Goal: Task Accomplishment & Management: Manage account settings

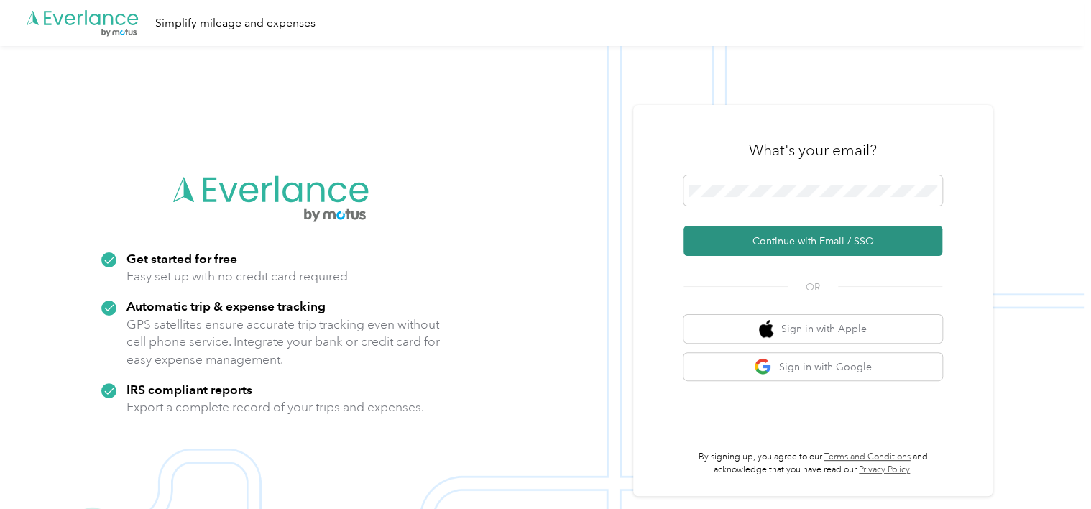
click at [819, 245] on button "Continue with Email / SSO" at bounding box center [813, 241] width 259 height 30
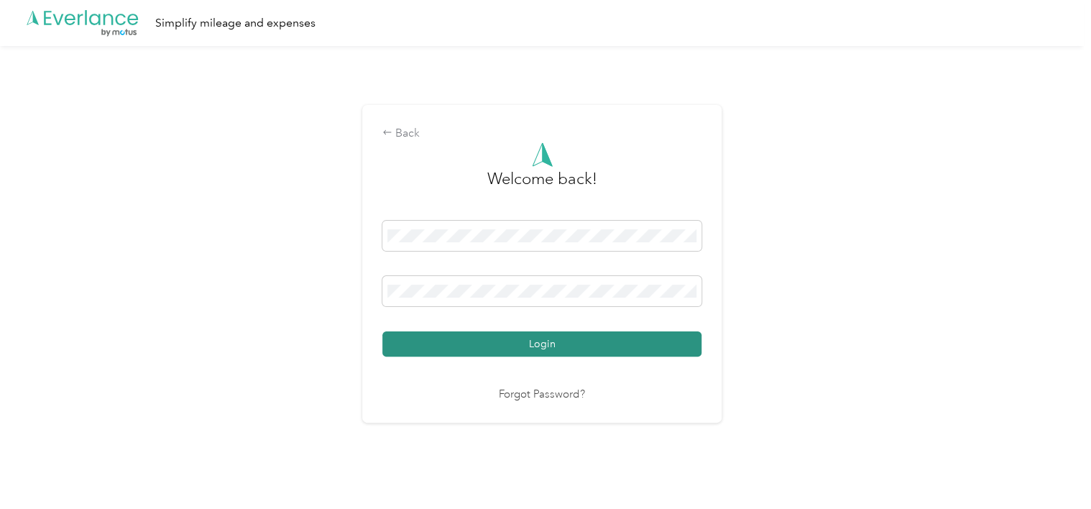
click at [549, 347] on button "Login" at bounding box center [541, 343] width 319 height 25
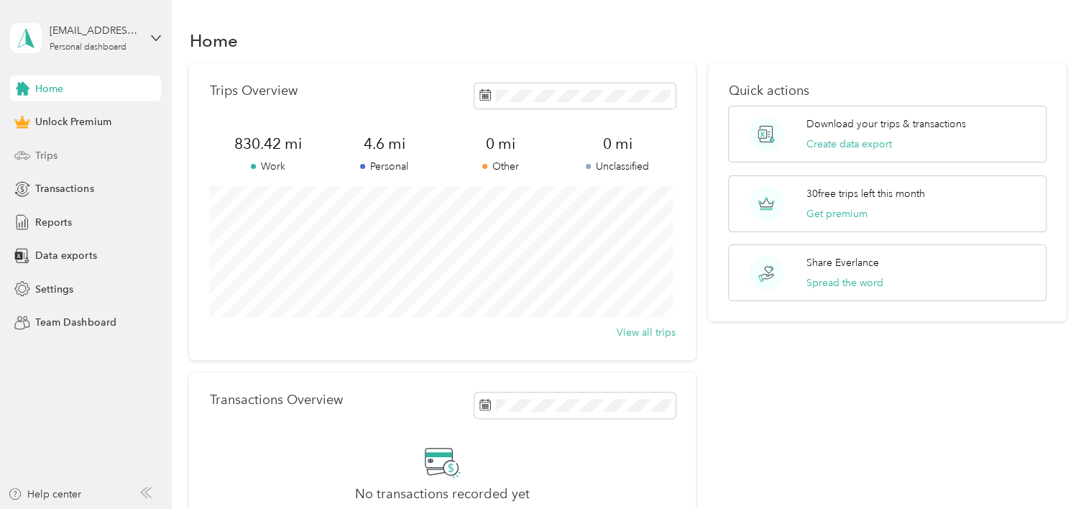
click at [29, 155] on icon at bounding box center [22, 155] width 16 height 16
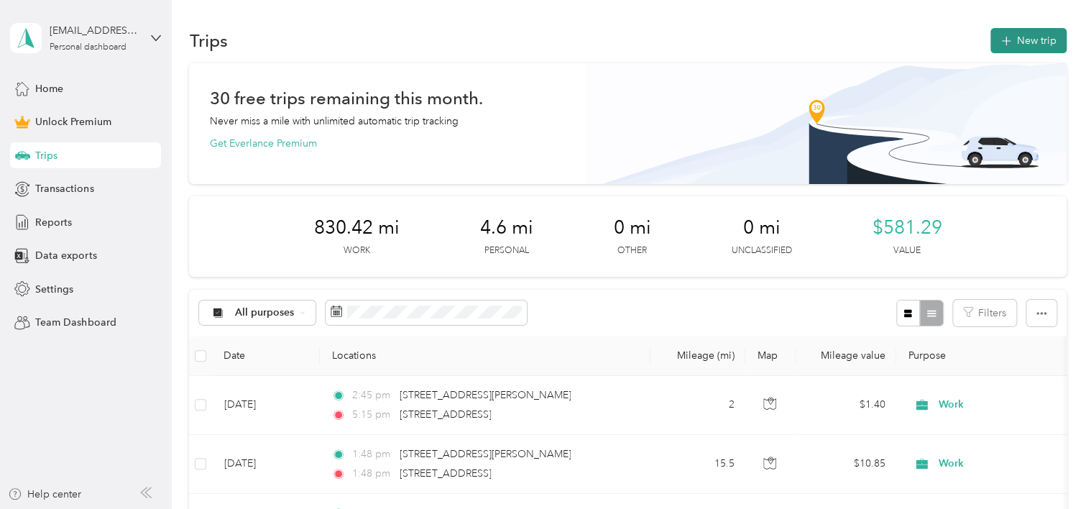
click at [1015, 44] on button "New trip" at bounding box center [1029, 40] width 76 height 25
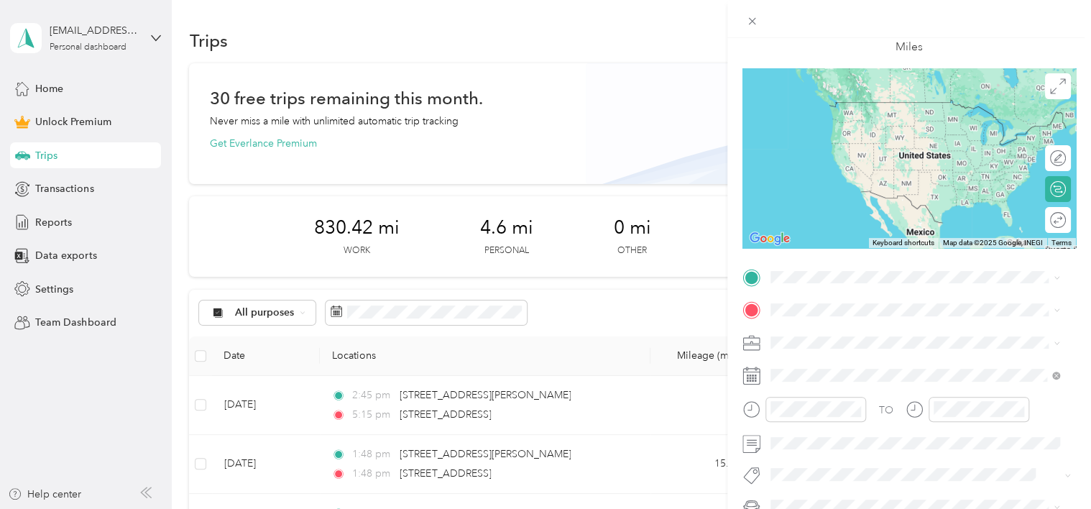
scroll to position [81, 0]
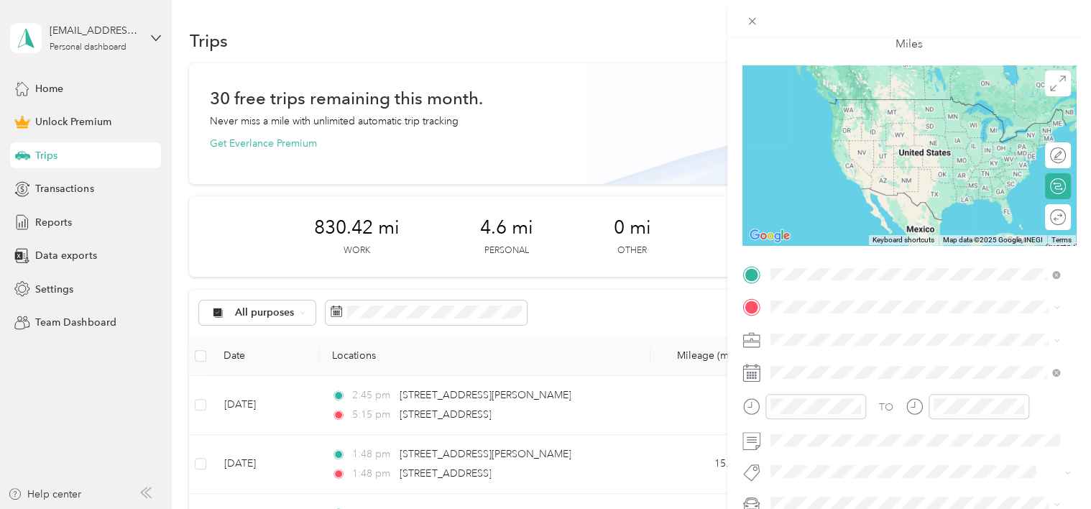
click at [812, 331] on span "[STREET_ADDRESS][US_STATE]" at bounding box center [869, 325] width 144 height 13
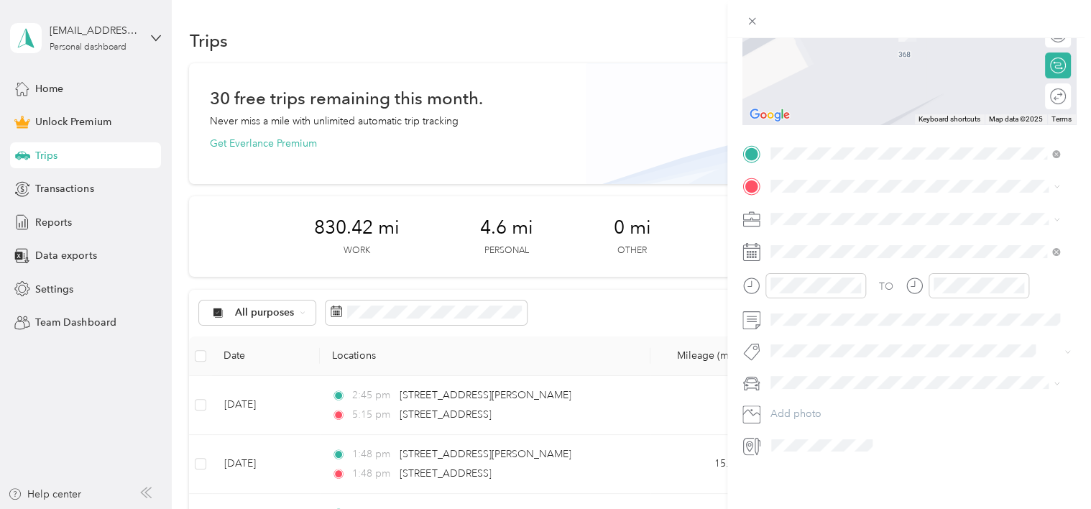
scroll to position [212, 0]
click at [812, 234] on span "[STREET_ADDRESS][US_STATE]" at bounding box center [869, 227] width 144 height 13
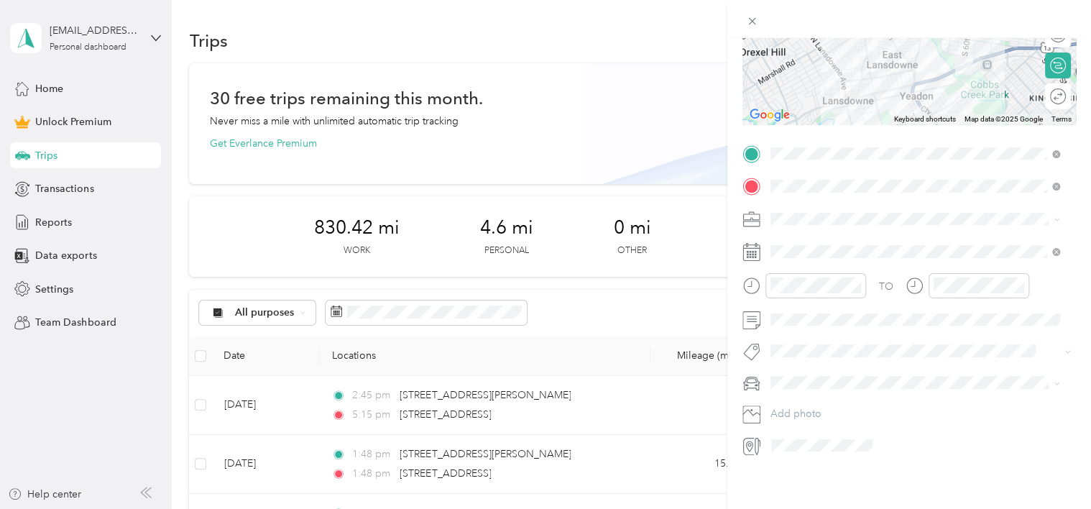
click at [1055, 216] on icon at bounding box center [1057, 219] width 6 height 6
click at [929, 234] on div "Work" at bounding box center [916, 233] width 280 height 15
click at [753, 243] on icon at bounding box center [752, 252] width 18 height 18
click at [856, 369] on div "3" at bounding box center [856, 372] width 19 height 18
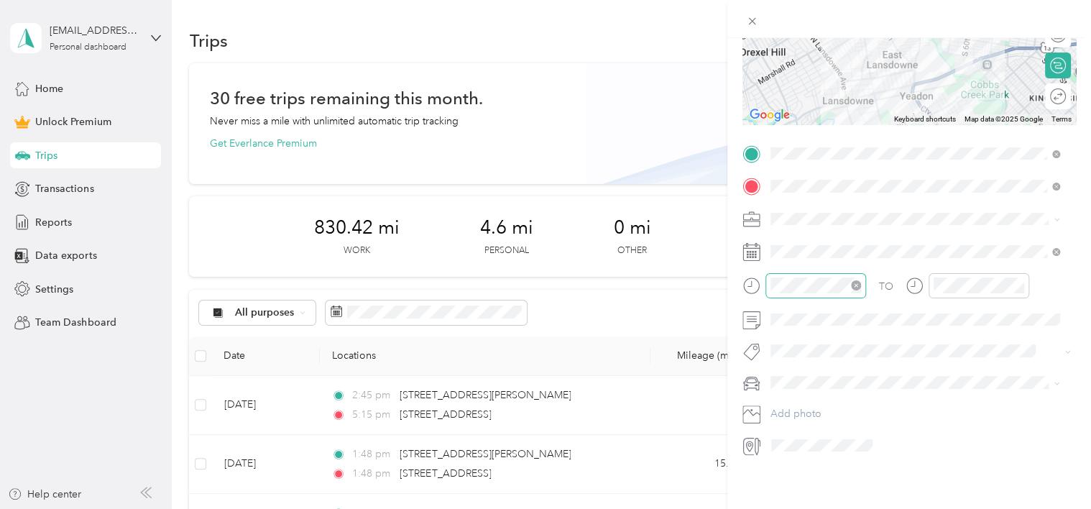
click at [855, 280] on icon "close-circle" at bounding box center [856, 285] width 10 height 10
click at [961, 371] on span at bounding box center [921, 382] width 311 height 23
click at [1044, 89] on div at bounding box center [1051, 96] width 30 height 15
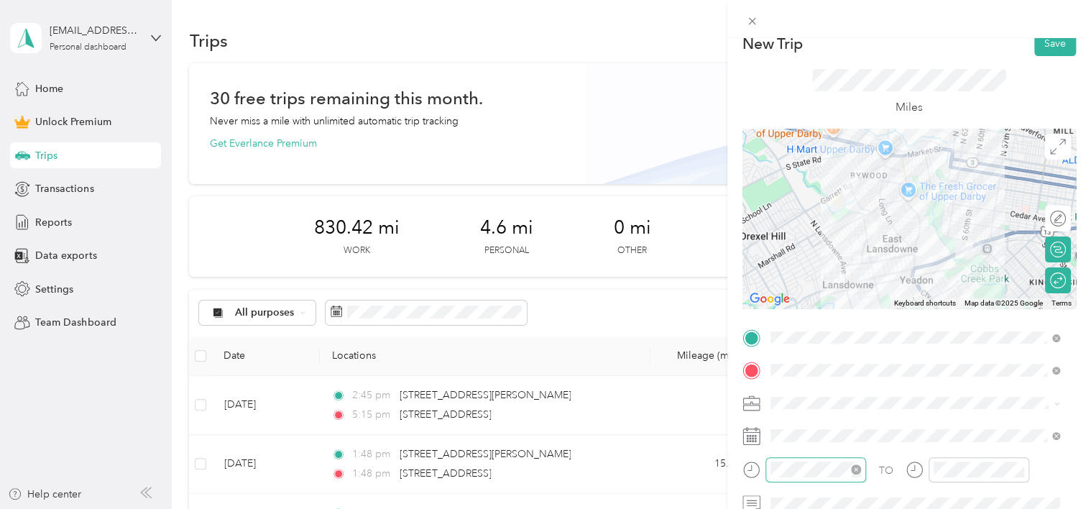
scroll to position [0, 0]
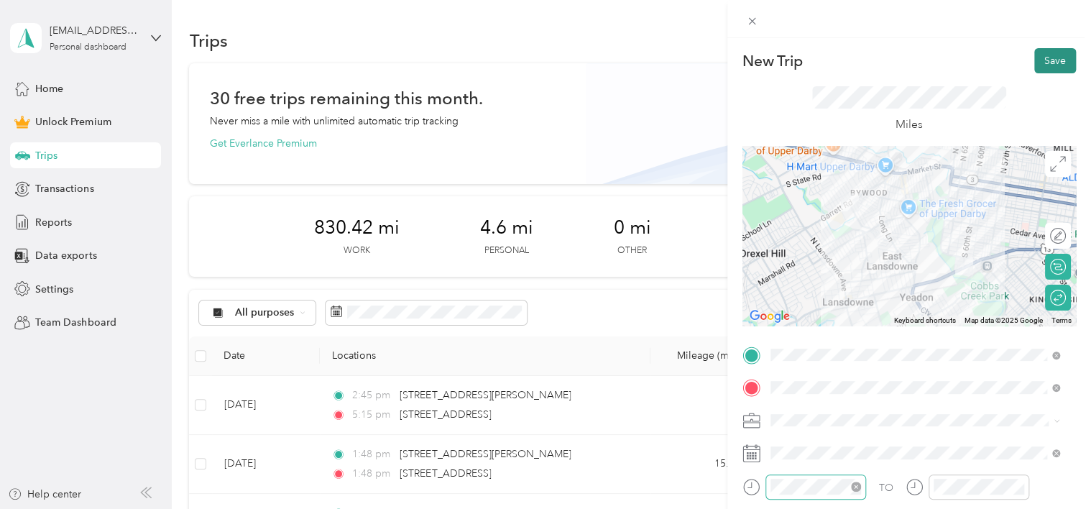
click at [1034, 63] on button "Save" at bounding box center [1055, 60] width 42 height 25
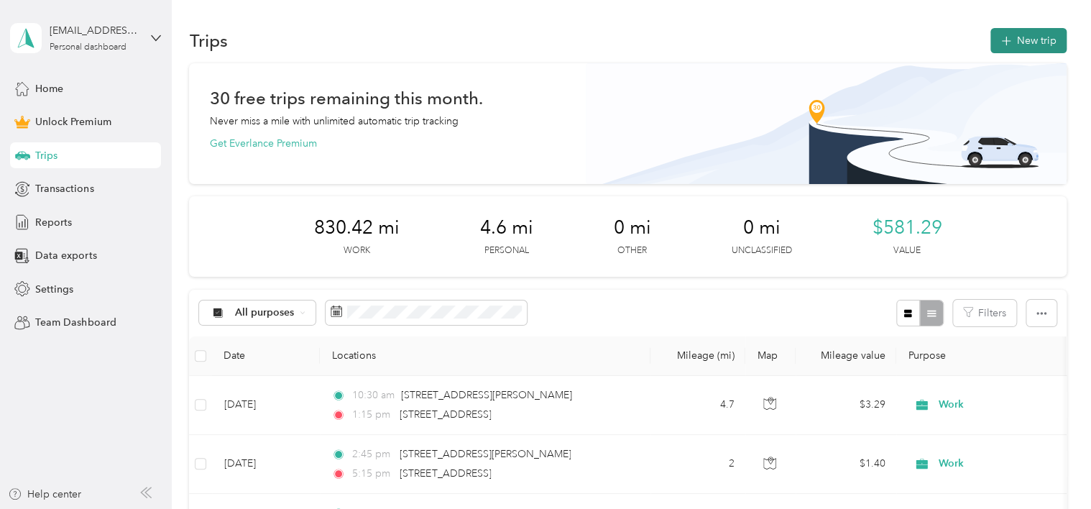
click at [1019, 43] on button "New trip" at bounding box center [1029, 40] width 76 height 25
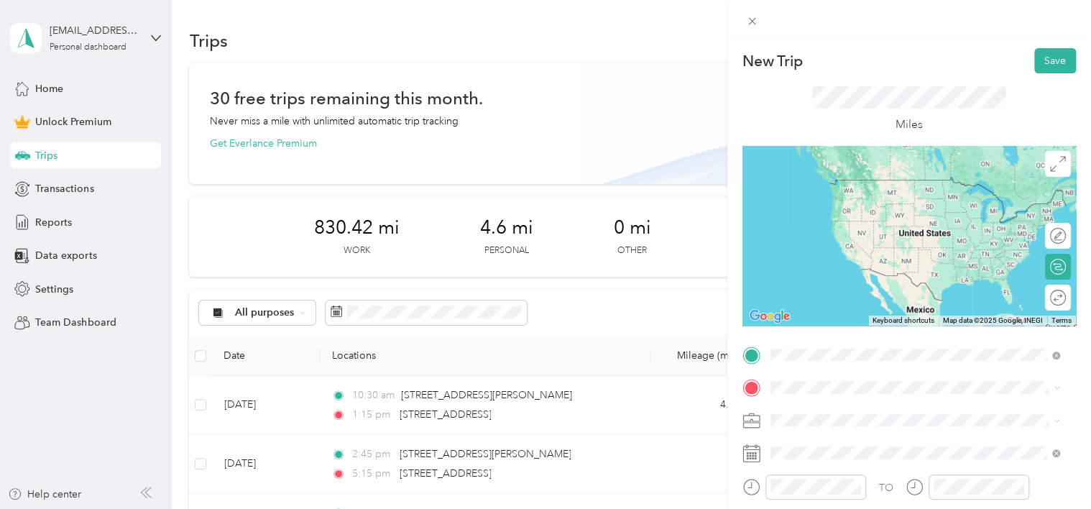
click at [827, 177] on span "[STREET_ADDRESS][US_STATE]" at bounding box center [869, 179] width 144 height 13
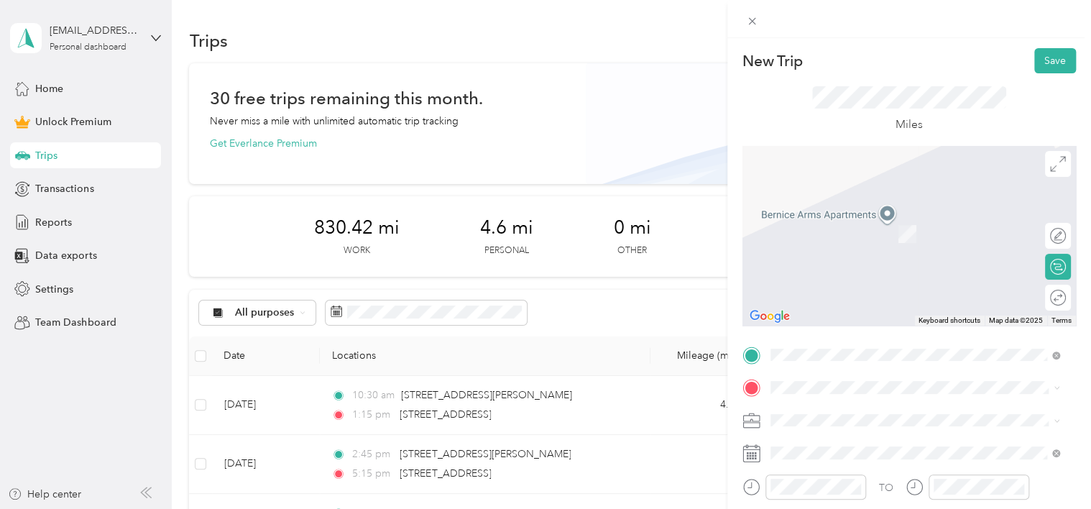
click at [830, 233] on span "[STREET_ADDRESS][US_STATE]" at bounding box center [869, 226] width 144 height 13
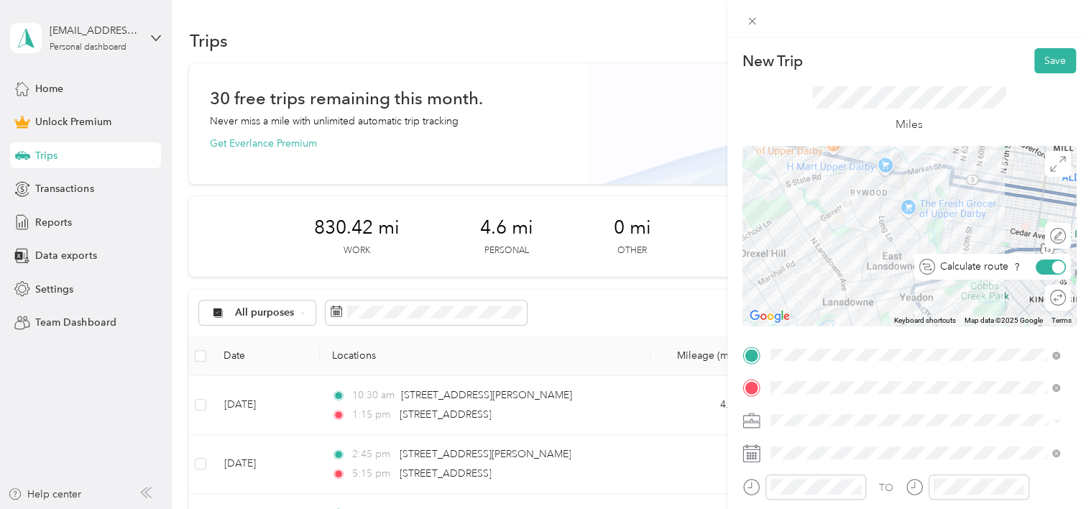
click at [1052, 273] on div at bounding box center [1058, 266] width 13 height 13
click at [1037, 265] on div at bounding box center [1043, 266] width 13 height 13
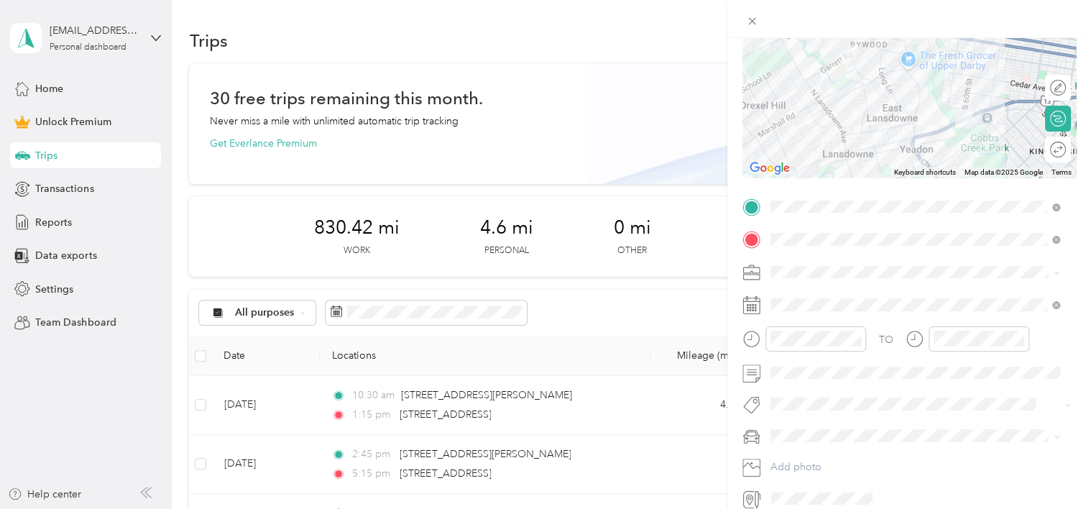
scroll to position [158, 0]
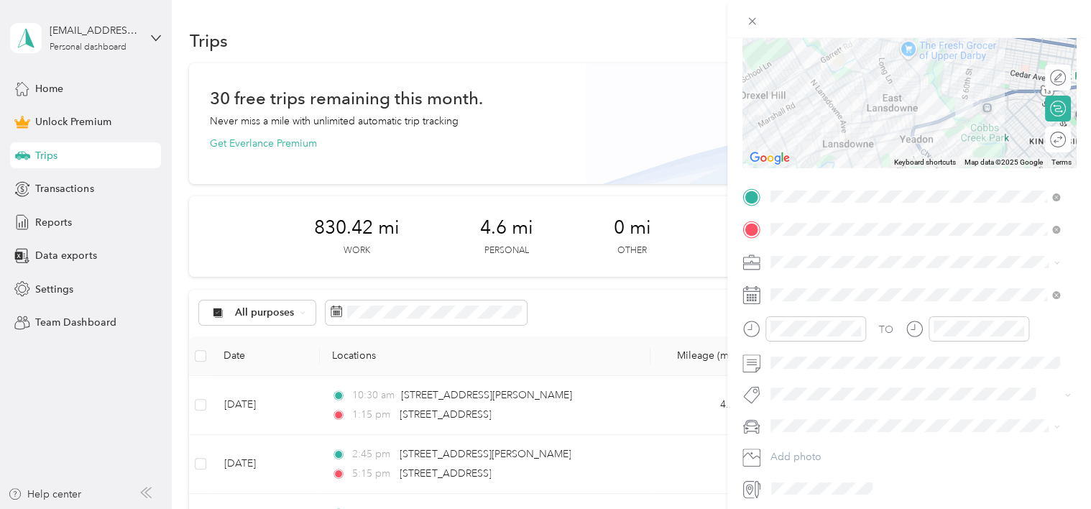
click at [1055, 262] on icon at bounding box center [1057, 263] width 6 height 6
click at [871, 293] on li "Work" at bounding box center [916, 287] width 300 height 25
click at [755, 300] on rect at bounding box center [756, 301] width 2 height 2
click at [750, 298] on rect at bounding box center [750, 298] width 2 height 2
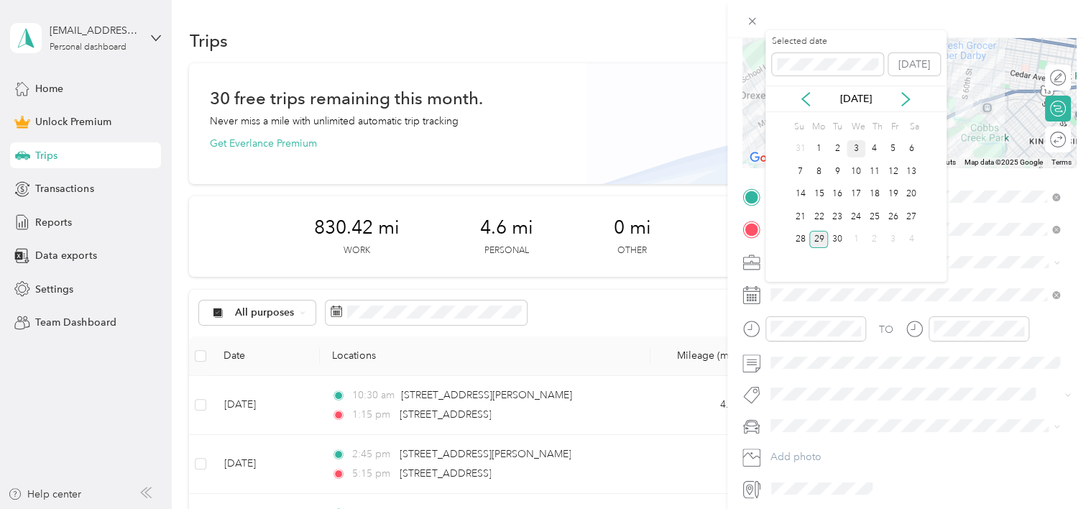
click at [854, 147] on div "3" at bounding box center [856, 149] width 19 height 18
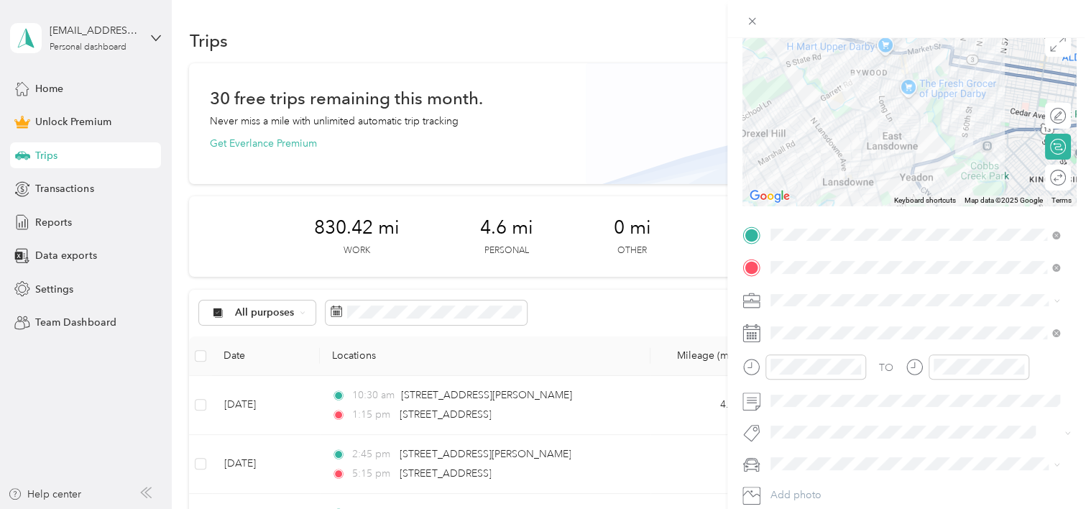
scroll to position [115, 0]
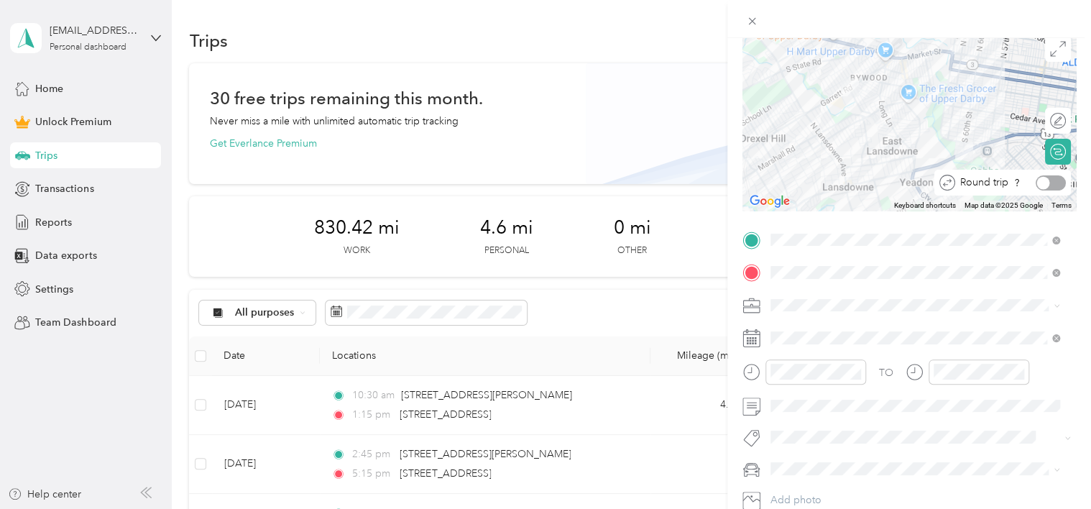
click at [1037, 181] on div at bounding box center [1043, 182] width 13 height 13
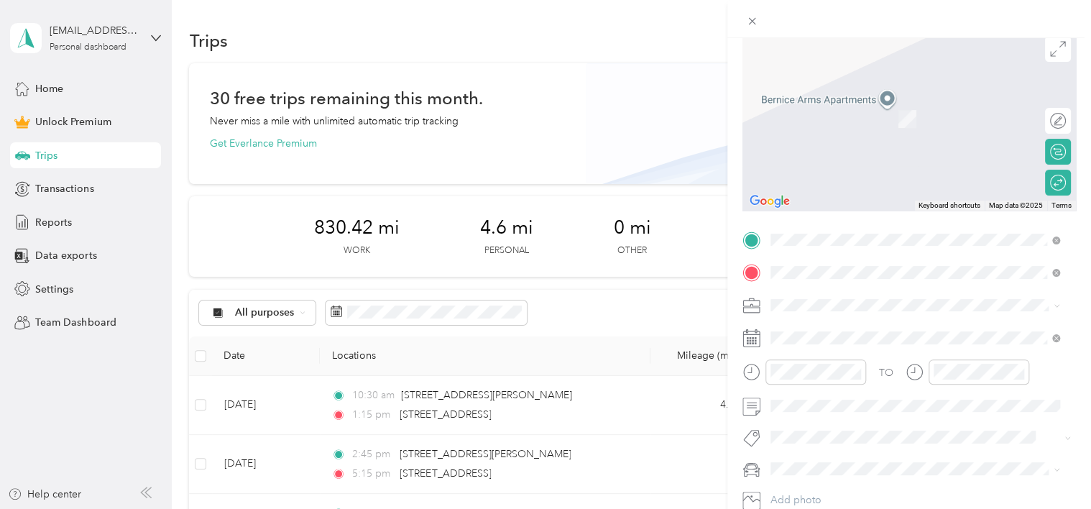
click at [930, 340] on li "[STREET_ADDRESS][US_STATE]" at bounding box center [916, 325] width 300 height 29
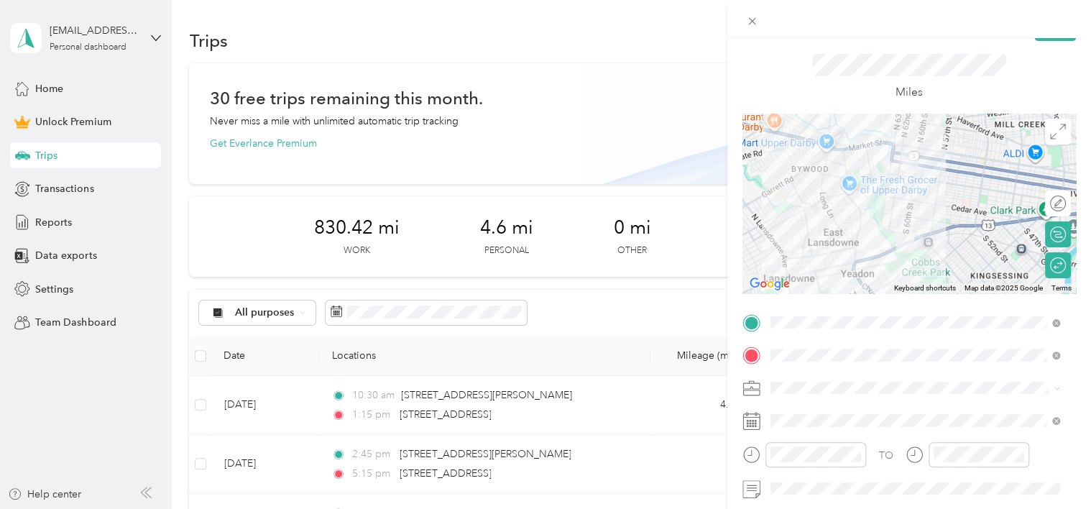
scroll to position [0, 0]
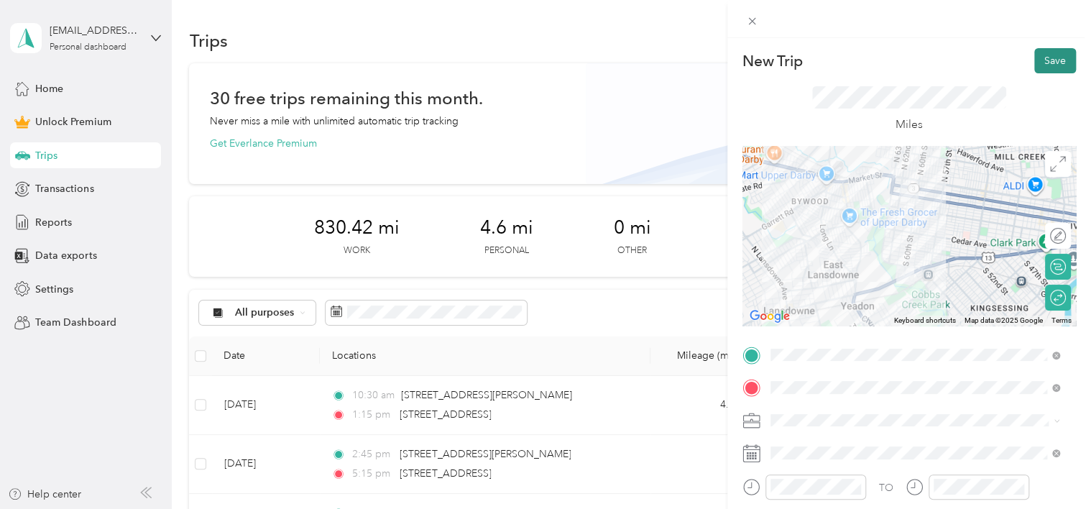
click at [1042, 63] on button "Save" at bounding box center [1055, 60] width 42 height 25
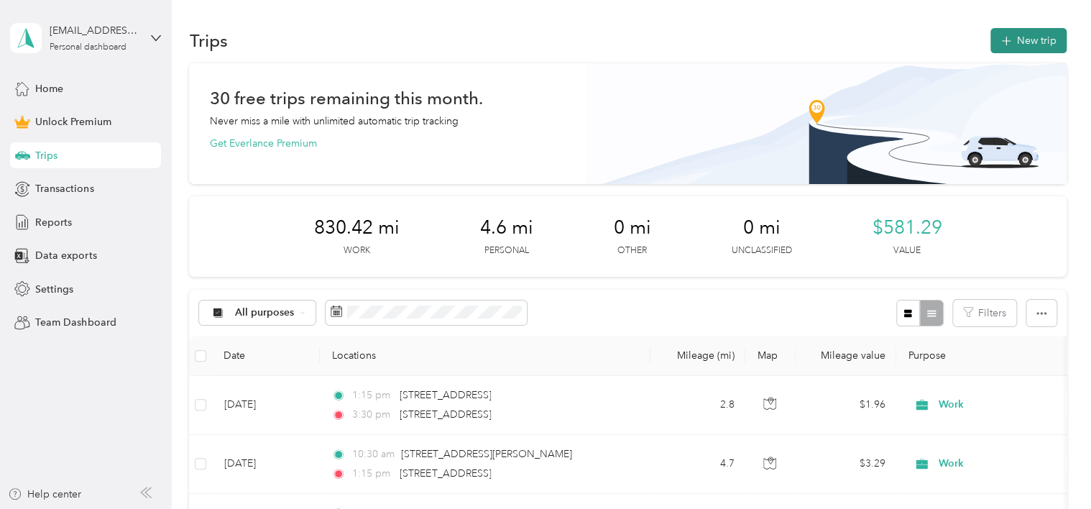
click at [1032, 46] on button "New trip" at bounding box center [1029, 40] width 76 height 25
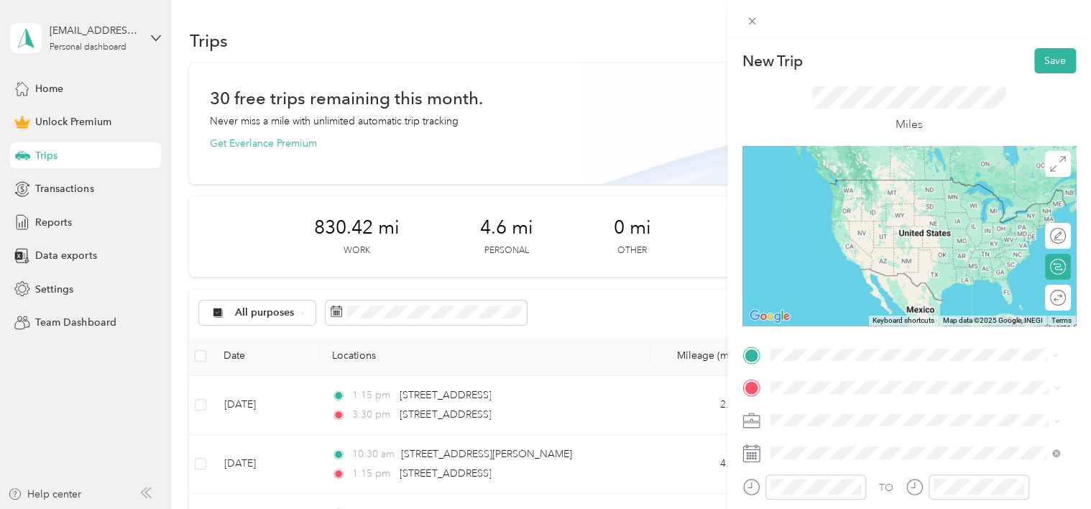
click at [835, 183] on span "[STREET_ADDRESS][US_STATE]" at bounding box center [869, 179] width 144 height 13
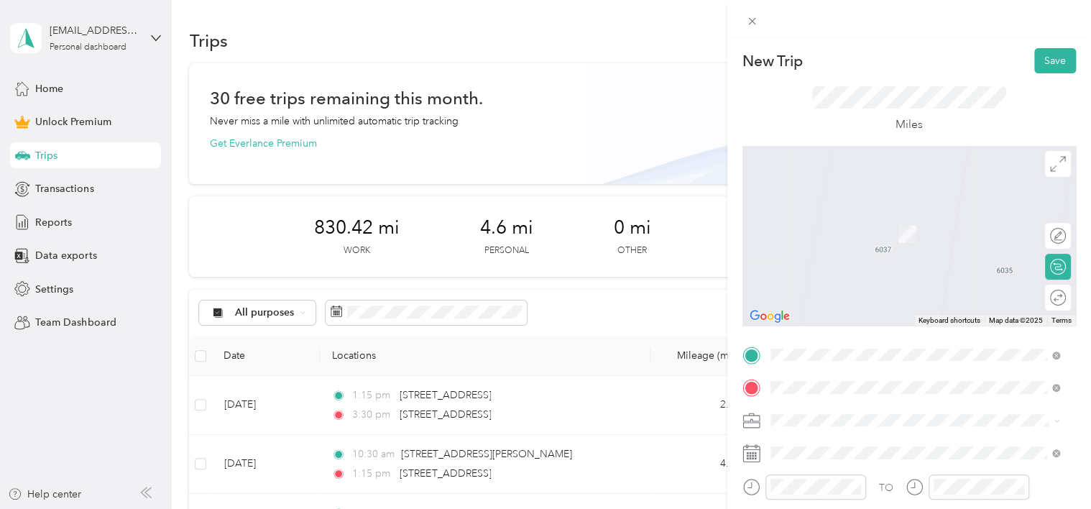
click at [829, 234] on span "[STREET_ADDRESS][US_STATE]" at bounding box center [869, 227] width 144 height 13
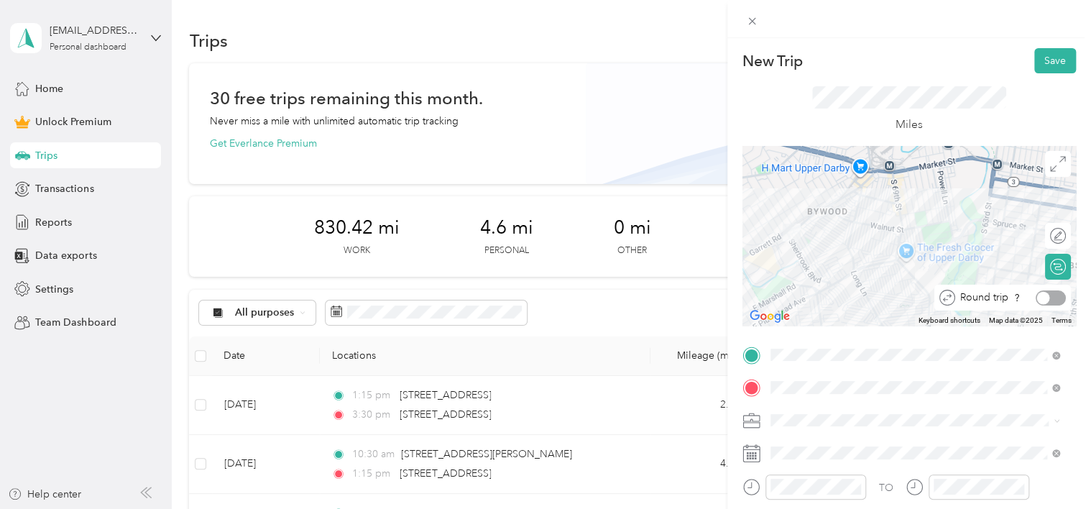
click at [1039, 296] on div at bounding box center [1051, 297] width 30 height 15
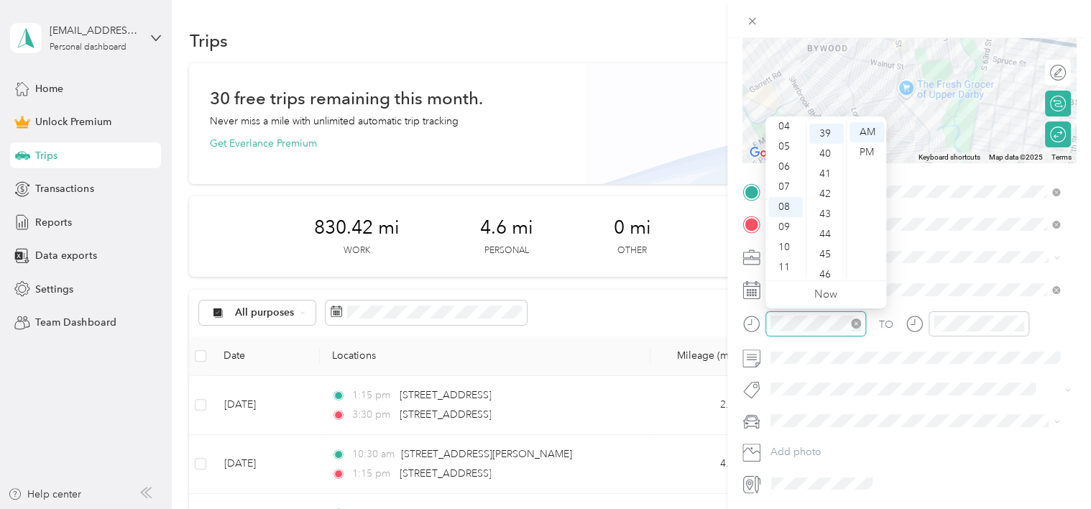
scroll to position [785, 0]
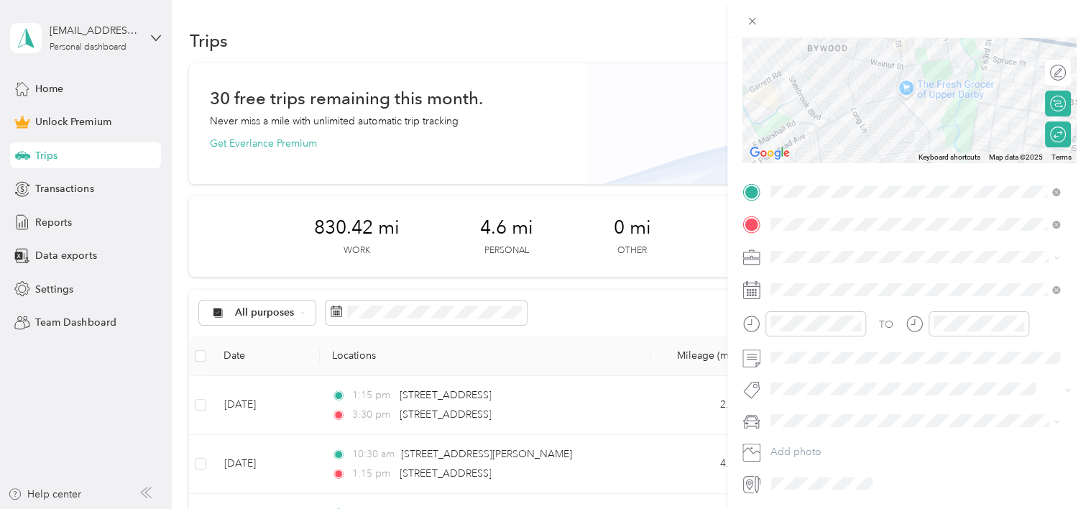
click at [487, 402] on div "New Trip Save This trip cannot be edited because it is either under review, app…" at bounding box center [545, 254] width 1091 height 509
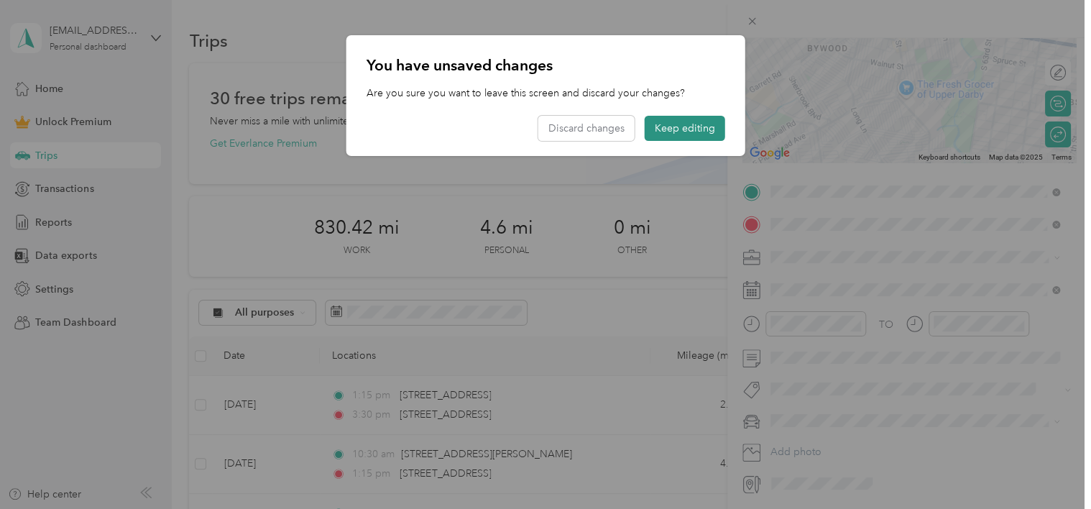
click at [664, 132] on button "Keep editing" at bounding box center [685, 128] width 81 height 25
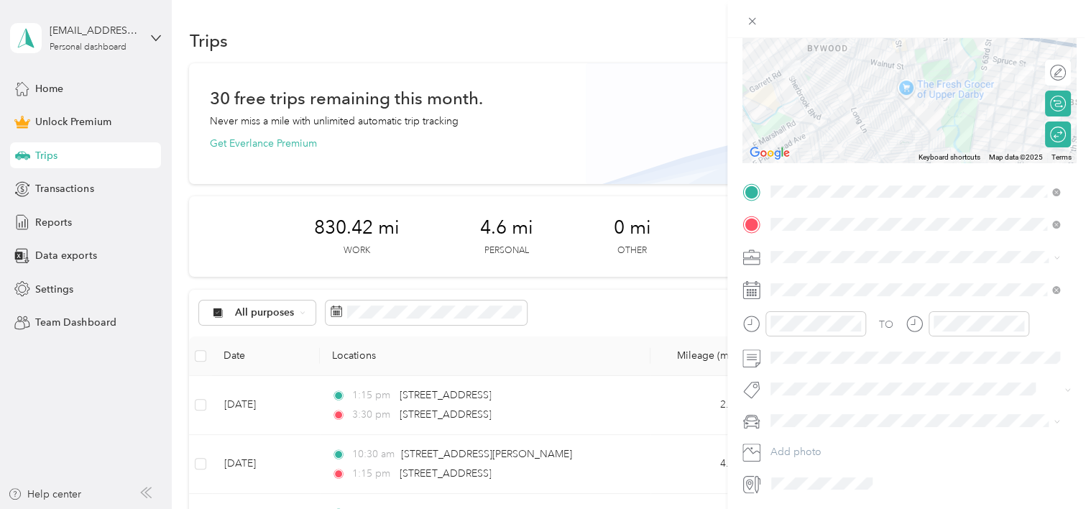
click at [1054, 257] on icon at bounding box center [1057, 257] width 6 height 6
click at [837, 286] on li "Work" at bounding box center [916, 277] width 300 height 25
click at [1052, 137] on div at bounding box center [1058, 134] width 13 height 13
click at [1052, 137] on div at bounding box center [1051, 134] width 30 height 15
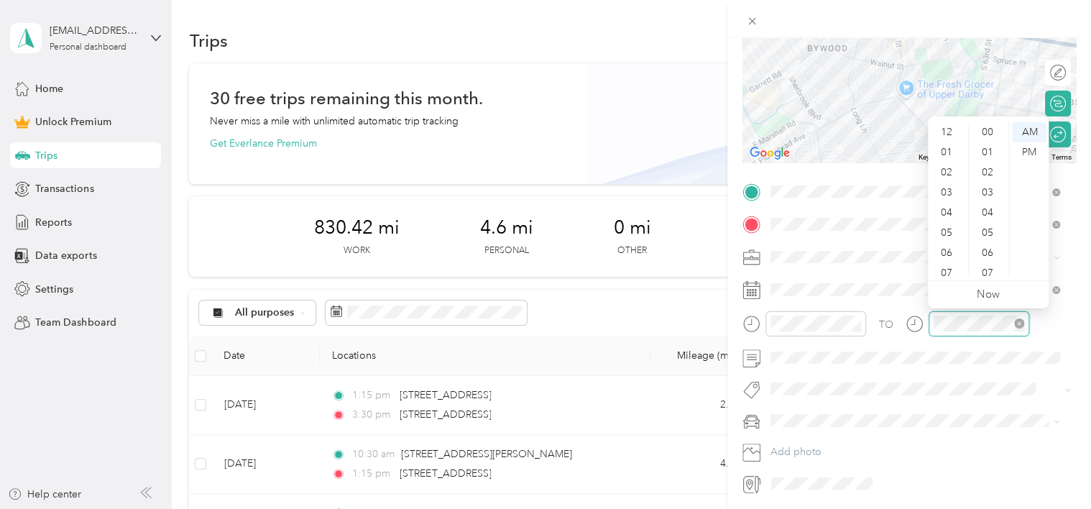
scroll to position [86, 0]
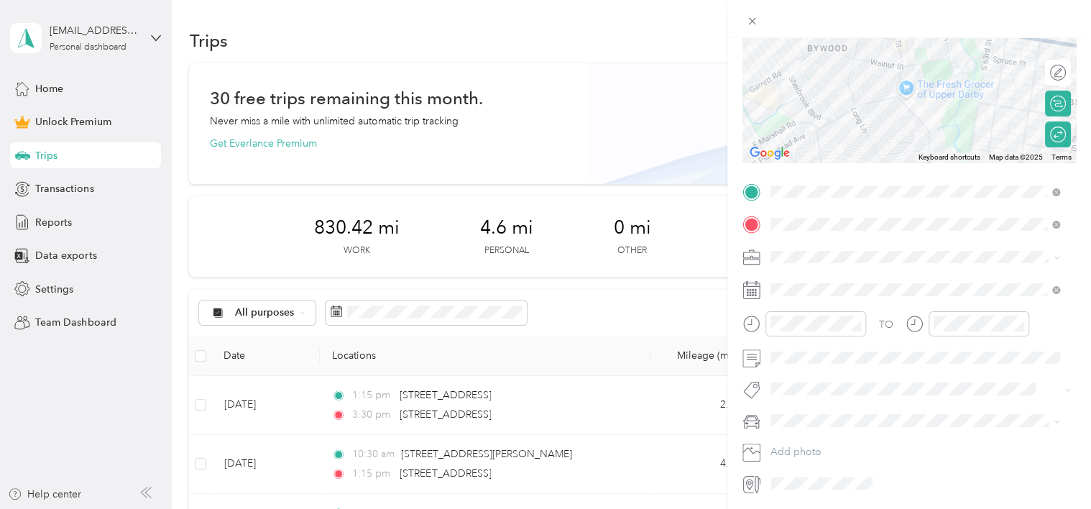
click at [991, 277] on div "TO Add photo" at bounding box center [910, 337] width 334 height 315
click at [197, 464] on div "New Trip Save This trip cannot be edited because it is either under review, app…" at bounding box center [545, 254] width 1091 height 509
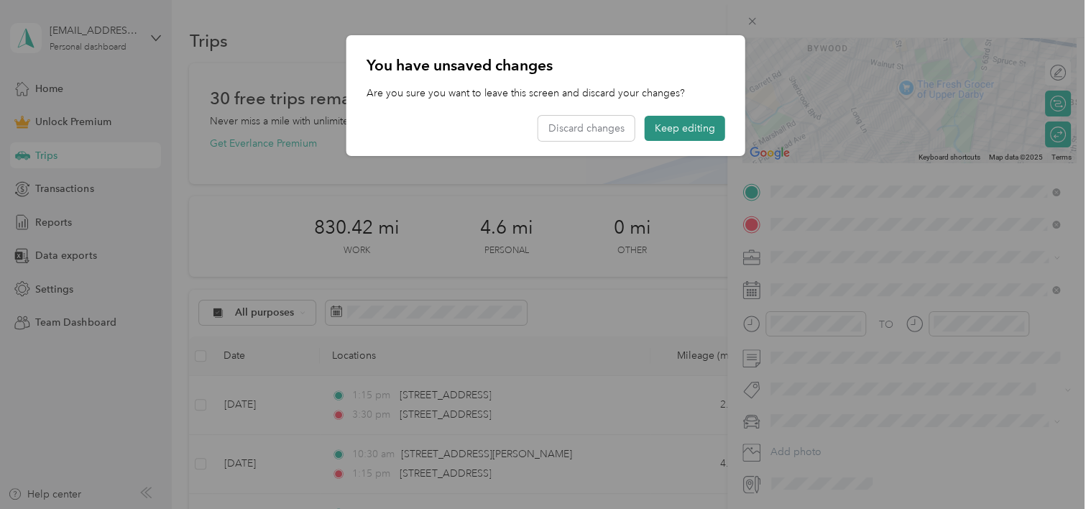
click at [674, 129] on button "Keep editing" at bounding box center [685, 128] width 81 height 25
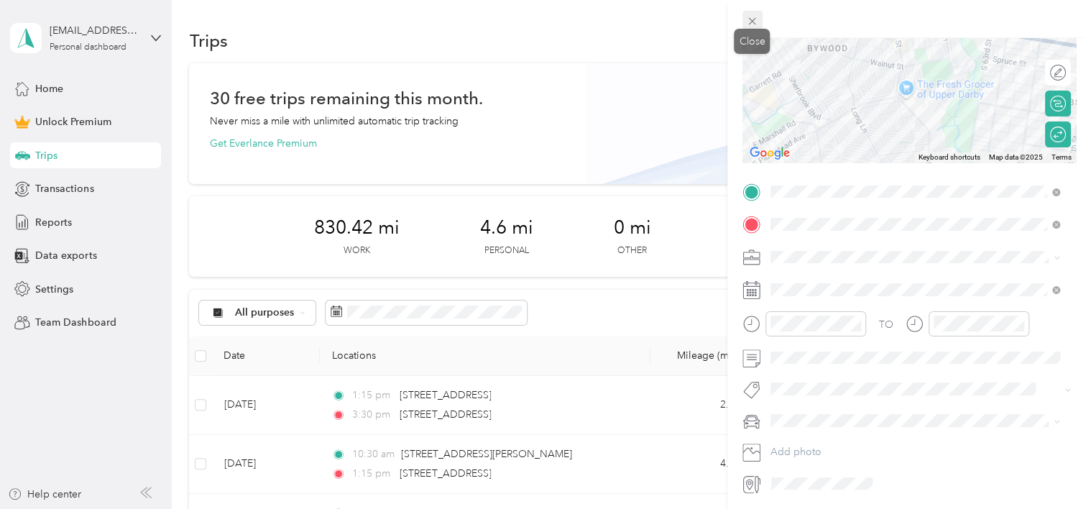
click at [753, 23] on icon at bounding box center [752, 21] width 12 height 12
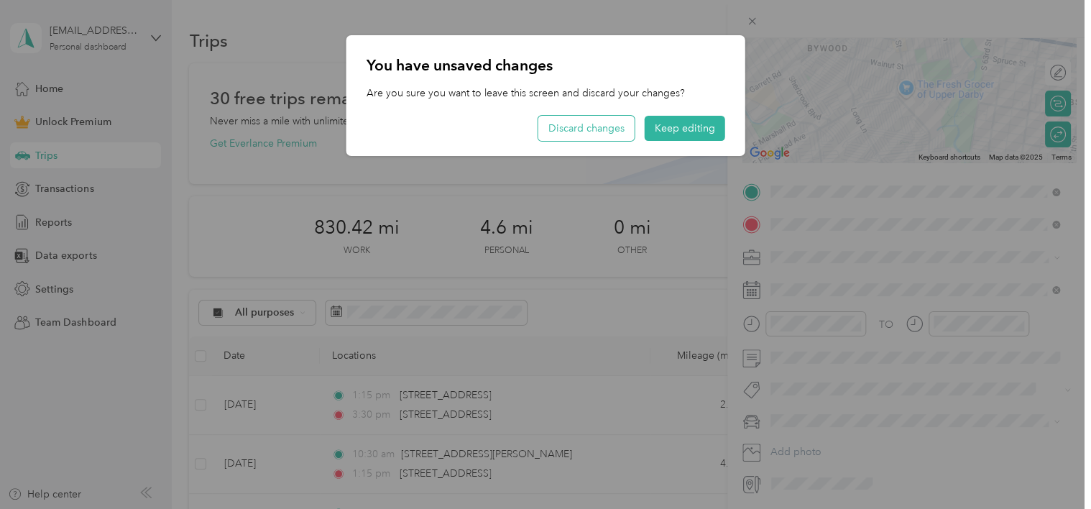
click at [575, 128] on button "Discard changes" at bounding box center [586, 128] width 96 height 25
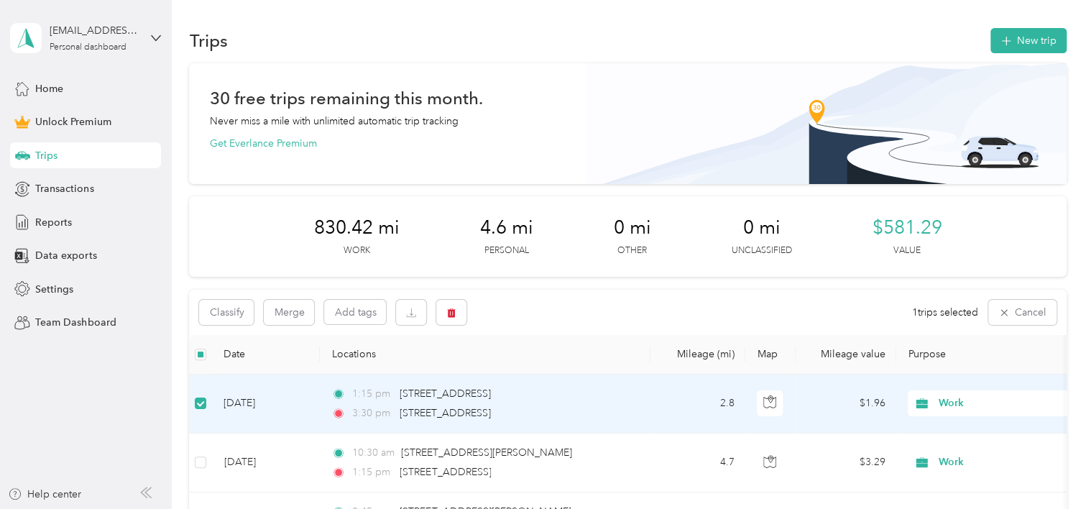
click at [385, 398] on span "1:15 pm" at bounding box center [372, 394] width 41 height 16
click at [502, 401] on div "1:15 pm [STREET_ADDRESS] 3:30 pm [STREET_ADDRESS]" at bounding box center [482, 403] width 302 height 35
click at [267, 403] on td "[DATE]" at bounding box center [266, 404] width 108 height 59
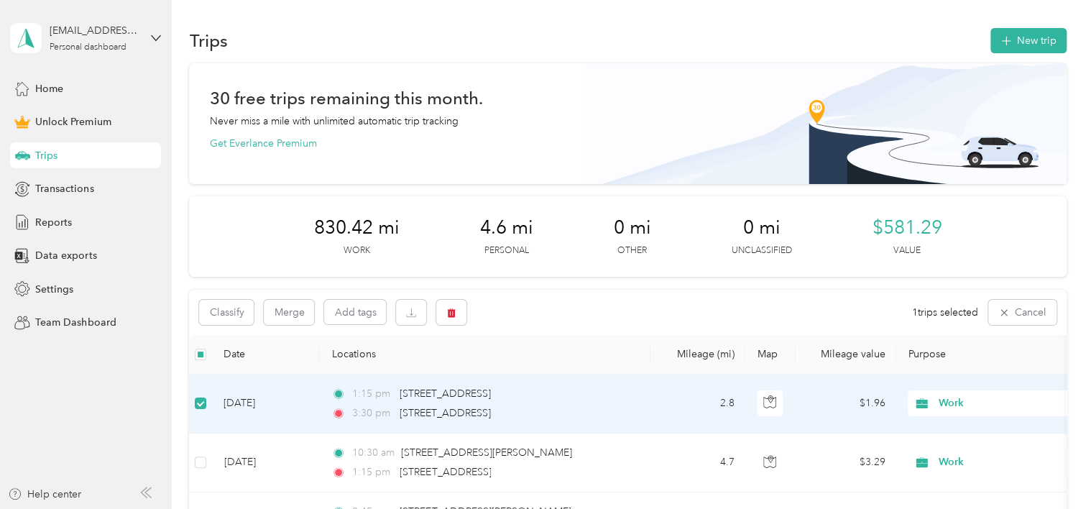
click at [267, 403] on td "[DATE]" at bounding box center [266, 404] width 108 height 59
drag, startPoint x: 267, startPoint y: 403, endPoint x: 194, endPoint y: 401, distance: 73.3
click at [194, 401] on td at bounding box center [200, 404] width 23 height 59
click at [395, 395] on div "1:15 pm [STREET_ADDRESS]" at bounding box center [482, 394] width 302 height 16
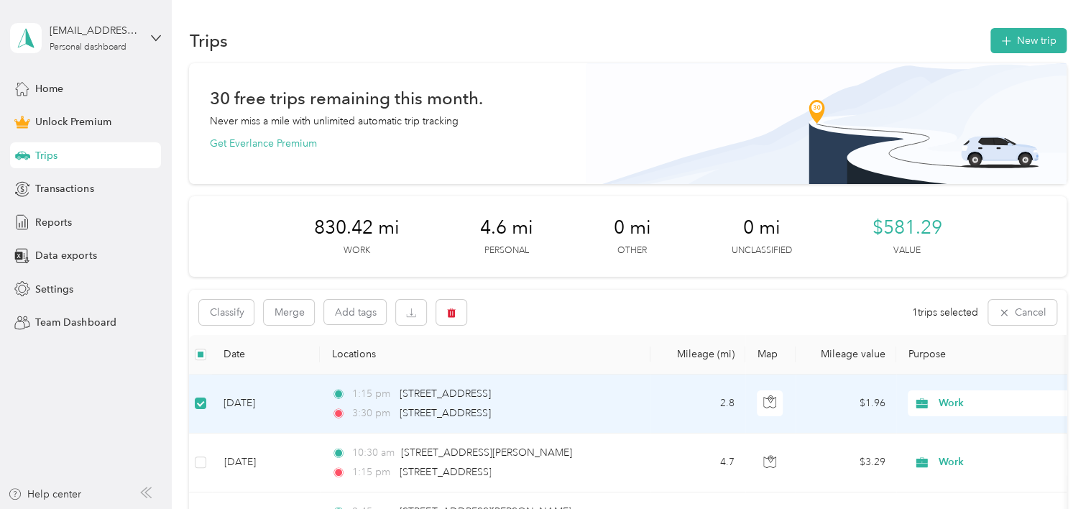
click at [194, 400] on td at bounding box center [200, 404] width 23 height 59
click at [382, 398] on span "1:15 pm" at bounding box center [372, 394] width 41 height 16
drag, startPoint x: 382, startPoint y: 398, endPoint x: 506, endPoint y: 405, distance: 123.9
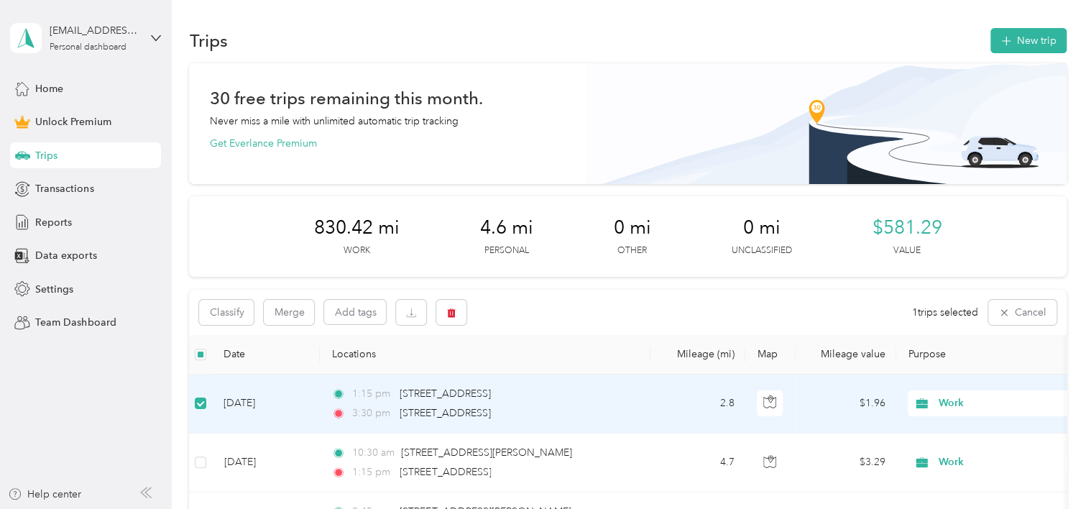
click at [506, 405] on div "1:15 pm [STREET_ADDRESS] 3:30 pm [STREET_ADDRESS]" at bounding box center [482, 403] width 302 height 35
click at [491, 405] on div "[STREET_ADDRESS]" at bounding box center [445, 413] width 91 height 16
drag, startPoint x: 506, startPoint y: 405, endPoint x: 643, endPoint y: 400, distance: 137.4
click at [643, 400] on td "1:15 pm [STREET_ADDRESS] 3:30 pm [STREET_ADDRESS]" at bounding box center [485, 404] width 331 height 59
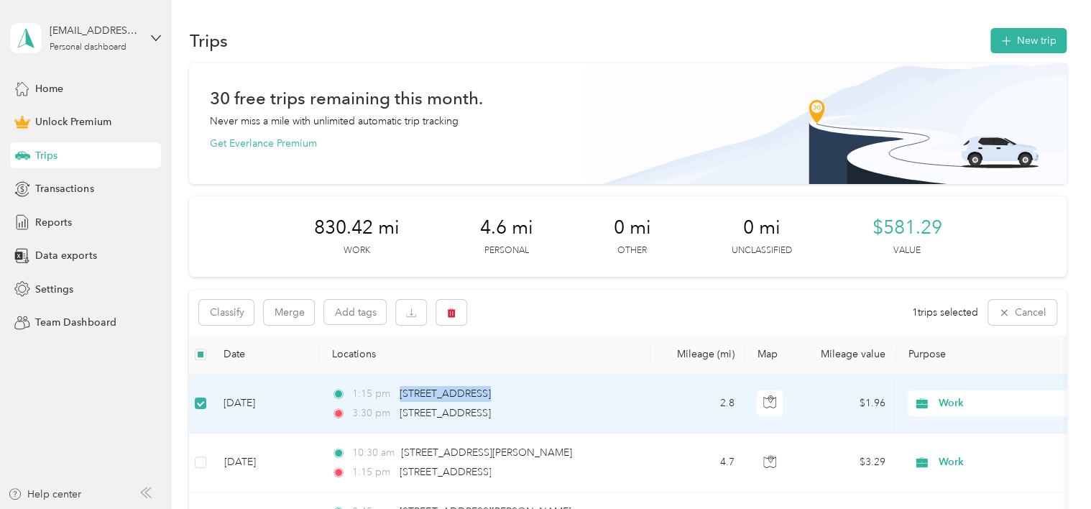
click at [643, 400] on td "1:15 pm [STREET_ADDRESS] 3:30 pm [STREET_ADDRESS]" at bounding box center [485, 404] width 331 height 59
click at [1001, 312] on icon "button" at bounding box center [1004, 313] width 6 height 6
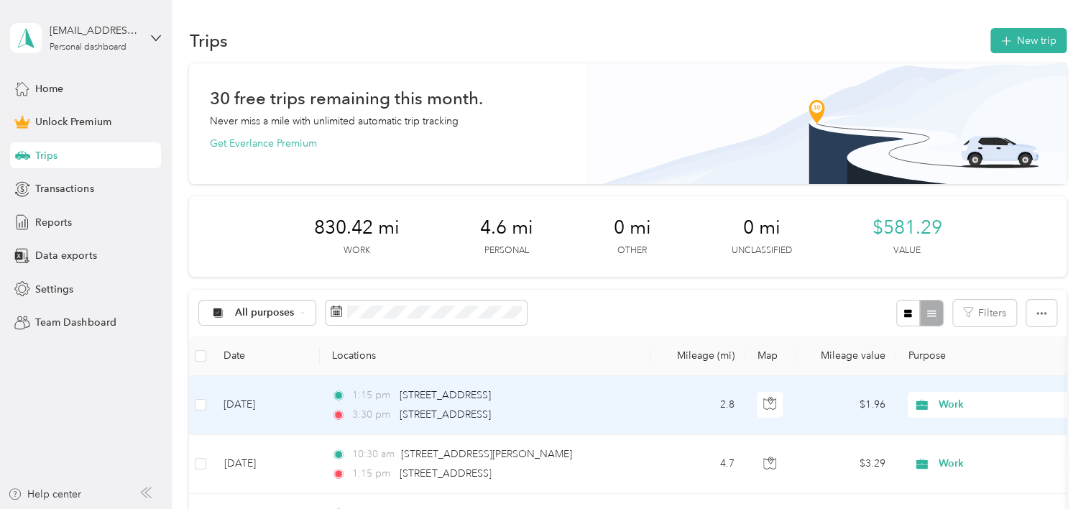
click at [231, 408] on td "[DATE]" at bounding box center [266, 405] width 108 height 59
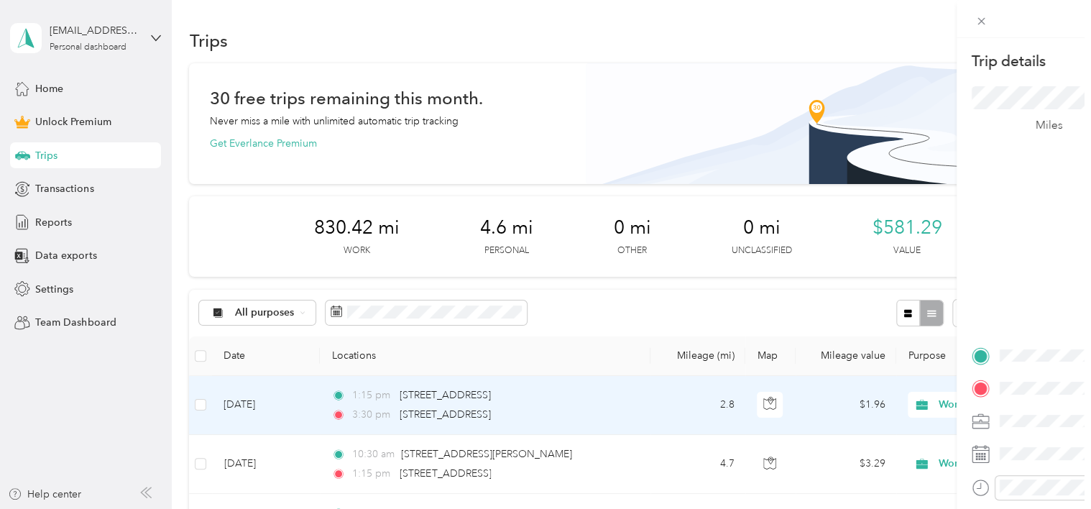
click at [231, 508] on div "Trip details Save This trip cannot be edited because it is either under review,…" at bounding box center [542, 509] width 1084 height 0
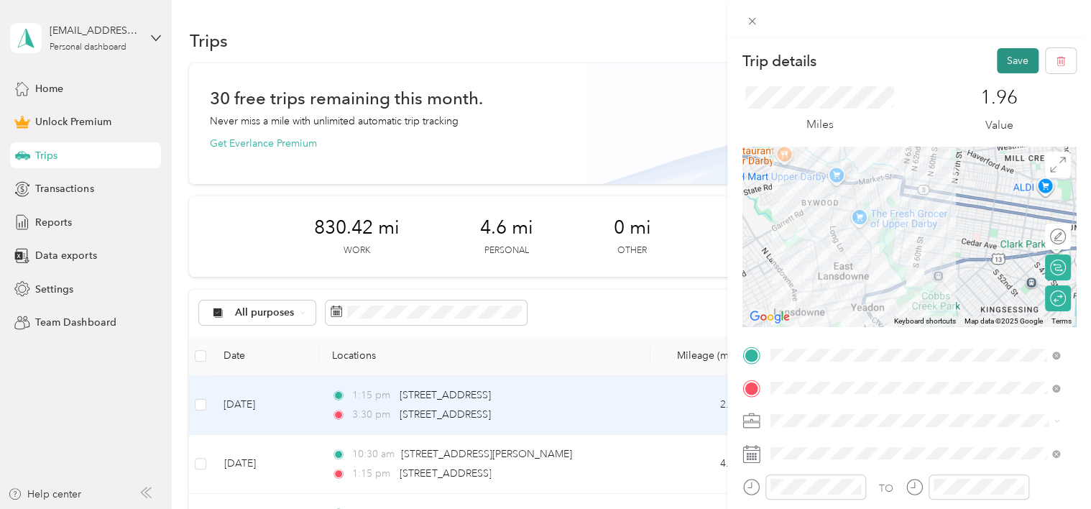
click at [998, 63] on button "Save" at bounding box center [1018, 60] width 42 height 25
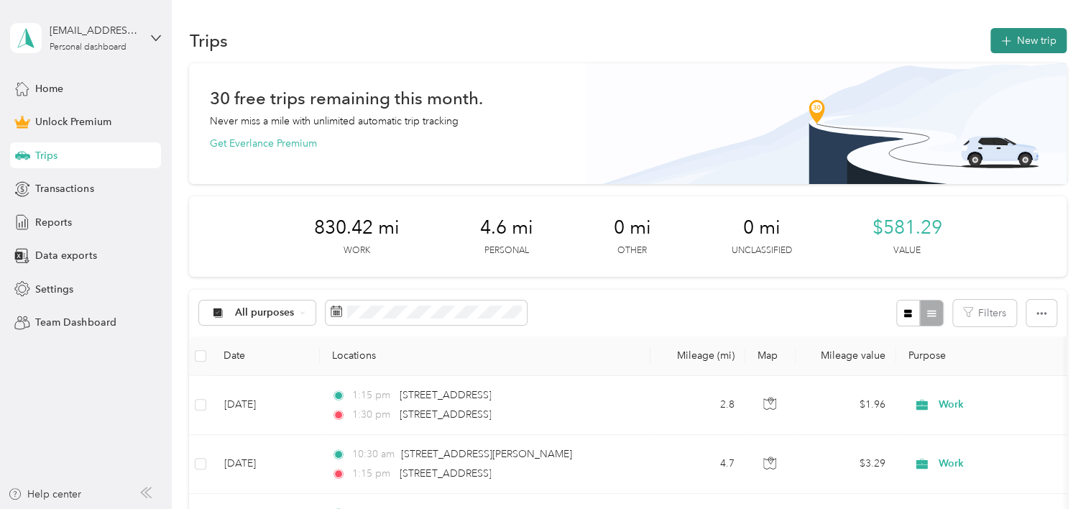
click at [1015, 39] on button "New trip" at bounding box center [1029, 40] width 76 height 25
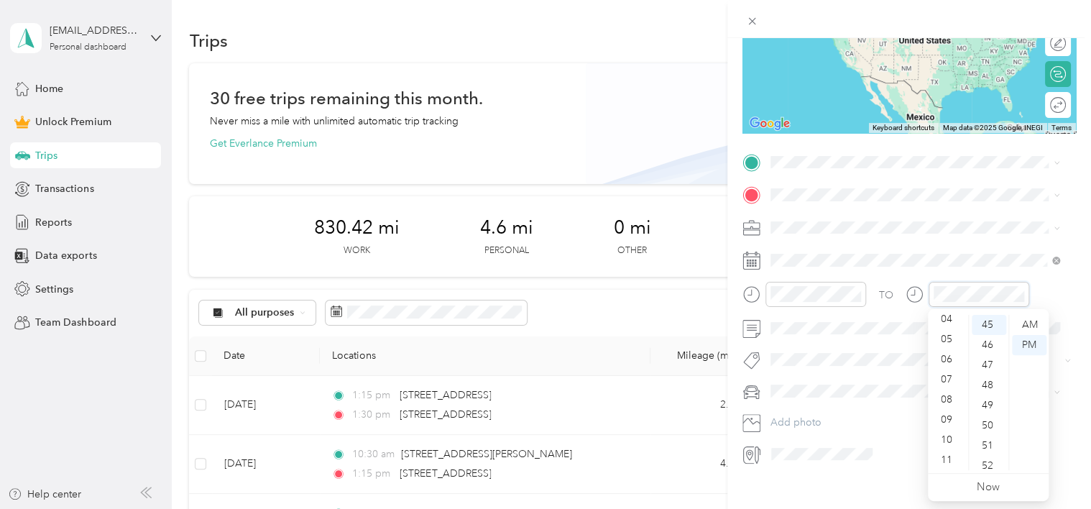
scroll to position [60, 0]
click at [1057, 226] on icon at bounding box center [1057, 228] width 6 height 6
click at [819, 249] on span "[STREET_ADDRESS][US_STATE]" at bounding box center [869, 243] width 144 height 13
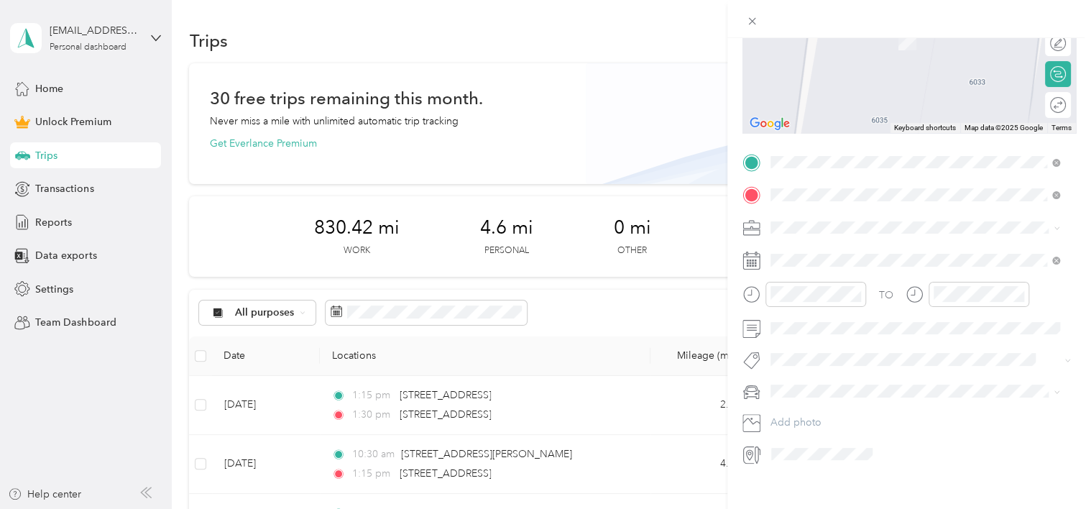
click at [809, 247] on span "[STREET_ADDRESS][US_STATE]" at bounding box center [869, 245] width 144 height 13
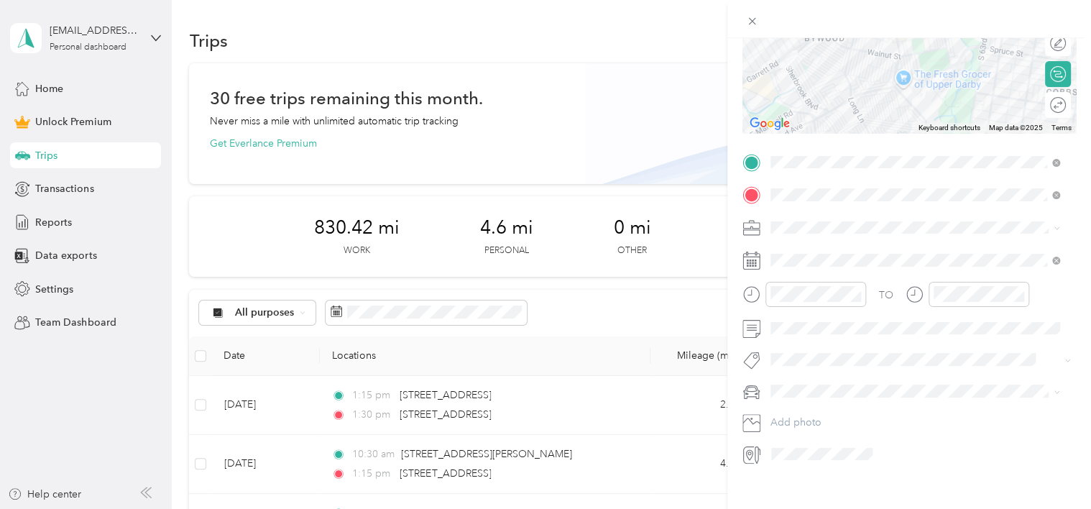
click at [1058, 225] on icon at bounding box center [1057, 228] width 6 height 6
click at [909, 252] on div "Work" at bounding box center [916, 251] width 280 height 15
click at [758, 264] on icon at bounding box center [752, 261] width 18 height 18
click at [778, 266] on span at bounding box center [921, 260] width 311 height 23
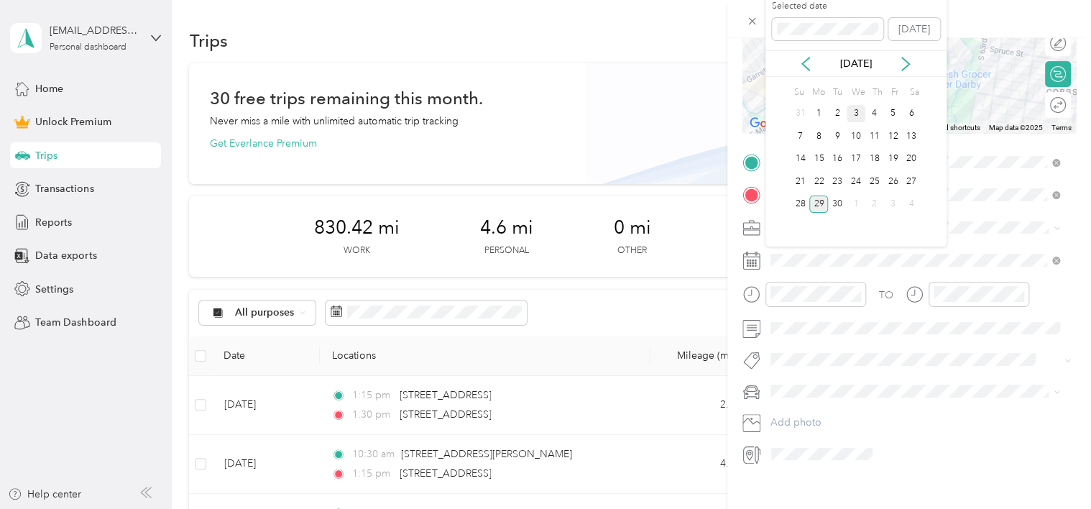
click at [857, 109] on div "3" at bounding box center [856, 114] width 19 height 18
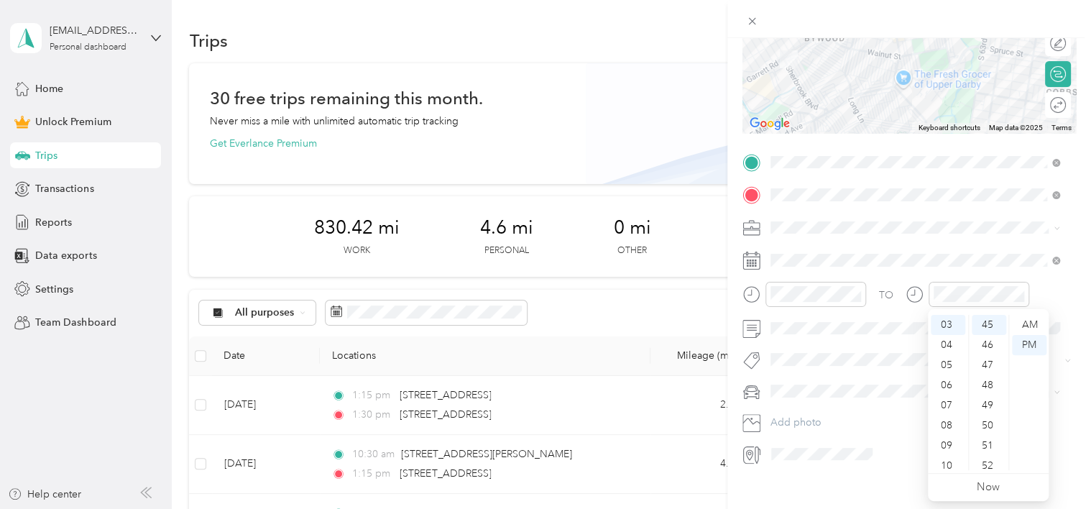
click at [1065, 300] on form "New Trip Save This trip cannot be edited because it is either under review, app…" at bounding box center [909, 161] width 364 height 610
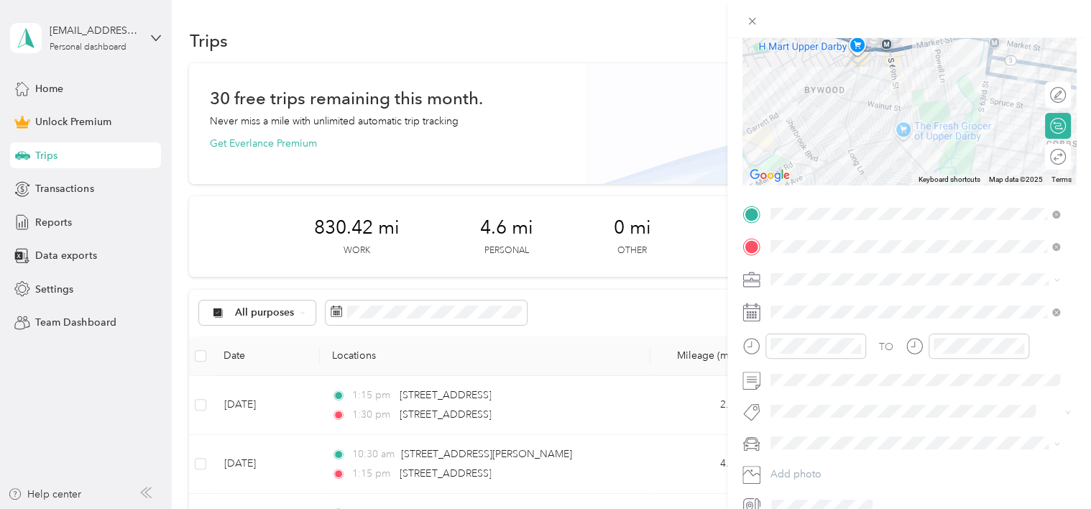
scroll to position [140, 0]
click at [1082, 154] on div at bounding box center [1082, 157] width 0 height 15
drag, startPoint x: 1050, startPoint y: 154, endPoint x: 1027, endPoint y: 155, distance: 23.0
click at [1036, 155] on div at bounding box center [1051, 157] width 30 height 15
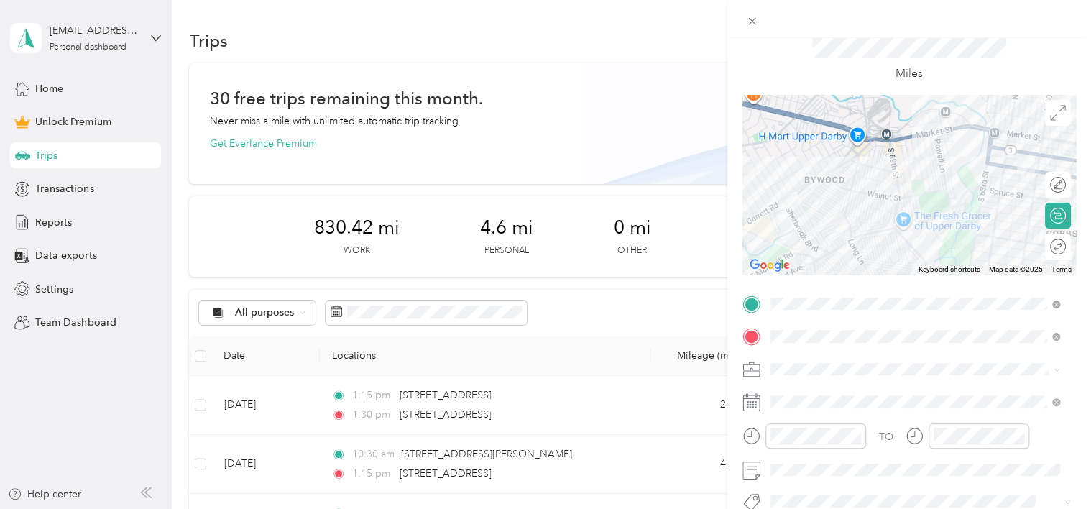
scroll to position [0, 0]
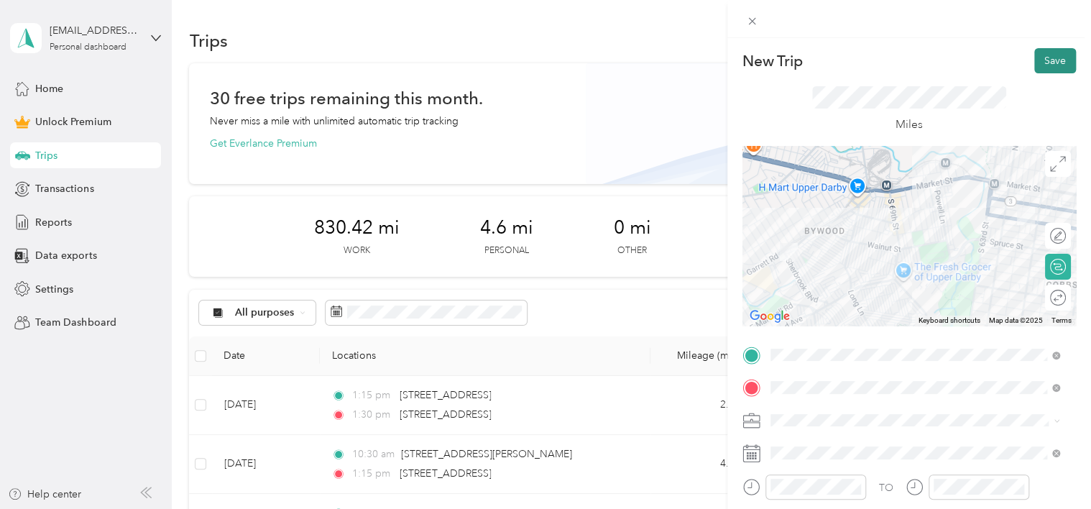
click at [1045, 58] on button "Save" at bounding box center [1055, 60] width 42 height 25
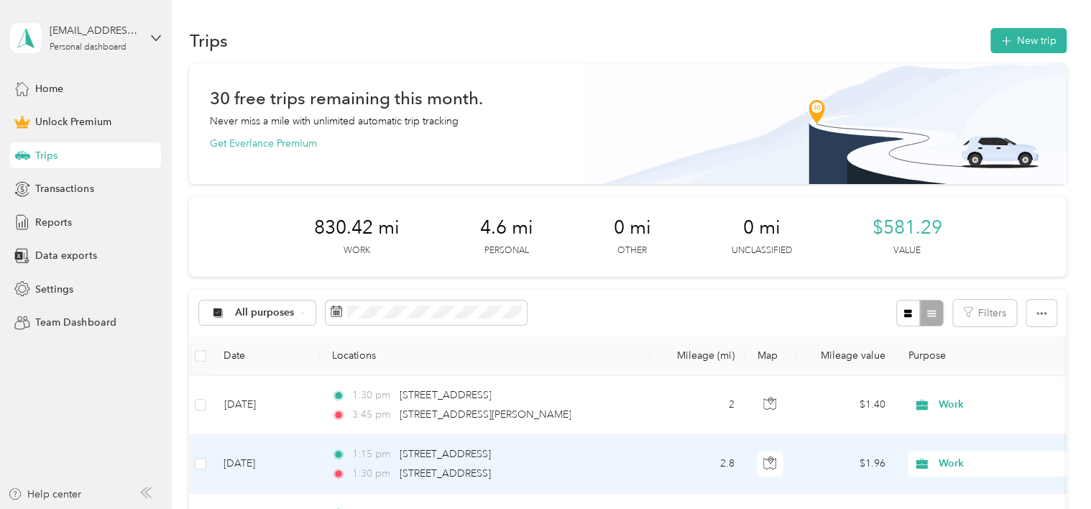
click at [360, 463] on div "1:15 pm [STREET_ADDRESS] 1:30 pm [STREET_ADDRESS]" at bounding box center [482, 463] width 302 height 35
click at [360, 508] on div "Trip details Save This trip cannot be edited because it is either under review,…" at bounding box center [542, 509] width 1084 height 0
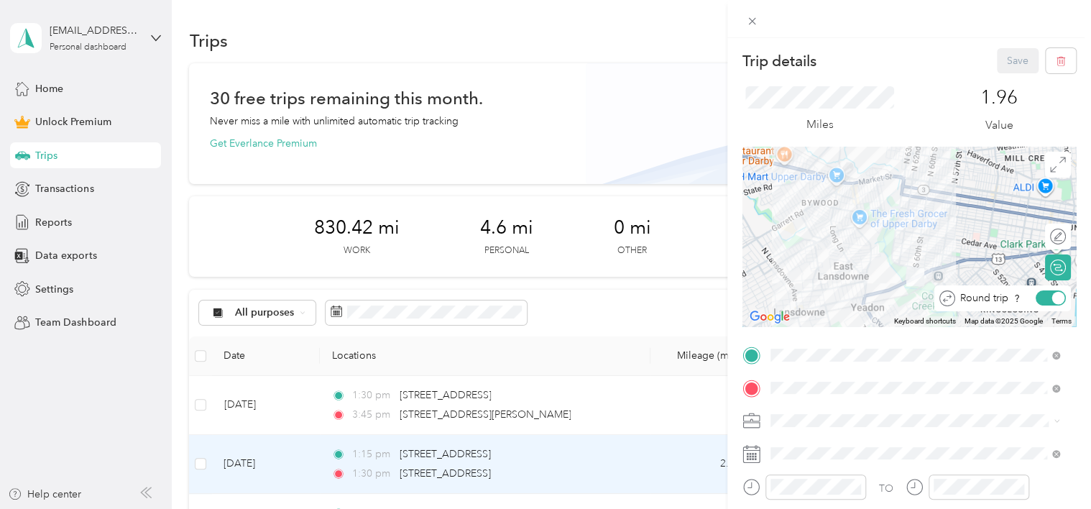
click at [1052, 297] on div at bounding box center [1058, 298] width 13 height 13
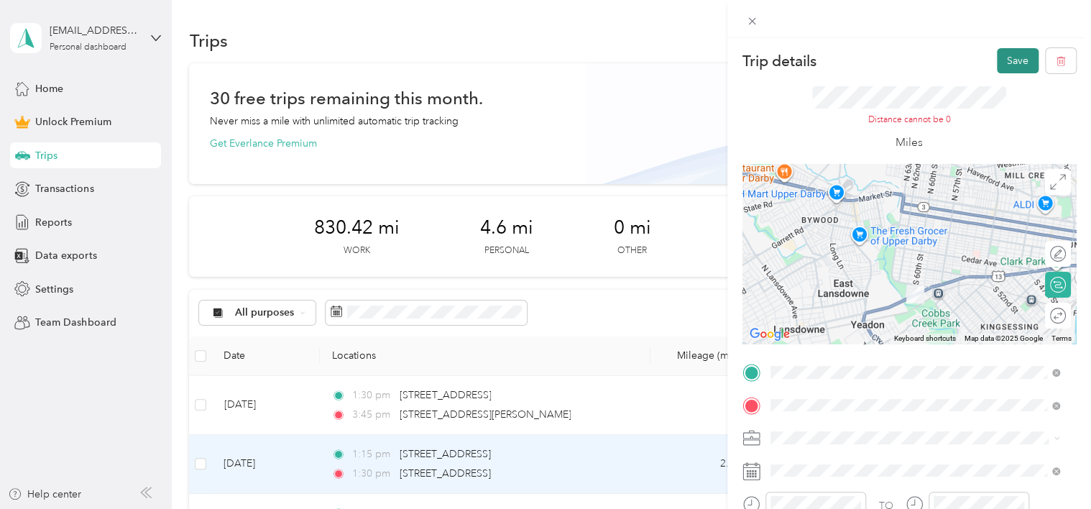
click at [1003, 63] on button "Save" at bounding box center [1018, 60] width 42 height 25
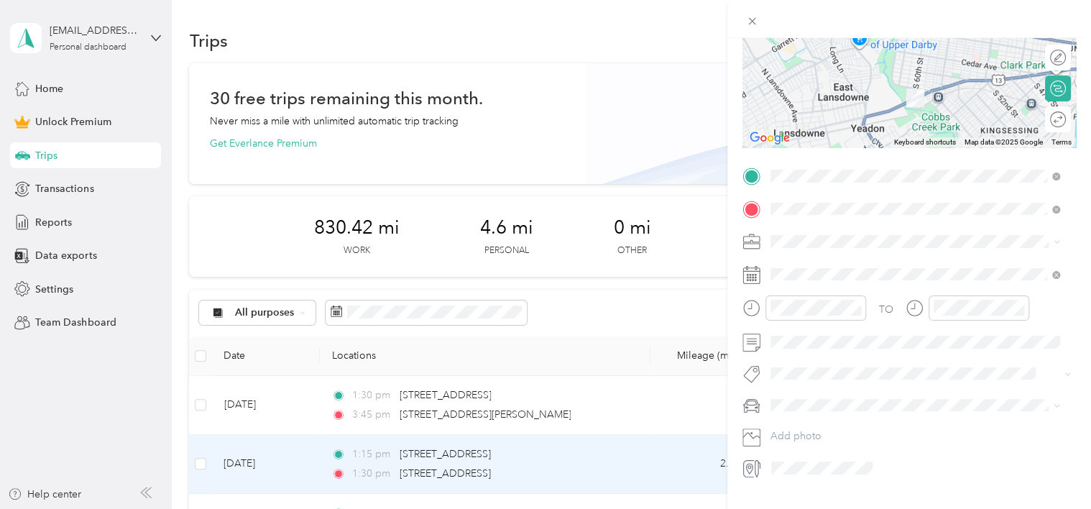
scroll to position [198, 0]
click at [1047, 119] on div at bounding box center [1056, 117] width 19 height 15
click at [1052, 119] on div at bounding box center [1058, 117] width 13 height 13
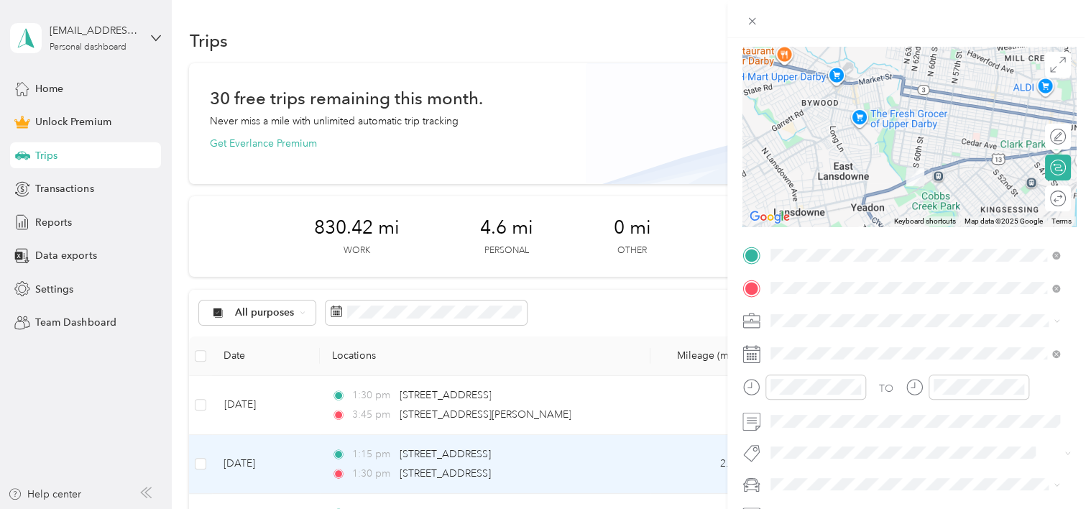
scroll to position [17, 0]
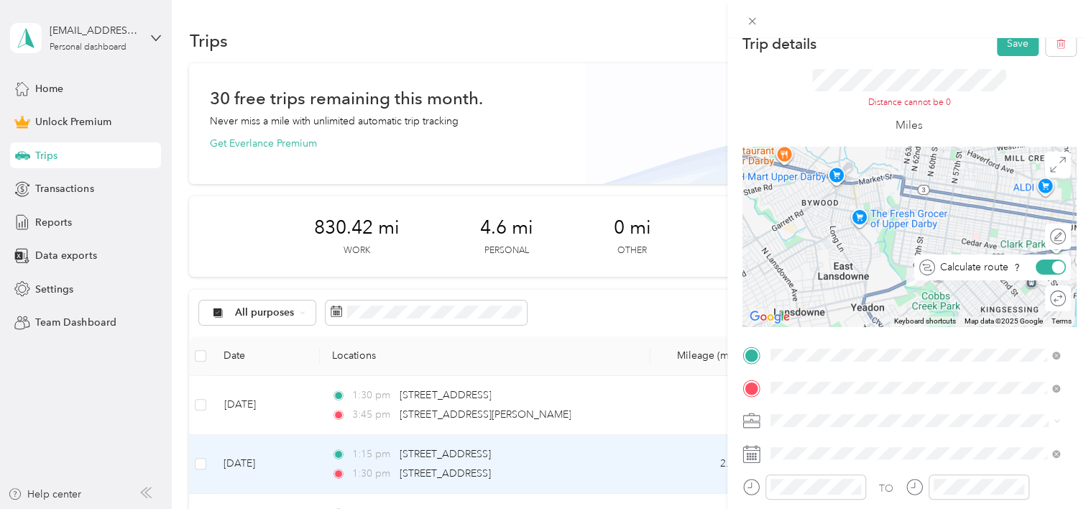
click at [1052, 270] on div at bounding box center [1058, 267] width 13 height 13
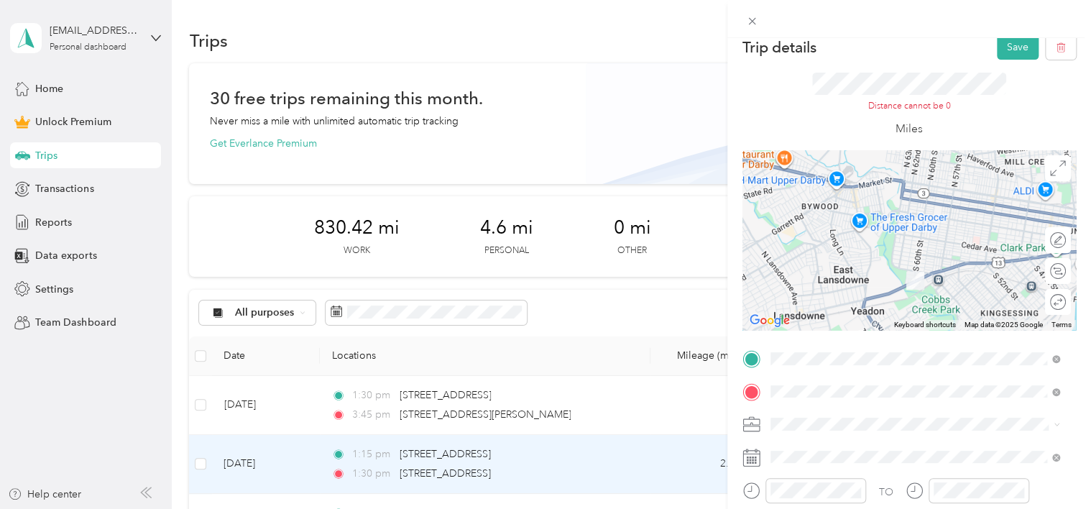
scroll to position [0, 0]
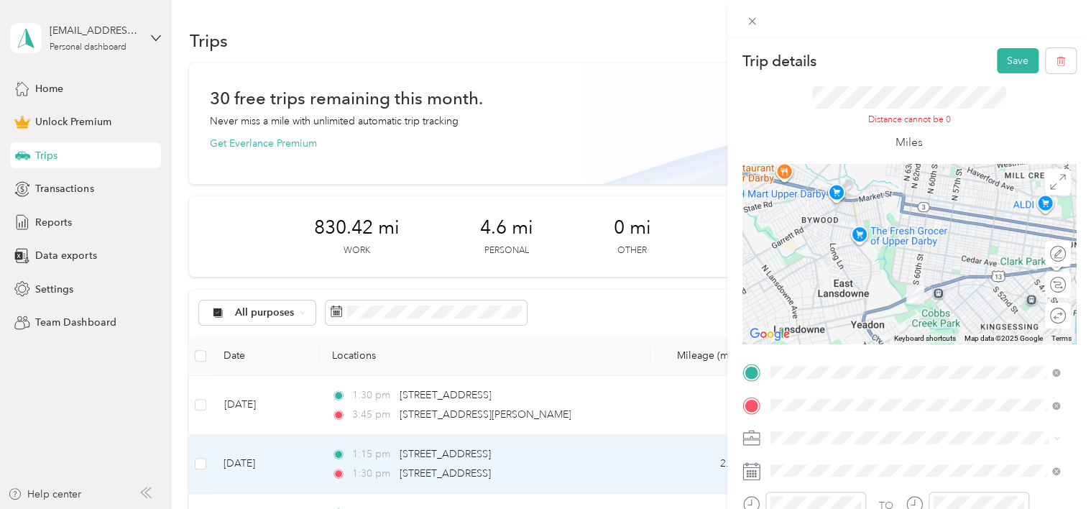
click at [791, 456] on div "[STREET_ADDRESS]" at bounding box center [907, 454] width 263 height 15
click at [1008, 63] on button "Save" at bounding box center [1018, 60] width 42 height 25
click at [999, 63] on button "Save" at bounding box center [1018, 60] width 42 height 25
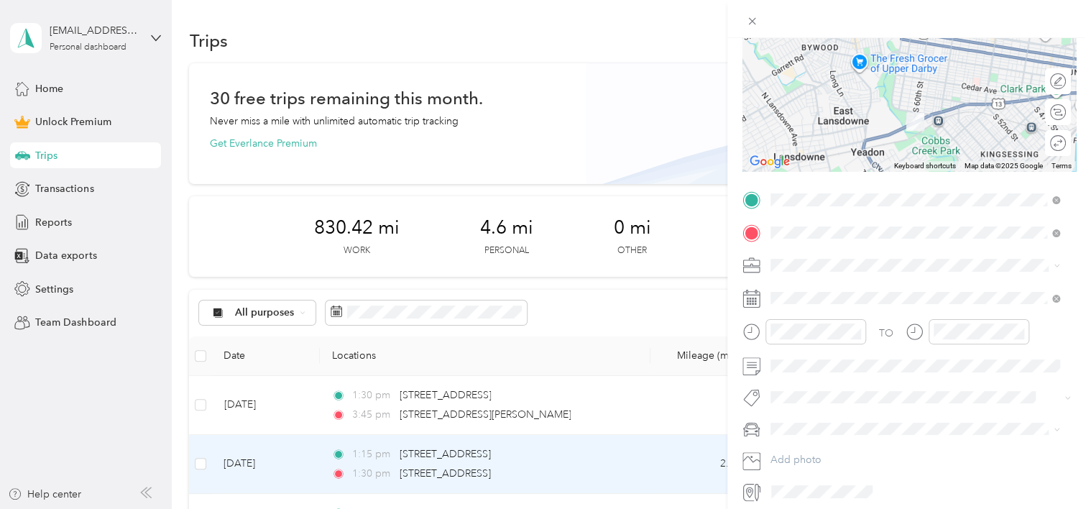
scroll to position [224, 0]
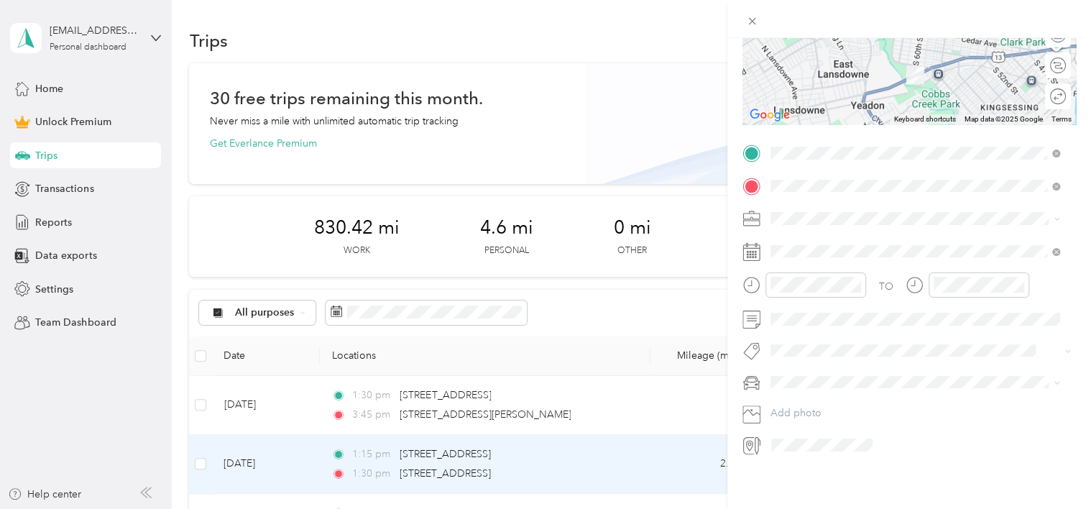
click at [819, 200] on div "[STREET_ADDRESS]" at bounding box center [907, 197] width 263 height 15
click at [808, 226] on span "[STREET_ADDRESS]" at bounding box center [821, 230] width 91 height 12
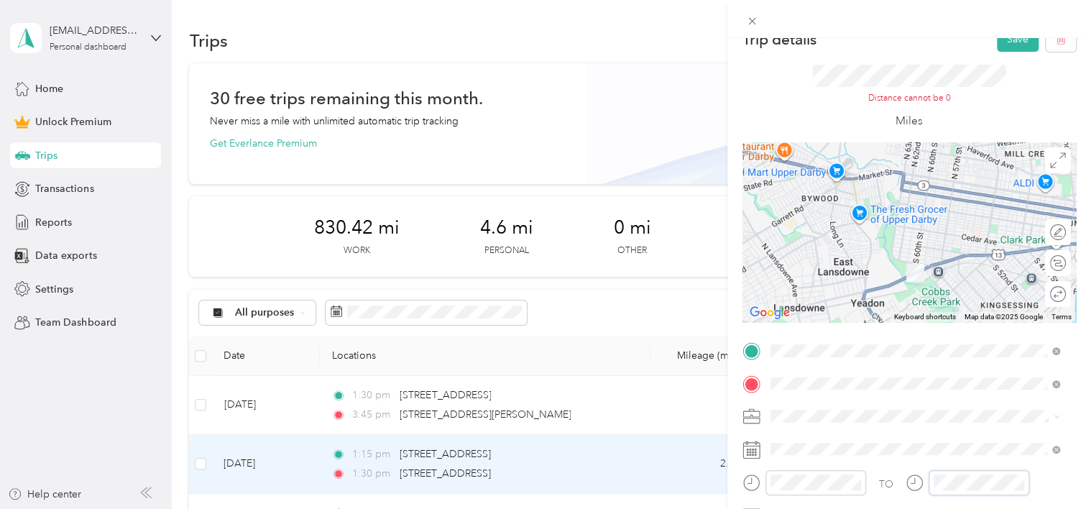
scroll to position [20, 0]
click at [1005, 44] on button "Save" at bounding box center [1018, 40] width 42 height 25
click at [1056, 43] on icon "button" at bounding box center [1061, 41] width 10 height 10
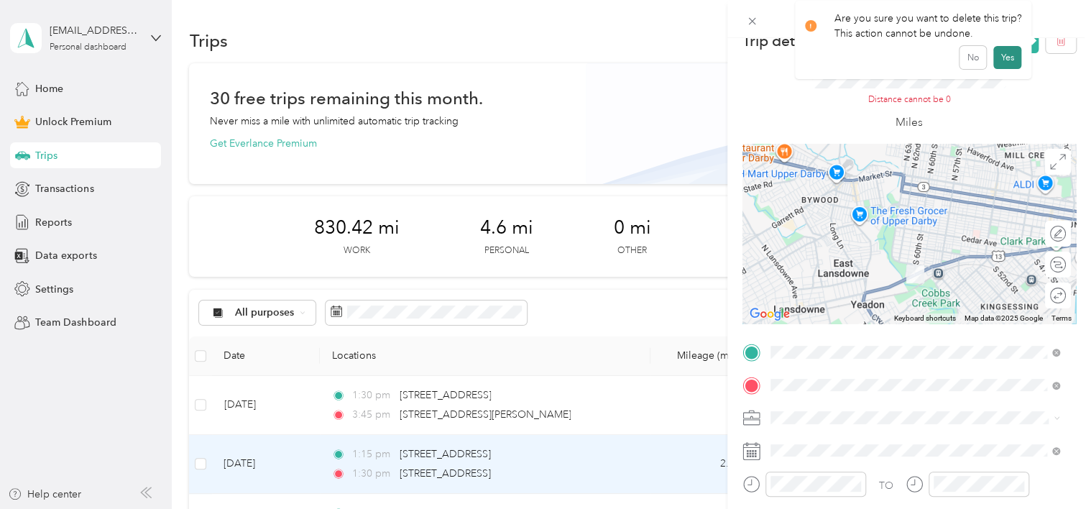
click at [1003, 60] on button "Yes" at bounding box center [1007, 57] width 28 height 23
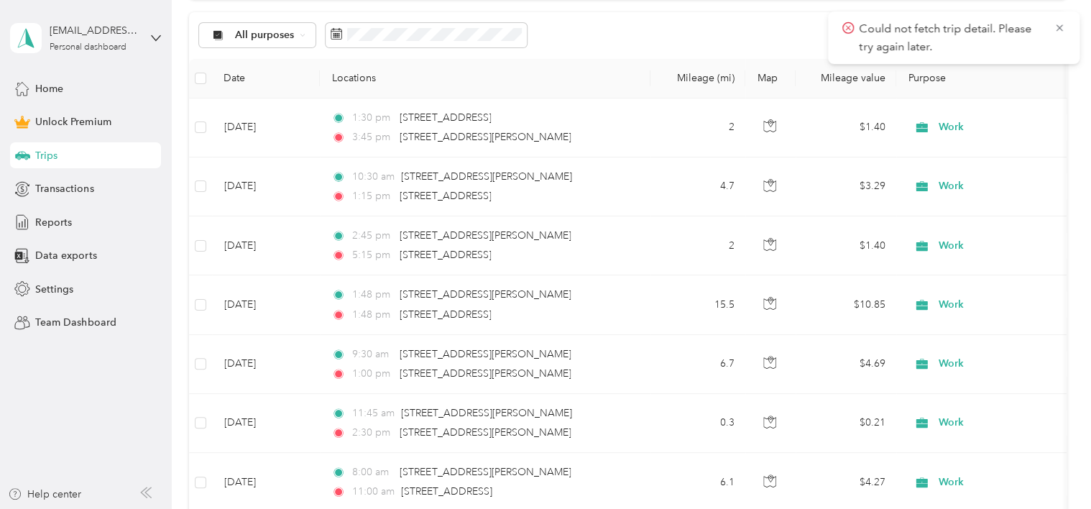
scroll to position [316, 0]
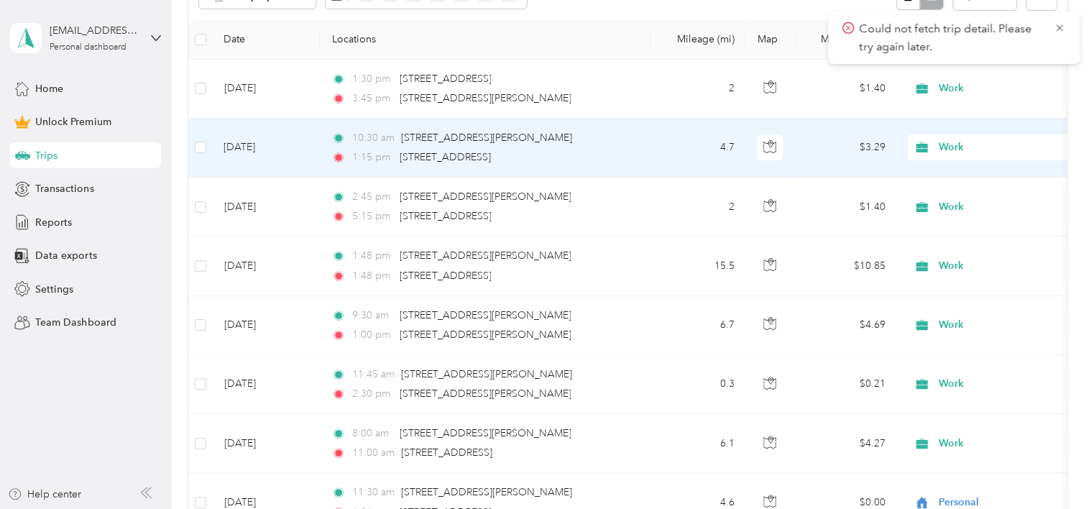
click at [341, 144] on div "10:30 am [STREET_ADDRESS][PERSON_NAME]" at bounding box center [482, 138] width 302 height 16
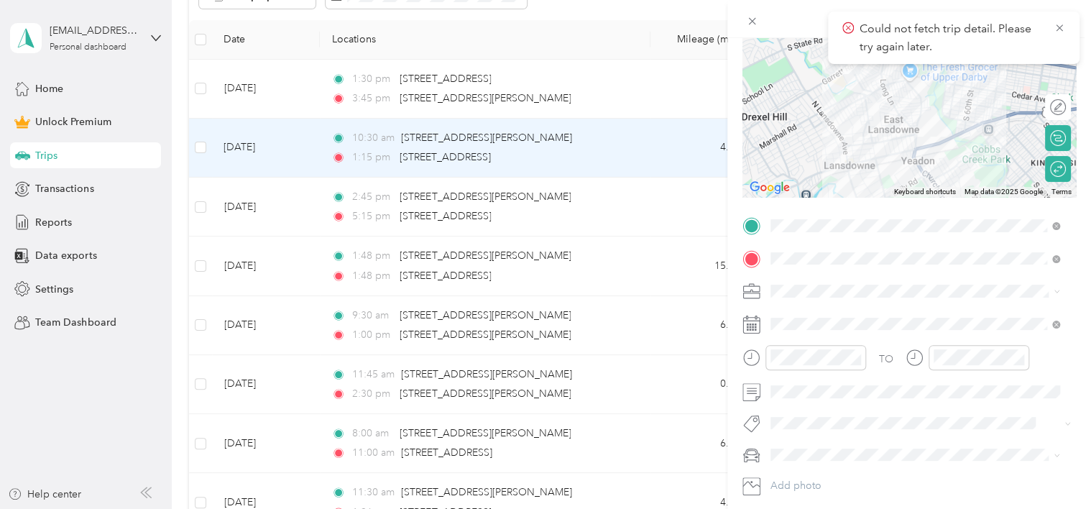
scroll to position [128, 0]
click at [666, 377] on div "Trip details Save This trip cannot be edited because it is either under review,…" at bounding box center [545, 254] width 1091 height 509
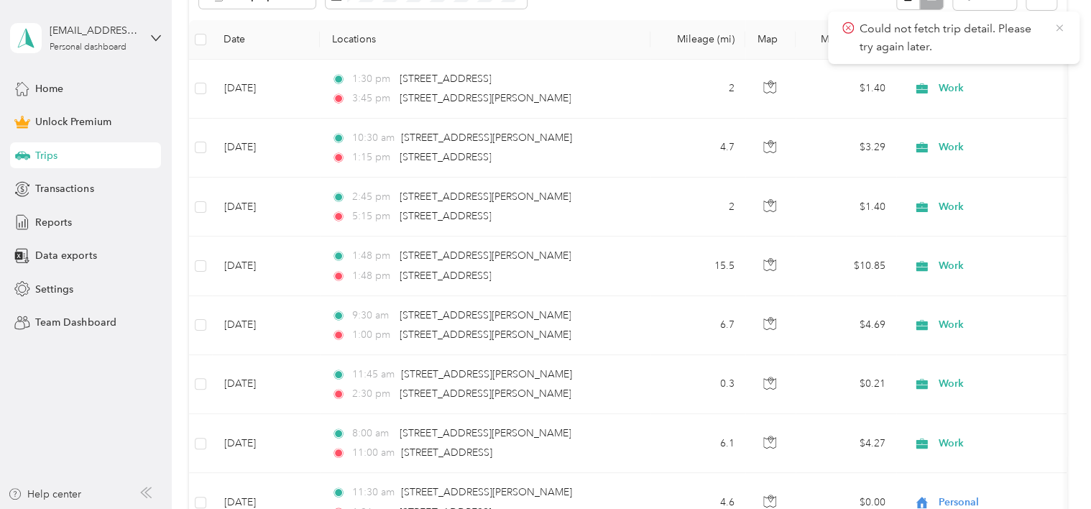
click at [1061, 26] on icon at bounding box center [1059, 27] width 6 height 6
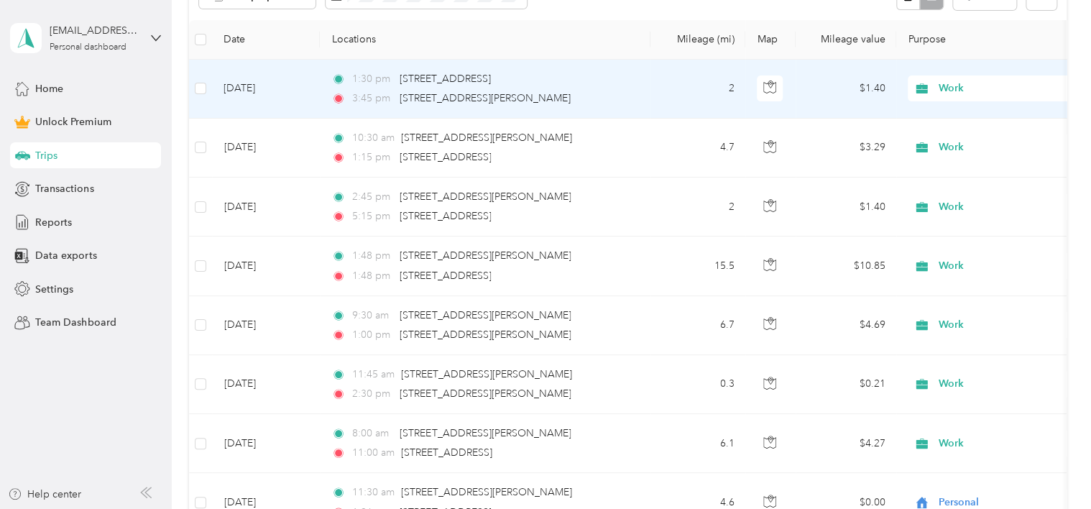
click at [449, 86] on div "1:30 pm [STREET_ADDRESS][GEOGRAPHIC_DATA]:45 pm [STREET_ADDRESS][PERSON_NAME]" at bounding box center [482, 88] width 302 height 35
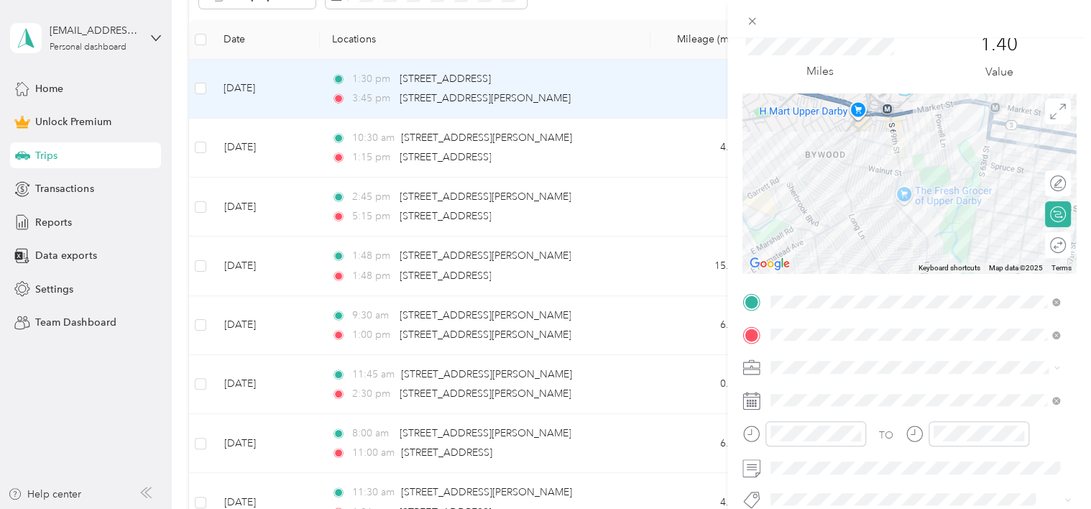
scroll to position [60, 0]
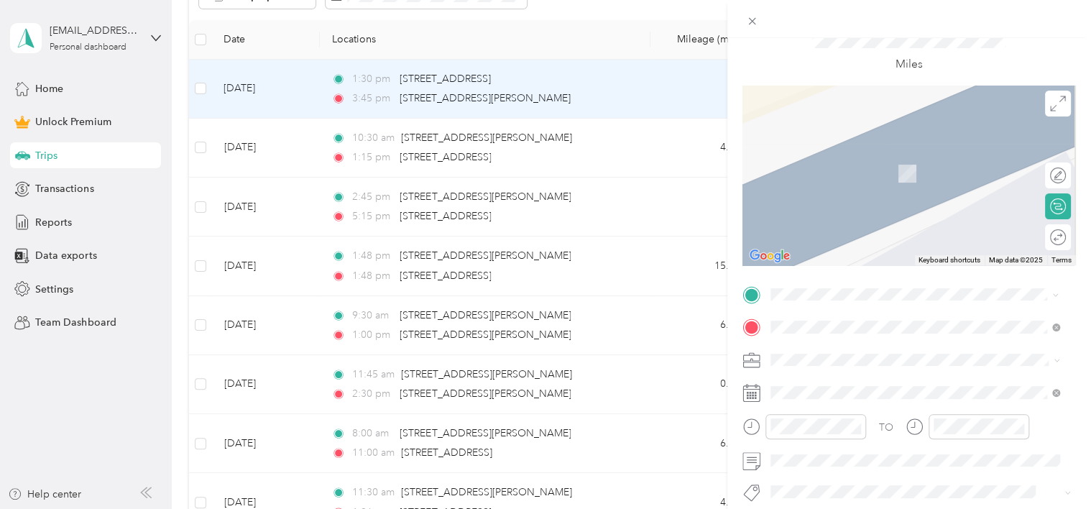
click at [892, 349] on span "[STREET_ADDRESS][US_STATE]" at bounding box center [869, 346] width 144 height 13
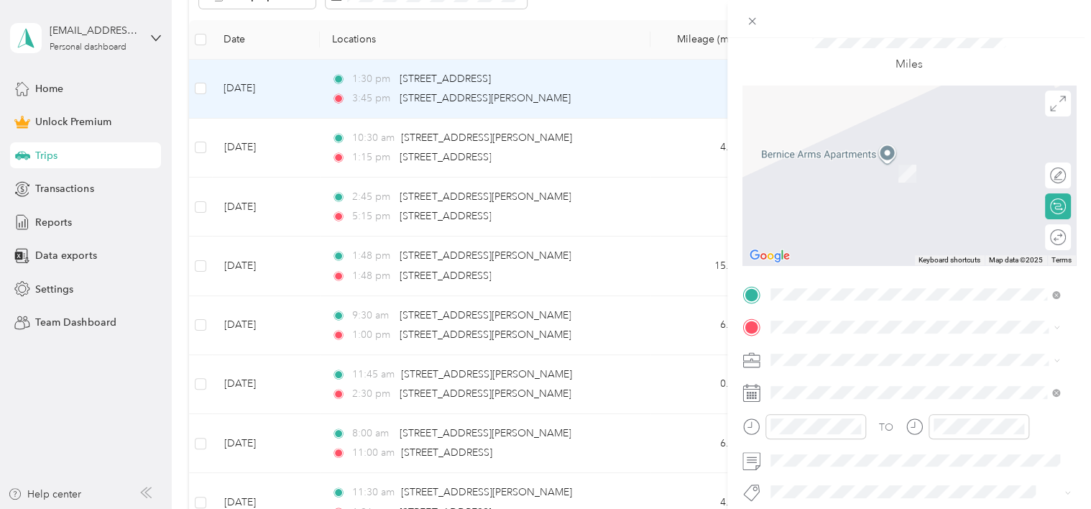
click at [880, 187] on span "[STREET_ADDRESS][US_STATE]" at bounding box center [869, 181] width 144 height 12
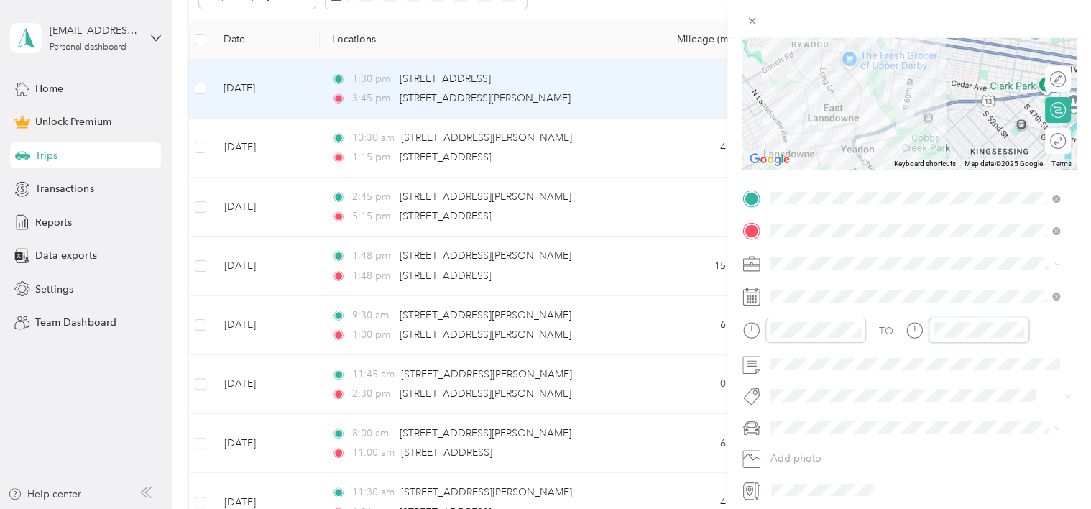
scroll to position [212, 0]
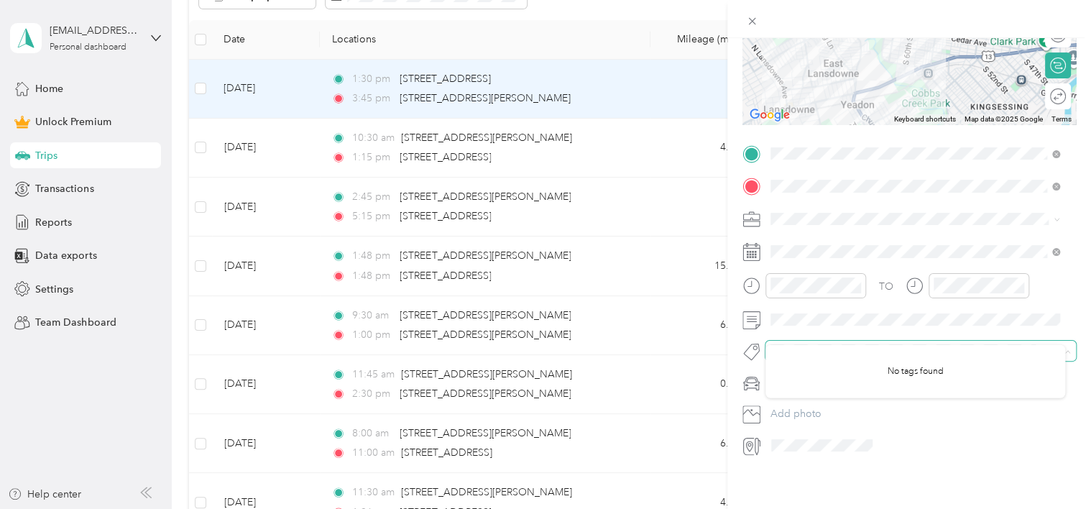
click at [973, 346] on span at bounding box center [909, 351] width 287 height 15
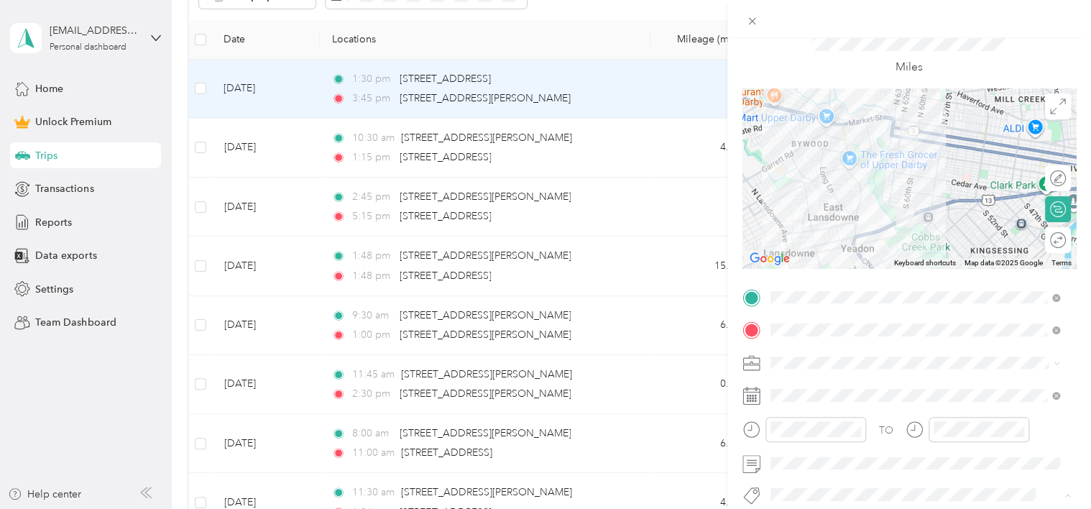
scroll to position [0, 0]
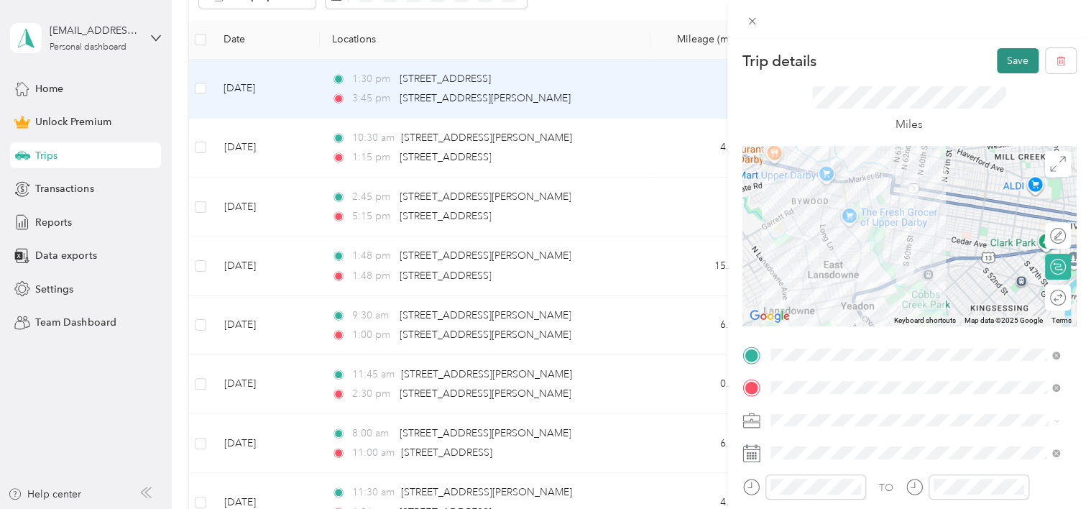
click at [997, 63] on button "Save" at bounding box center [1018, 60] width 42 height 25
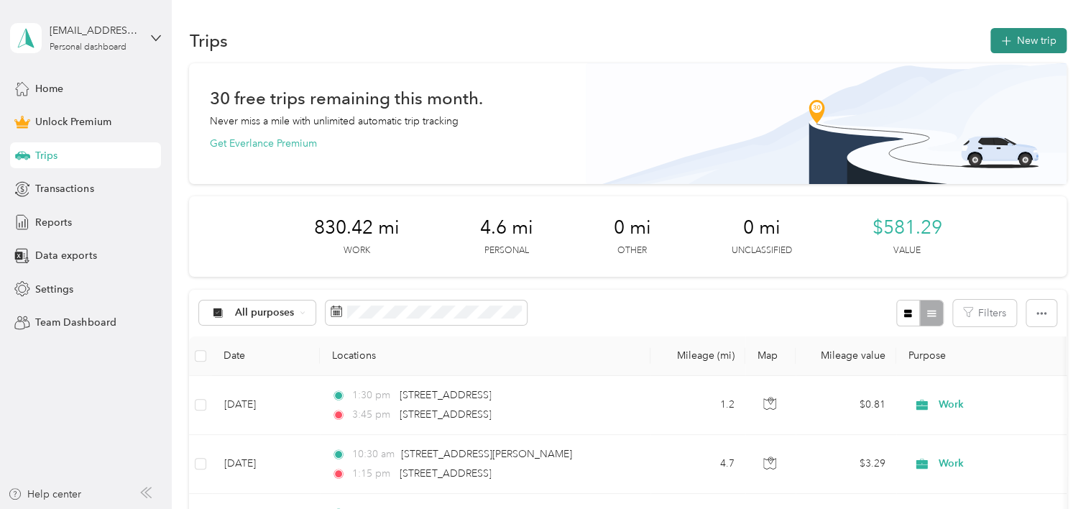
click at [1005, 37] on icon "button" at bounding box center [1006, 41] width 17 height 17
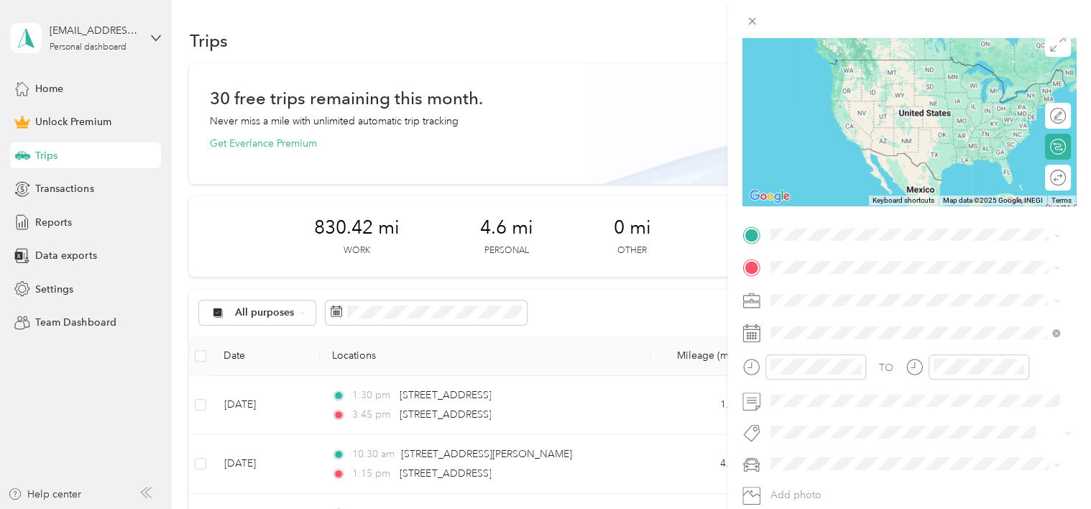
scroll to position [124, 0]
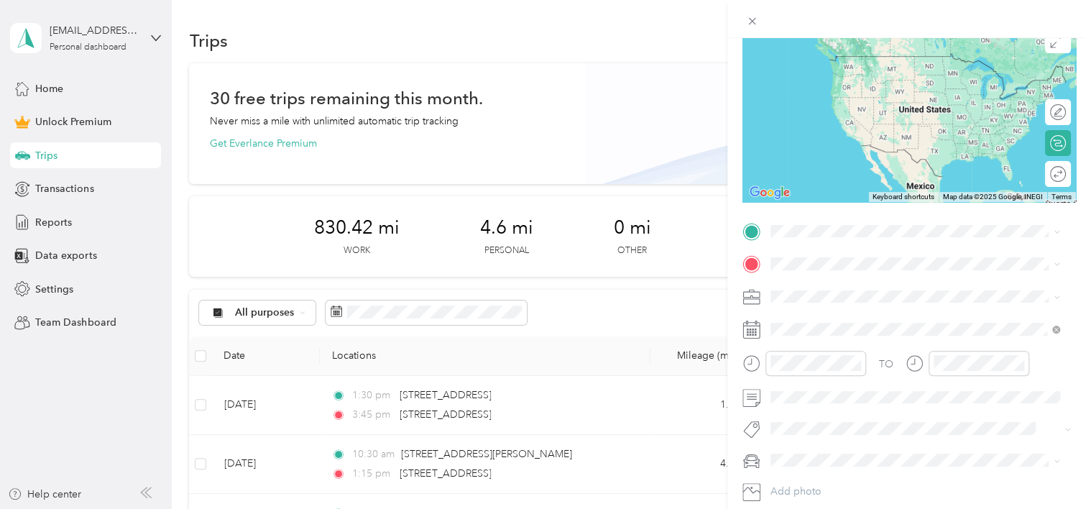
click at [1055, 296] on icon at bounding box center [1057, 297] width 6 height 6
click at [894, 96] on li "Work" at bounding box center [916, 94] width 300 height 25
click at [805, 318] on span "[STREET_ADDRESS][US_STATE]" at bounding box center [869, 312] width 144 height 13
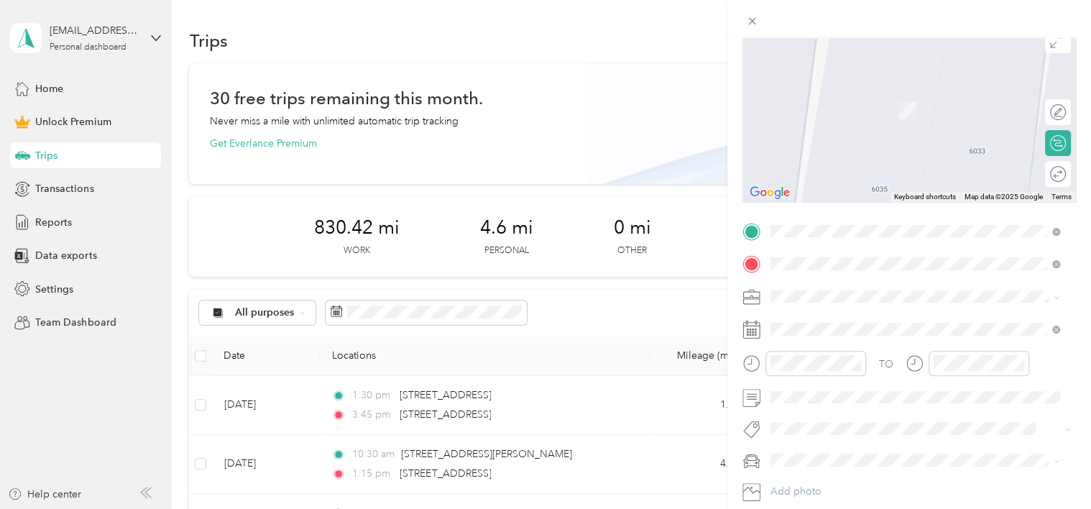
click at [822, 326] on div "[STREET_ADDRESS][US_STATE]" at bounding box center [916, 315] width 280 height 19
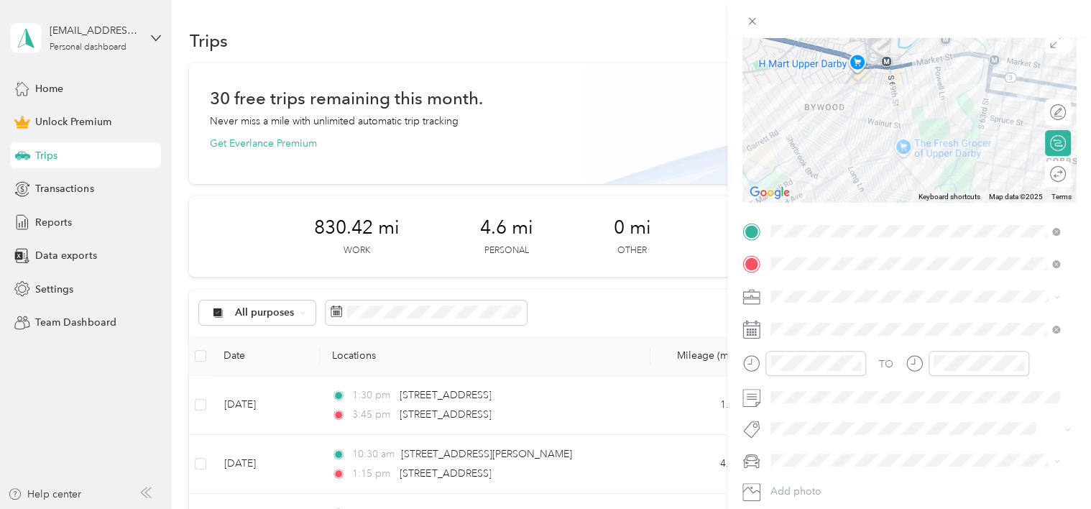
click at [758, 330] on icon at bounding box center [752, 330] width 18 height 18
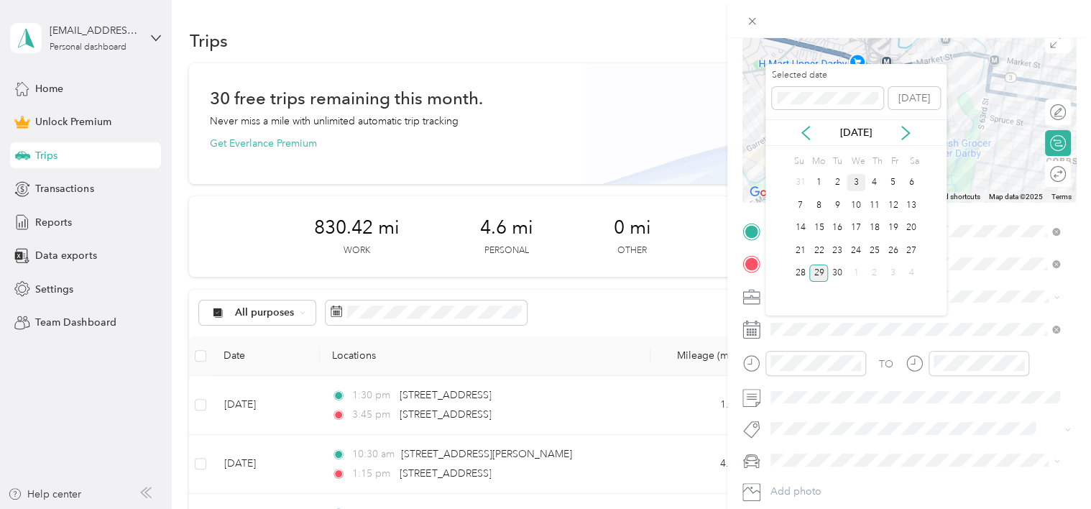
click at [855, 182] on div "3" at bounding box center [856, 183] width 19 height 18
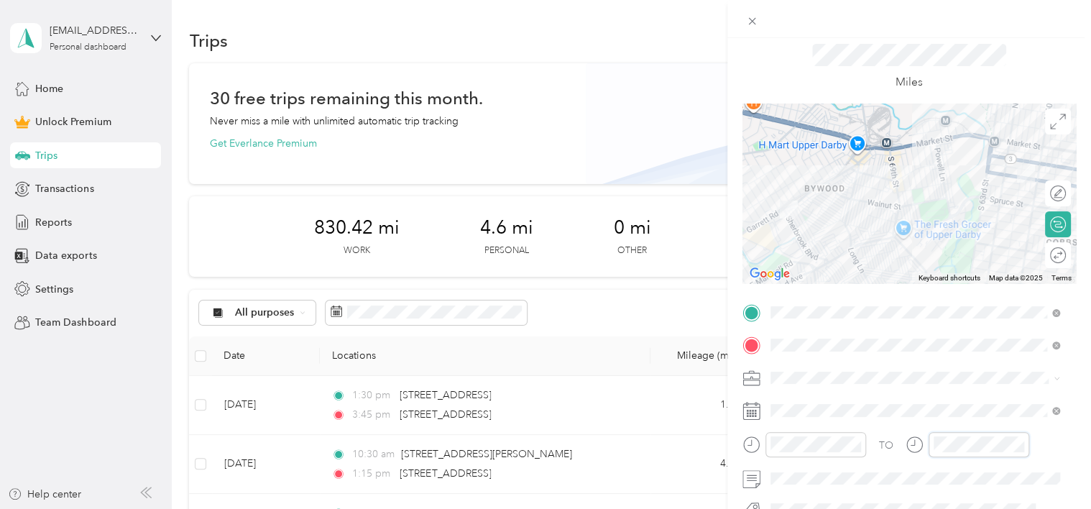
scroll to position [0, 0]
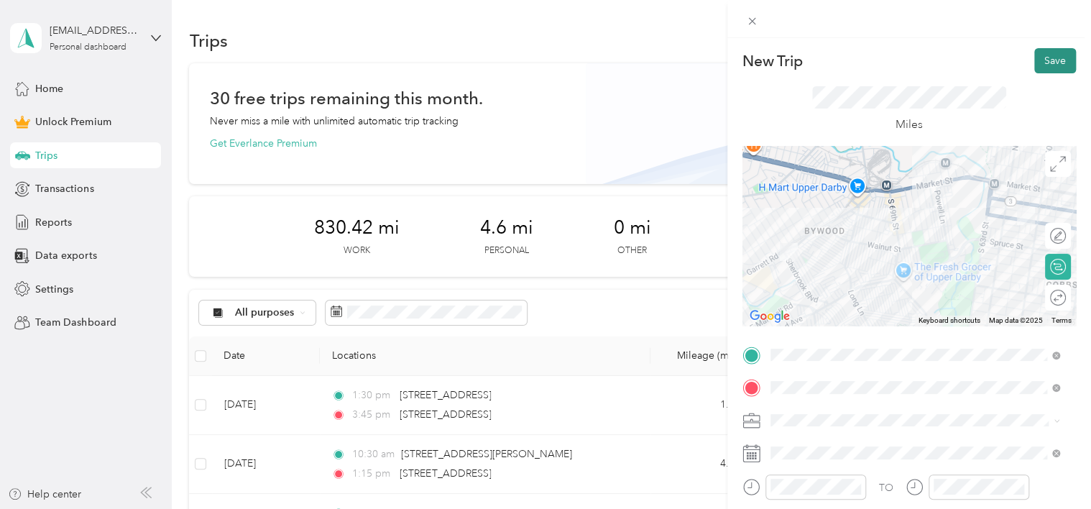
click at [1036, 58] on button "Save" at bounding box center [1055, 60] width 42 height 25
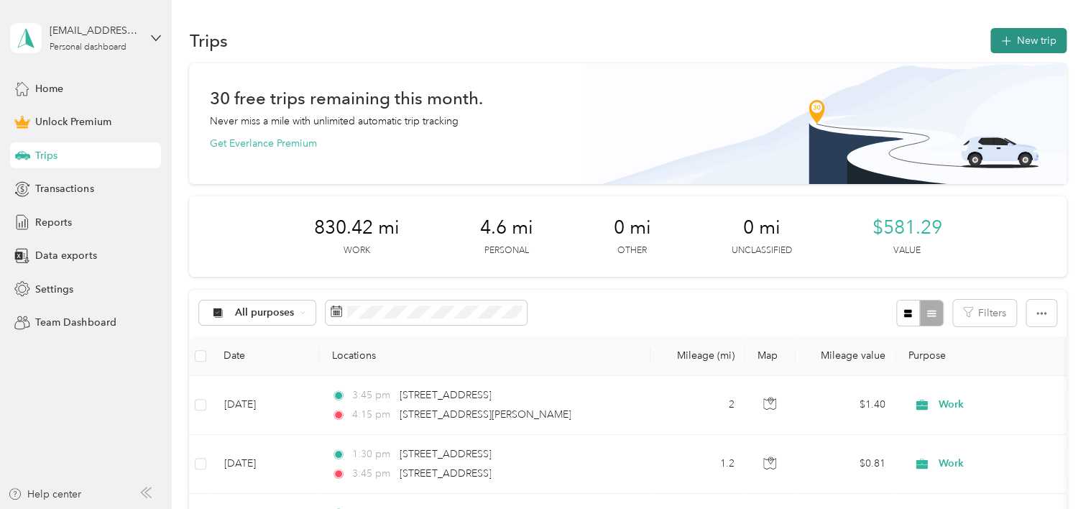
click at [1006, 45] on icon "button" at bounding box center [1006, 41] width 17 height 17
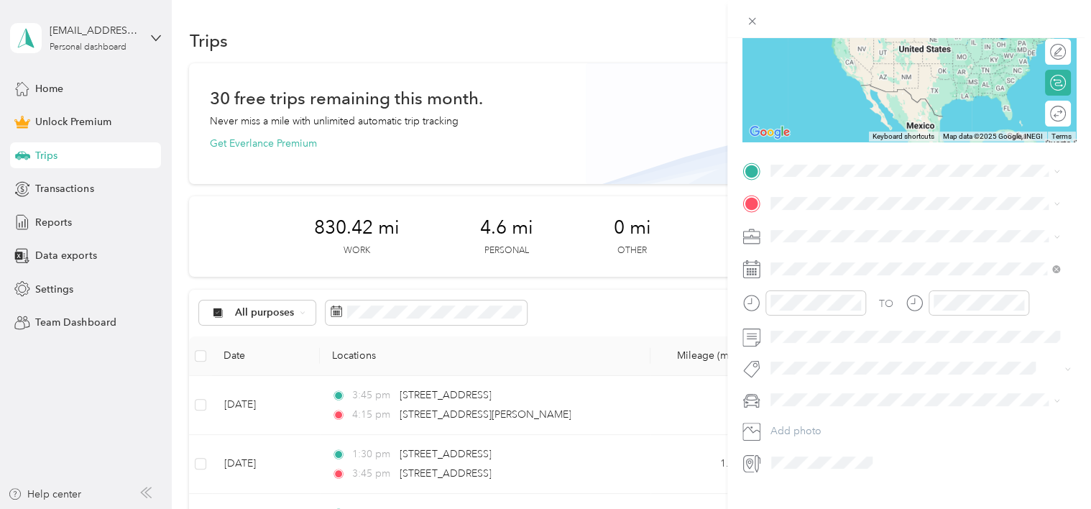
scroll to position [187, 0]
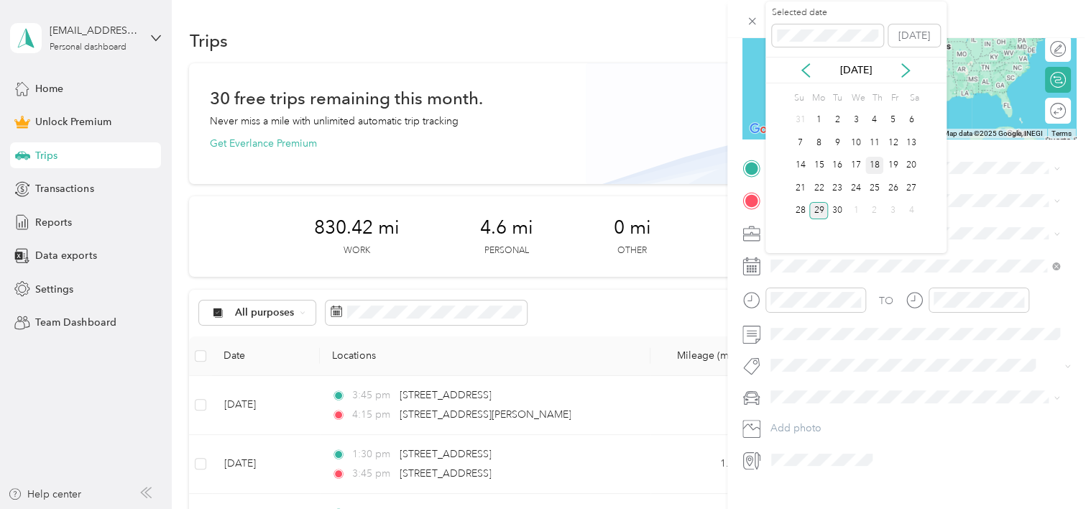
click at [875, 165] on div "18" at bounding box center [875, 166] width 19 height 18
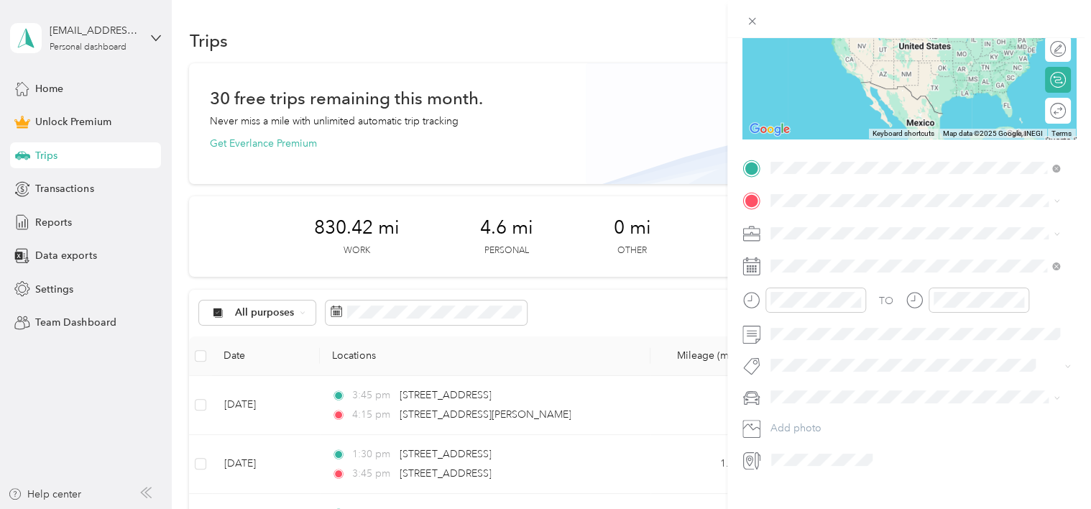
click at [817, 224] on span "[STREET_ADDRESS][US_STATE]" at bounding box center [869, 220] width 144 height 13
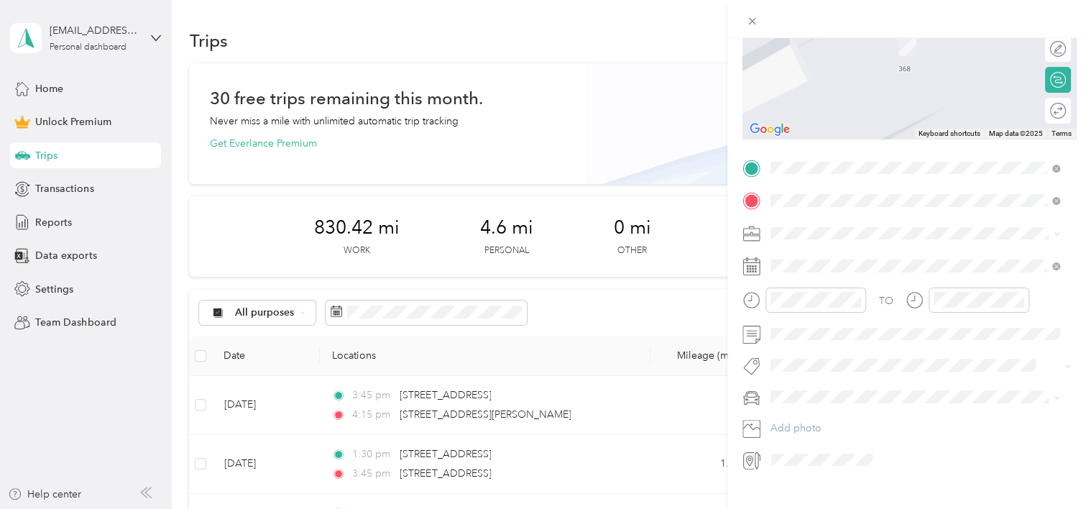
click at [791, 262] on div "[STREET_ADDRESS][US_STATE]" at bounding box center [916, 253] width 280 height 19
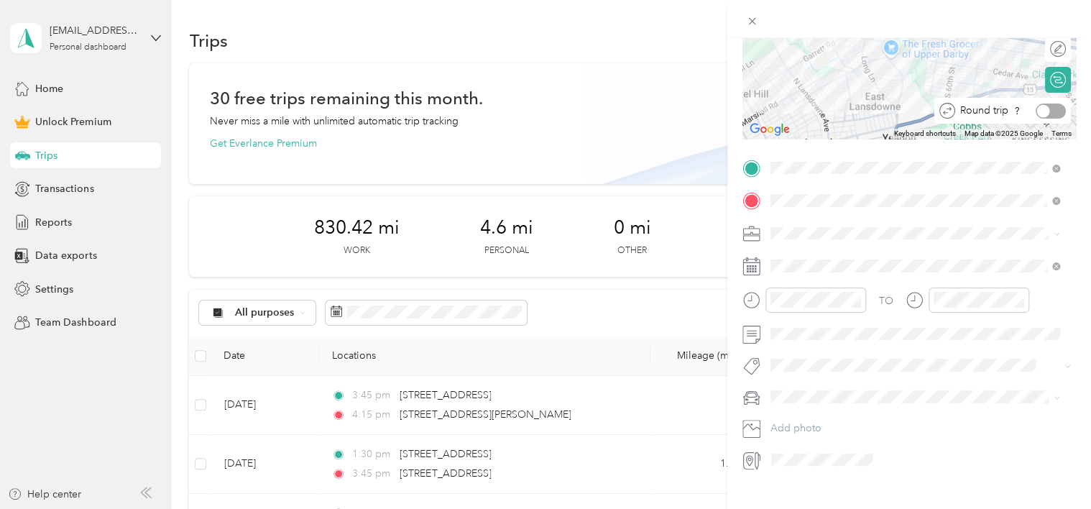
click at [1037, 111] on div at bounding box center [1043, 110] width 13 height 13
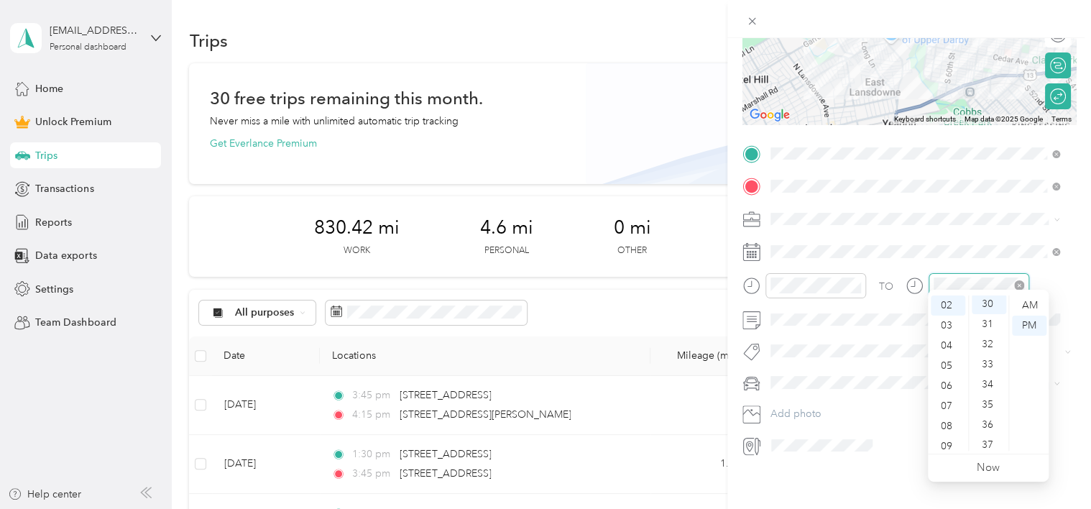
scroll to position [604, 0]
click at [887, 322] on div "TO Add photo" at bounding box center [910, 299] width 334 height 315
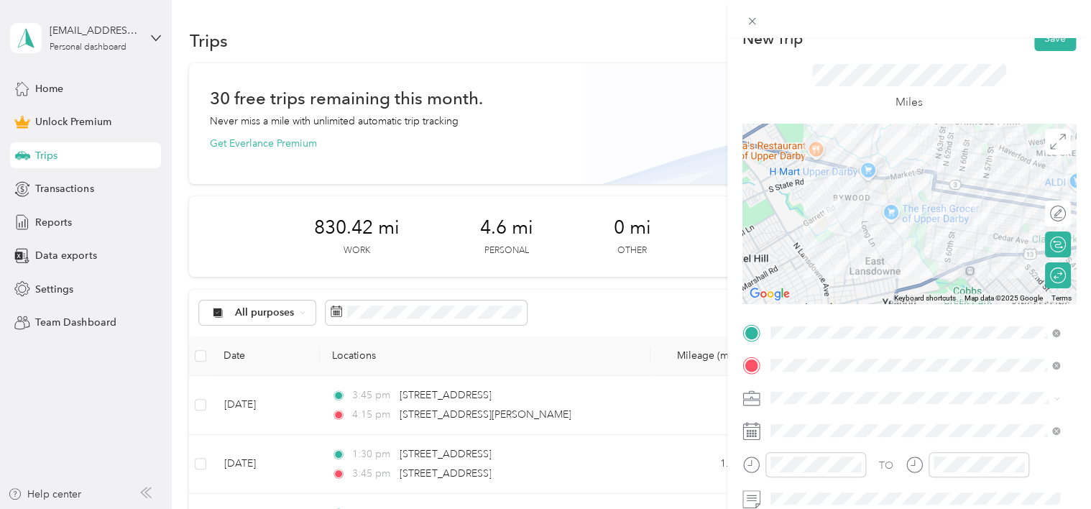
scroll to position [0, 0]
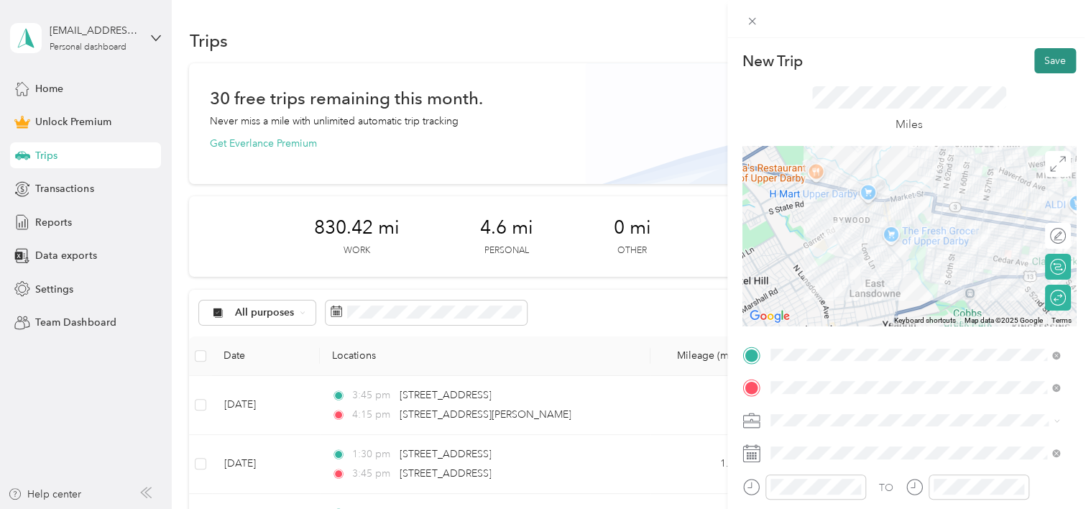
click at [1037, 64] on button "Save" at bounding box center [1055, 60] width 42 height 25
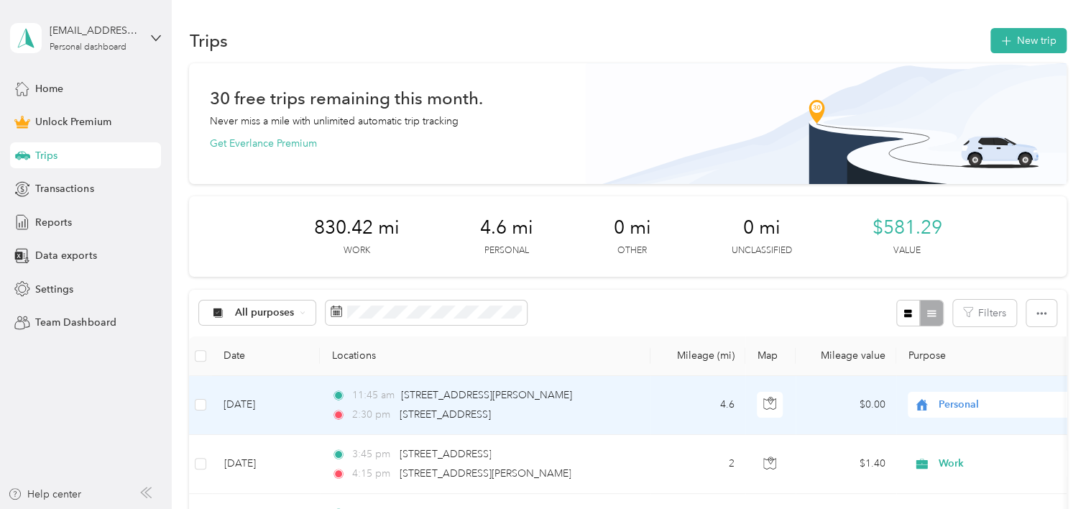
click at [930, 397] on span "Personal" at bounding box center [991, 405] width 157 height 16
click at [938, 198] on span "Work" at bounding box center [998, 201] width 158 height 15
click at [367, 408] on span "2:30 pm" at bounding box center [372, 415] width 41 height 16
click at [367, 508] on div at bounding box center [542, 509] width 1084 height 0
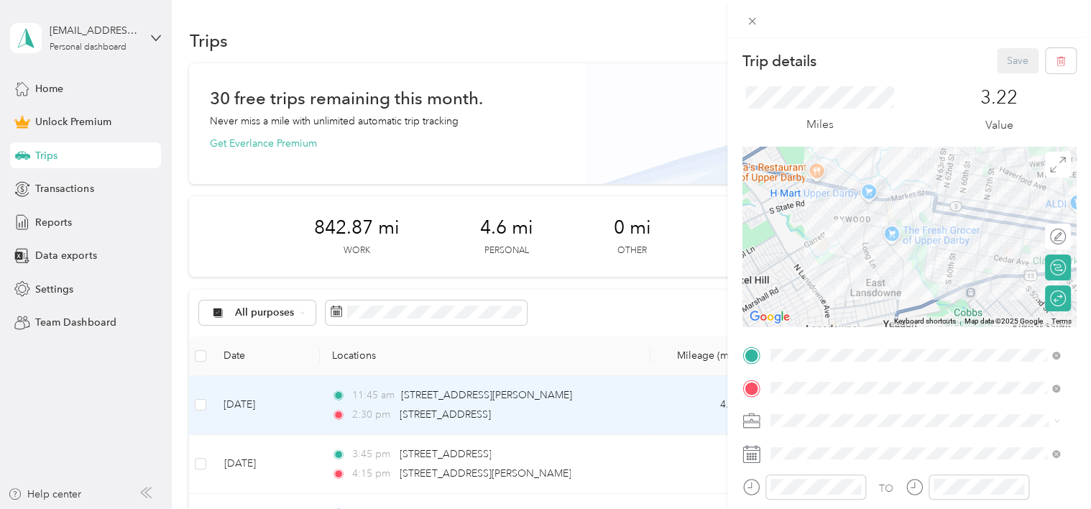
click at [622, 307] on div "Trip details Save This trip cannot be edited because it is either under review,…" at bounding box center [545, 254] width 1091 height 509
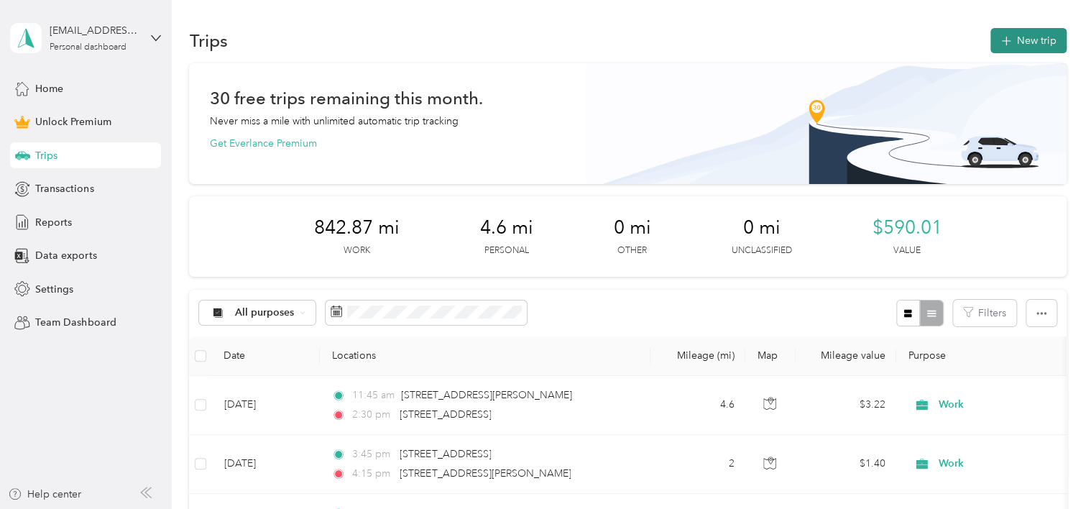
click at [998, 43] on icon "button" at bounding box center [1006, 41] width 17 height 17
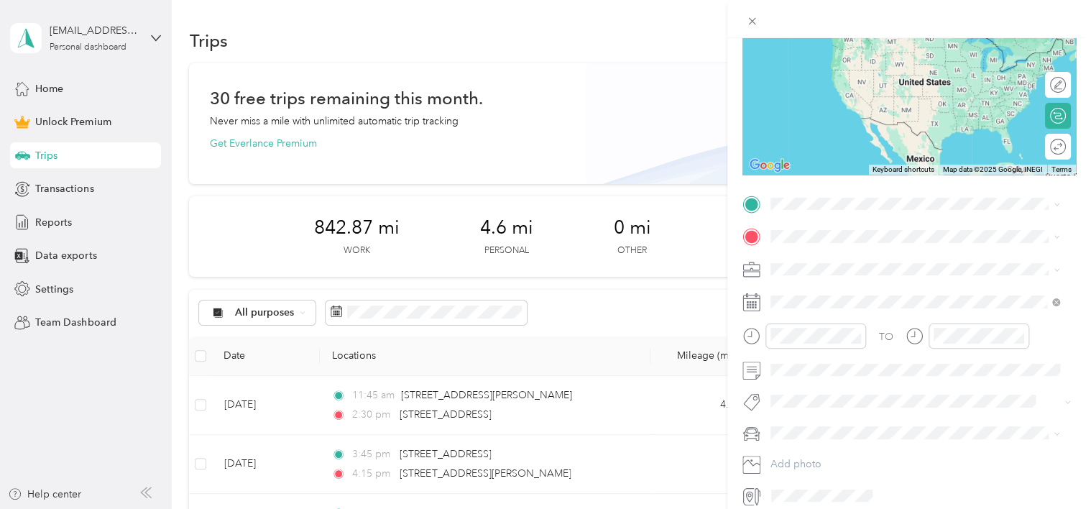
scroll to position [152, 0]
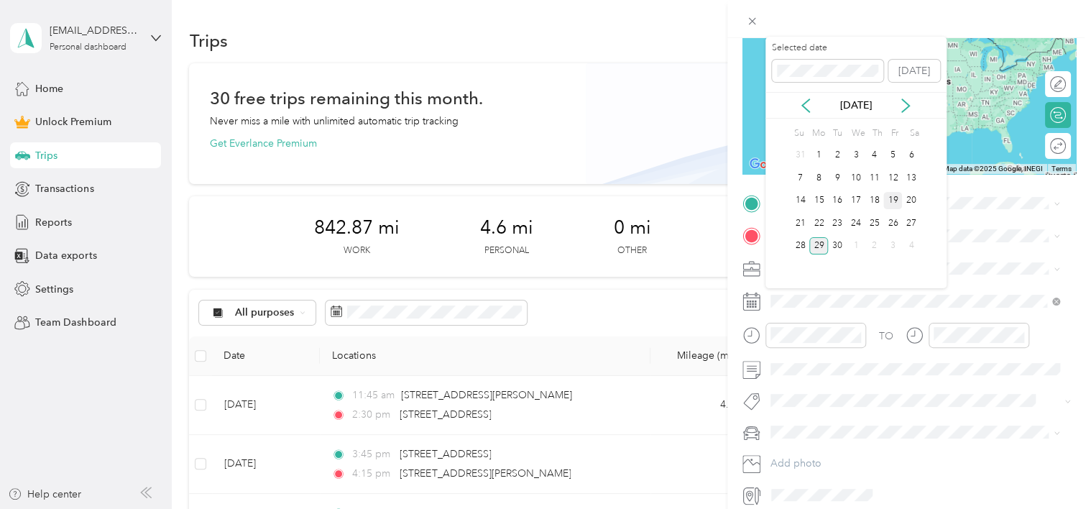
click at [888, 198] on div "19" at bounding box center [892, 201] width 19 height 18
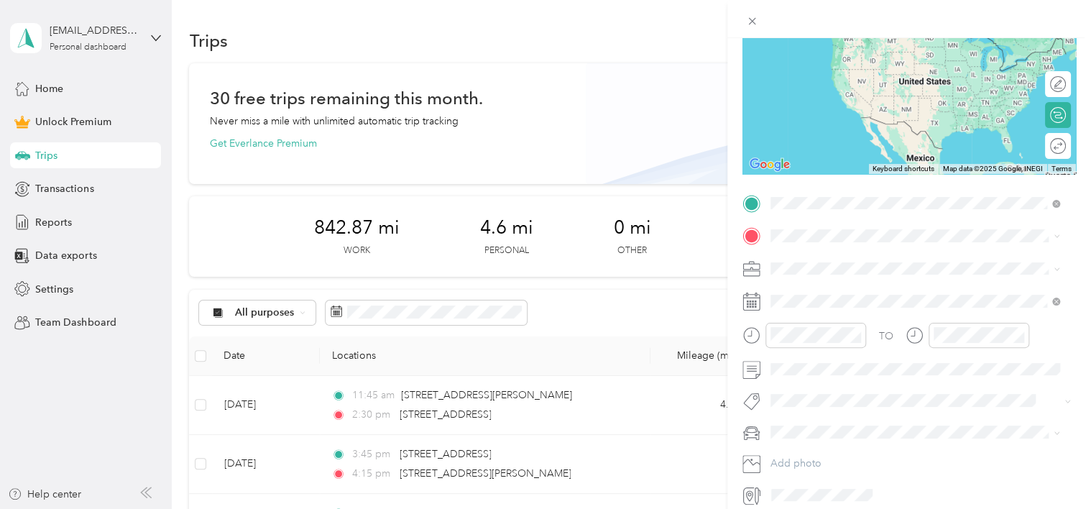
click at [805, 270] on li "[STREET_ADDRESS][US_STATE]" at bounding box center [916, 255] width 300 height 29
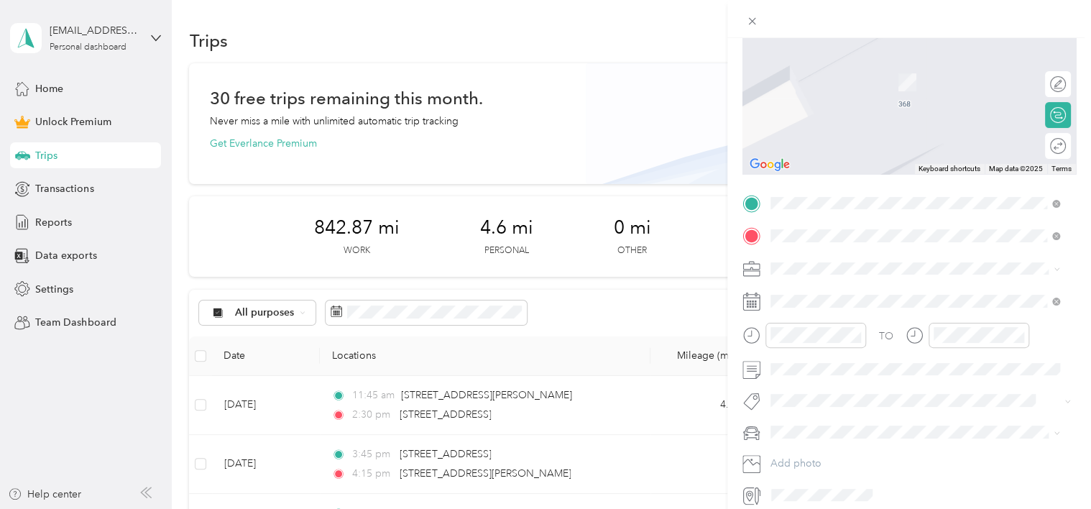
click at [814, 294] on span "[STREET_ADDRESS][US_STATE]" at bounding box center [869, 287] width 144 height 13
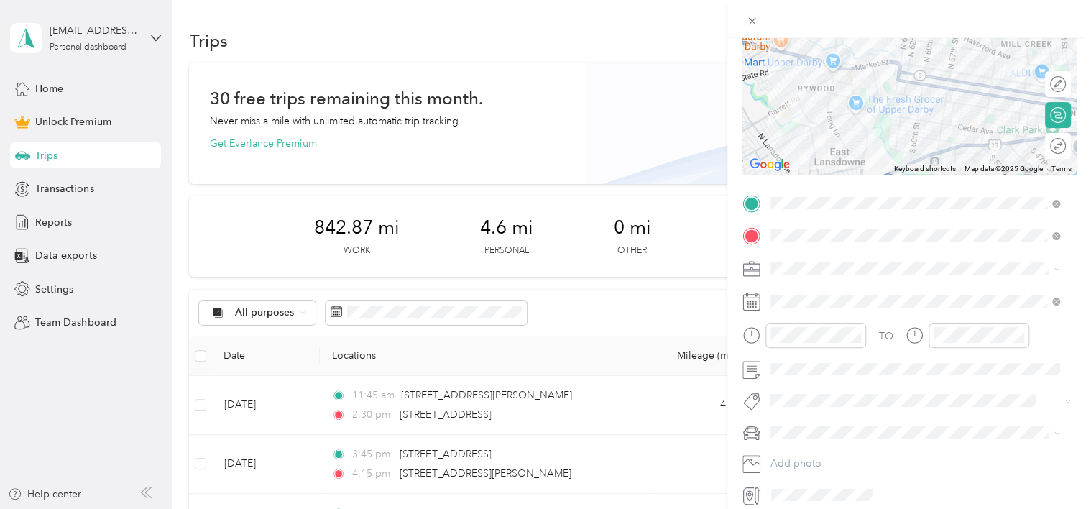
click at [1055, 267] on icon at bounding box center [1057, 269] width 6 height 6
click at [872, 290] on div "Work" at bounding box center [916, 293] width 280 height 15
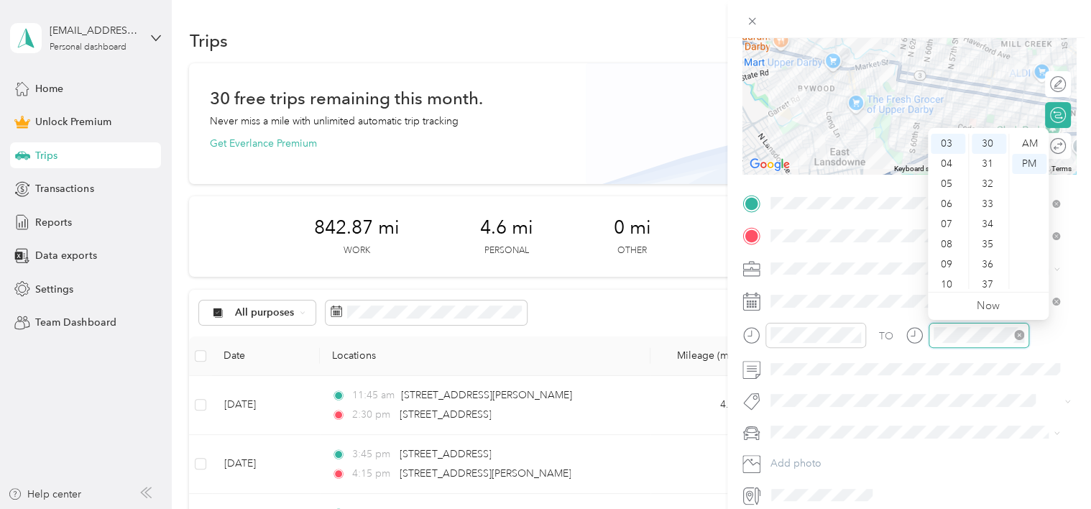
scroll to position [604, 0]
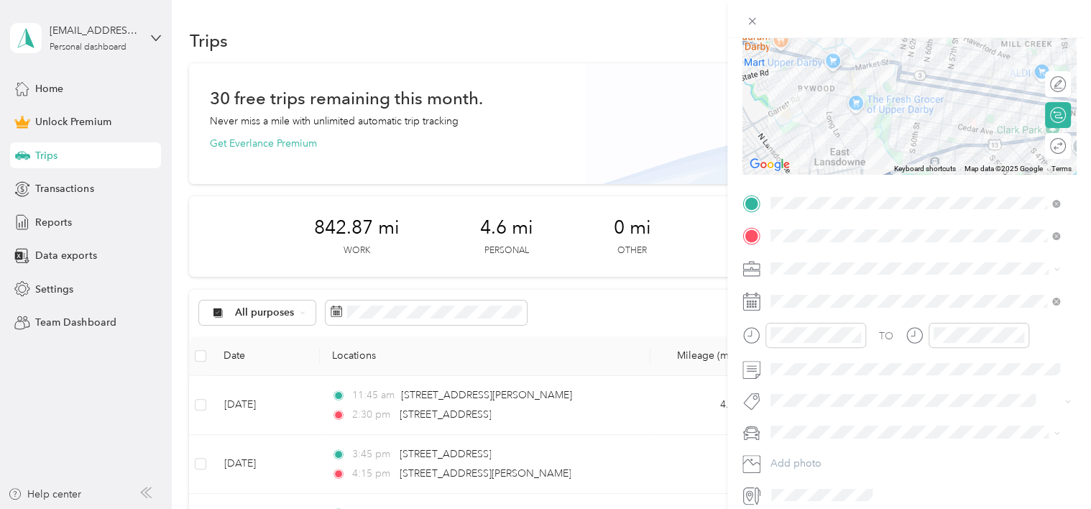
click at [978, 415] on div "TO Add photo" at bounding box center [910, 349] width 334 height 315
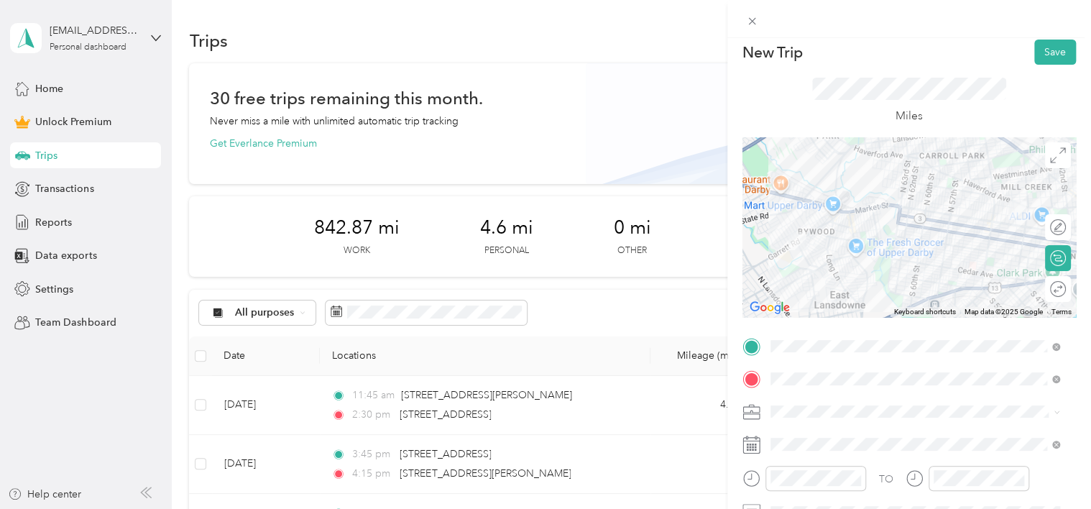
scroll to position [0, 0]
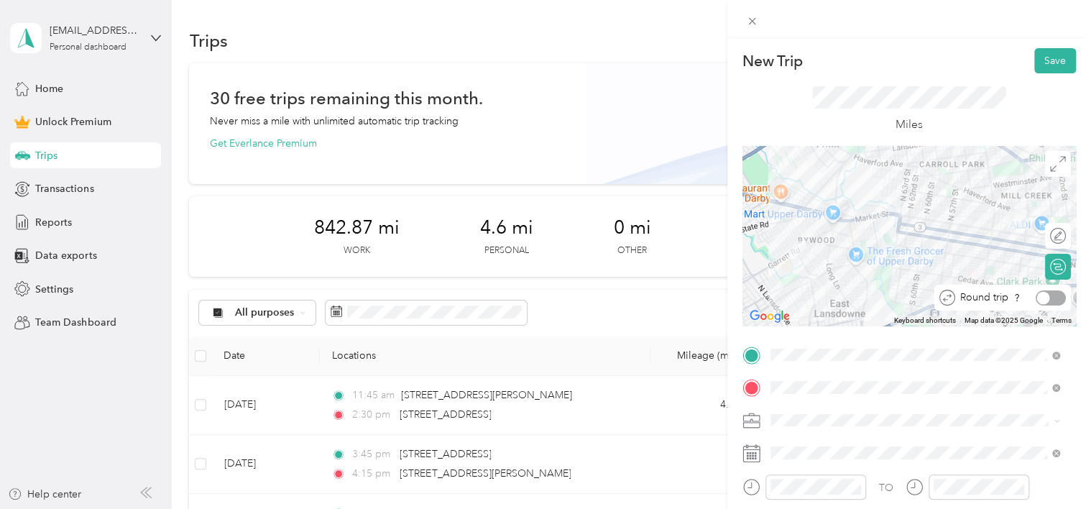
click at [1042, 295] on div at bounding box center [1051, 297] width 30 height 15
click at [1038, 69] on button "Save" at bounding box center [1055, 60] width 42 height 25
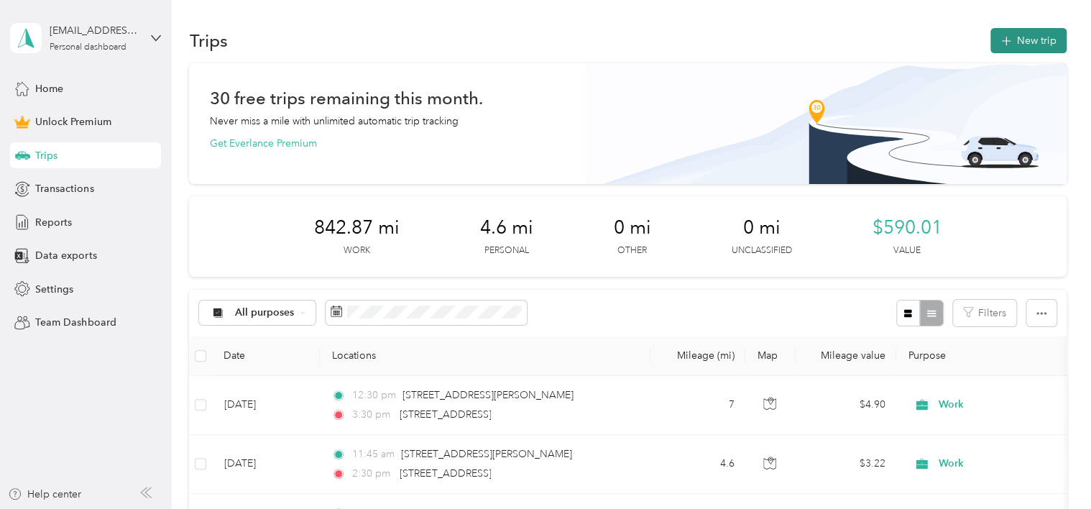
click at [992, 36] on button "New trip" at bounding box center [1029, 40] width 76 height 25
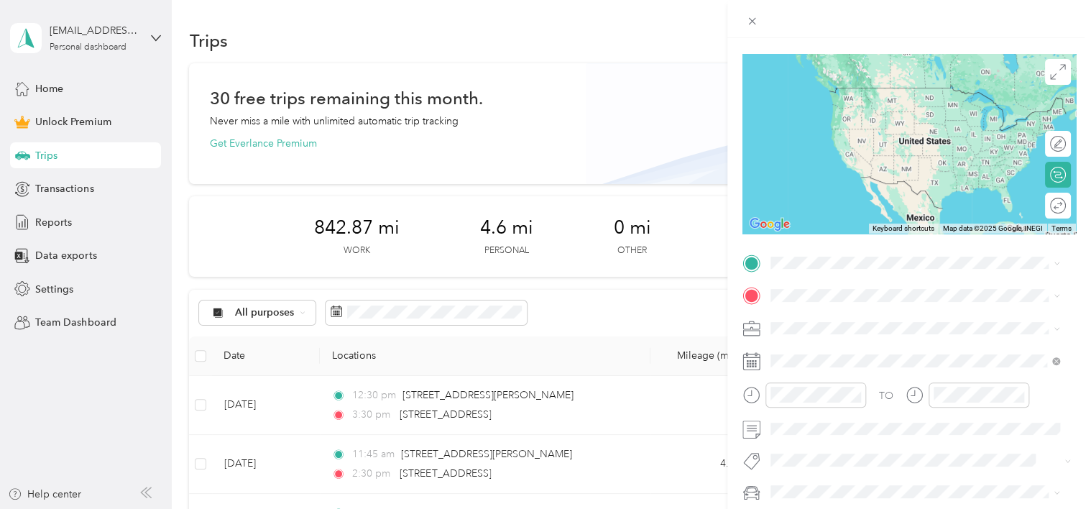
scroll to position [94, 0]
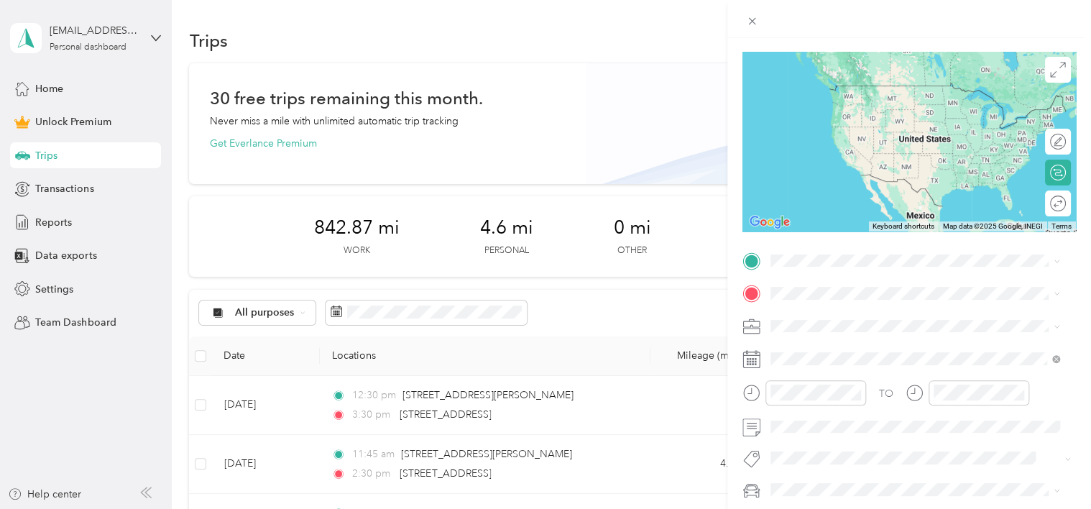
click at [799, 313] on span "[STREET_ADDRESS][US_STATE]" at bounding box center [869, 306] width 144 height 13
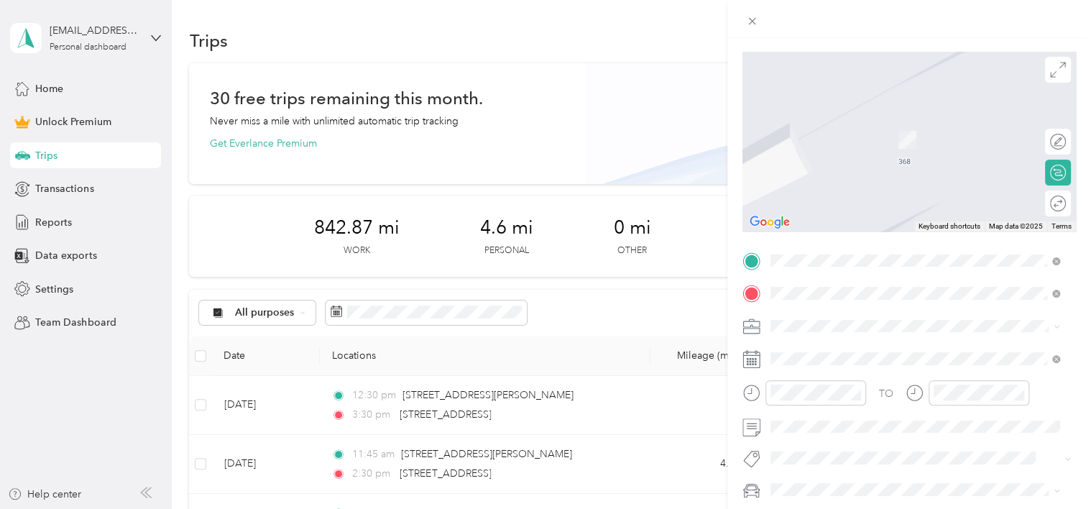
click at [799, 351] on span "[STREET_ADDRESS][US_STATE]" at bounding box center [869, 345] width 144 height 13
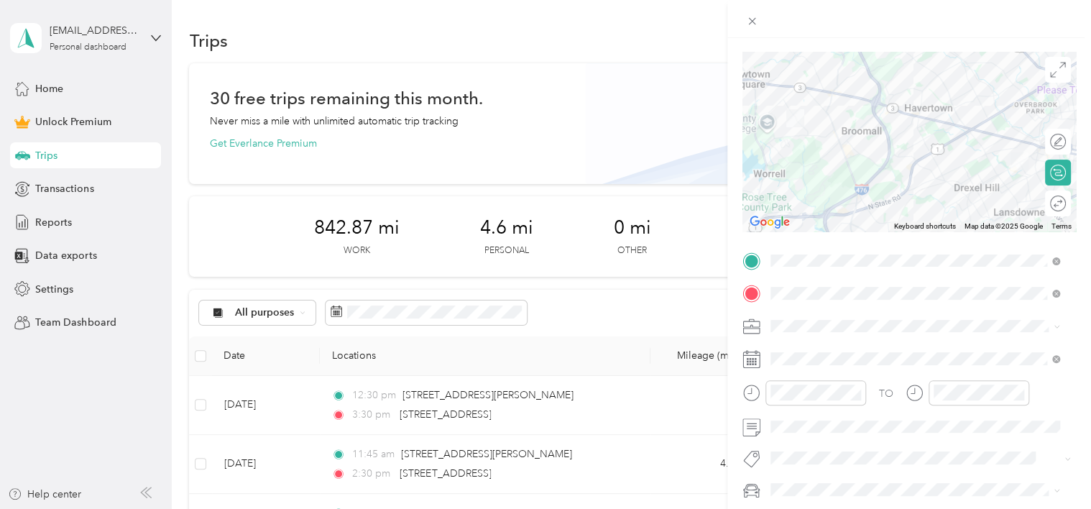
click at [1055, 326] on icon at bounding box center [1057, 326] width 6 height 6
click at [827, 121] on div "Work" at bounding box center [916, 124] width 280 height 15
click at [767, 360] on span at bounding box center [921, 358] width 311 height 23
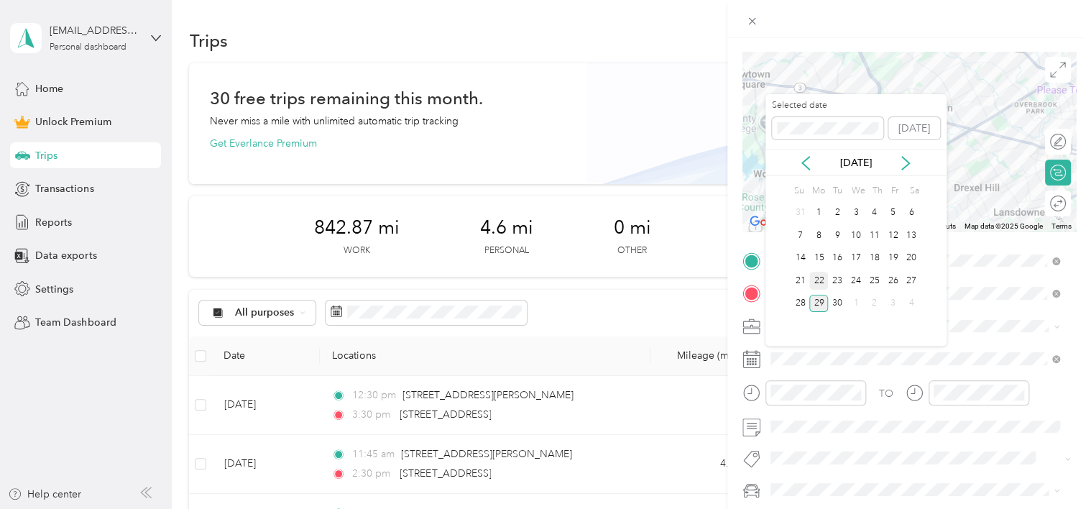
click at [822, 279] on div "22" at bounding box center [818, 281] width 19 height 18
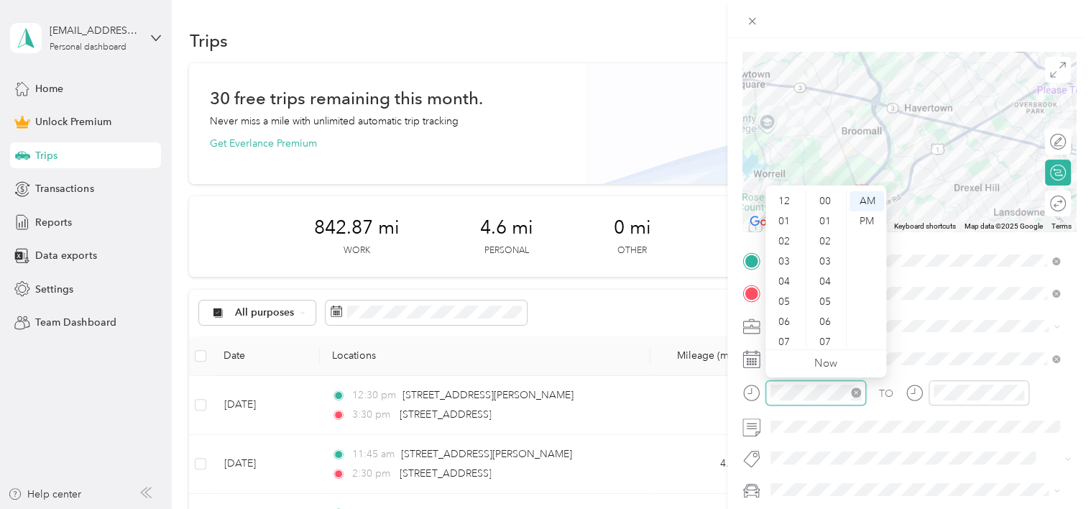
scroll to position [1052, 0]
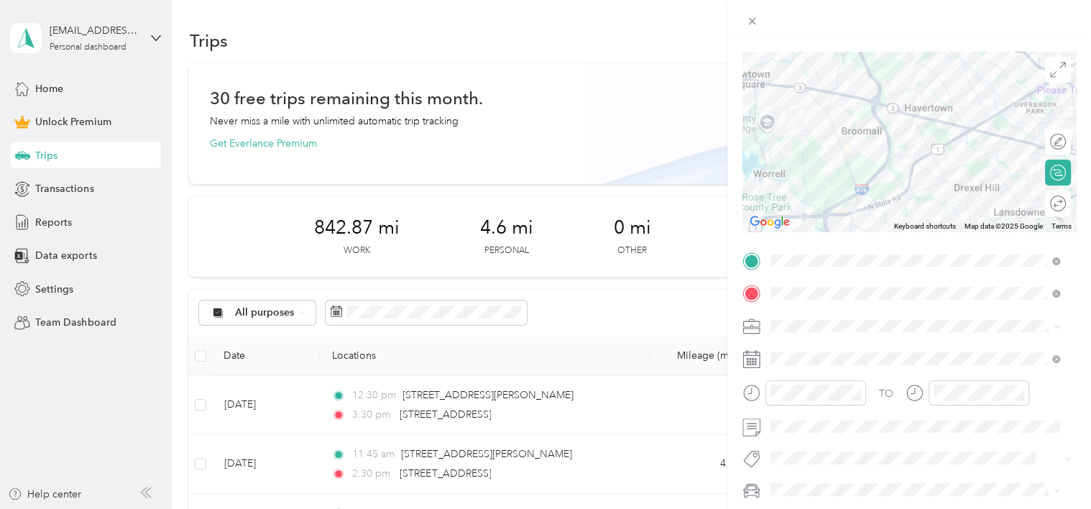
click at [926, 342] on div "TO Add photo" at bounding box center [910, 406] width 334 height 315
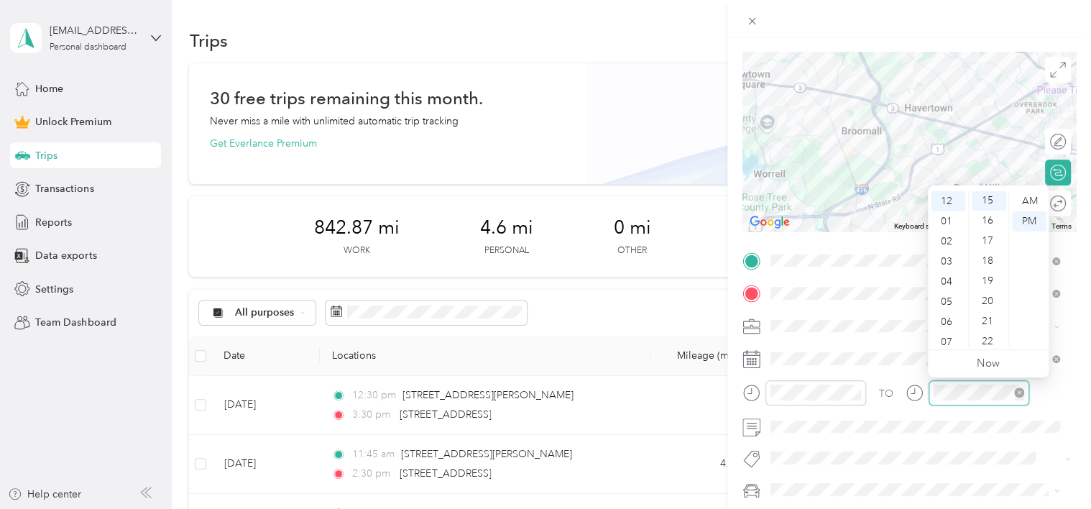
scroll to position [302, 0]
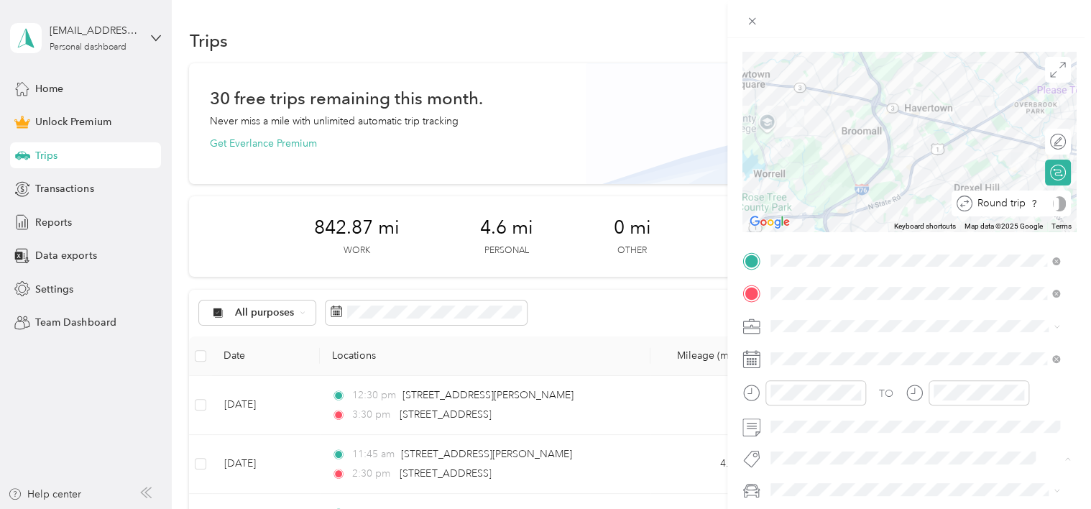
click at [1053, 201] on div at bounding box center [1059, 203] width 13 height 15
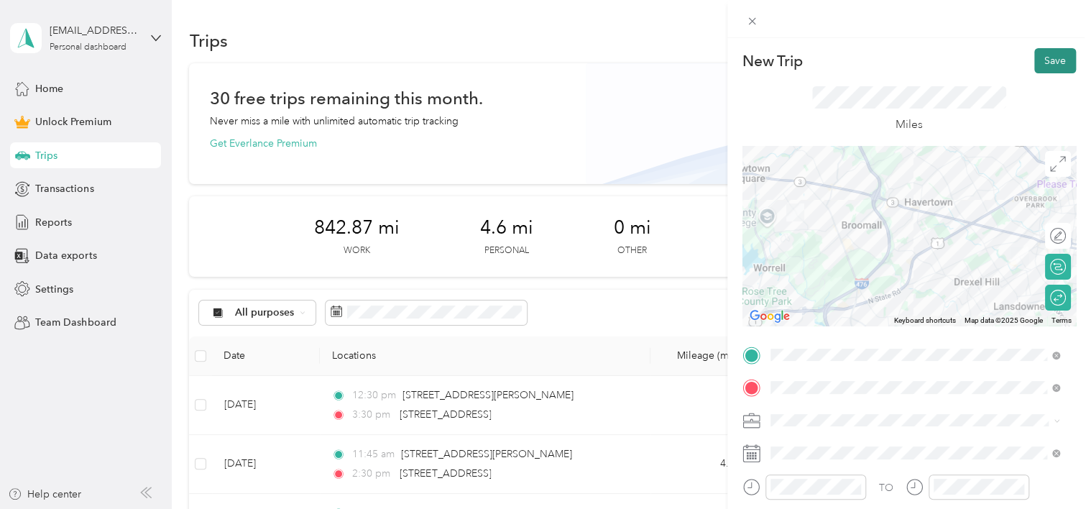
click at [1042, 63] on button "Save" at bounding box center [1055, 60] width 42 height 25
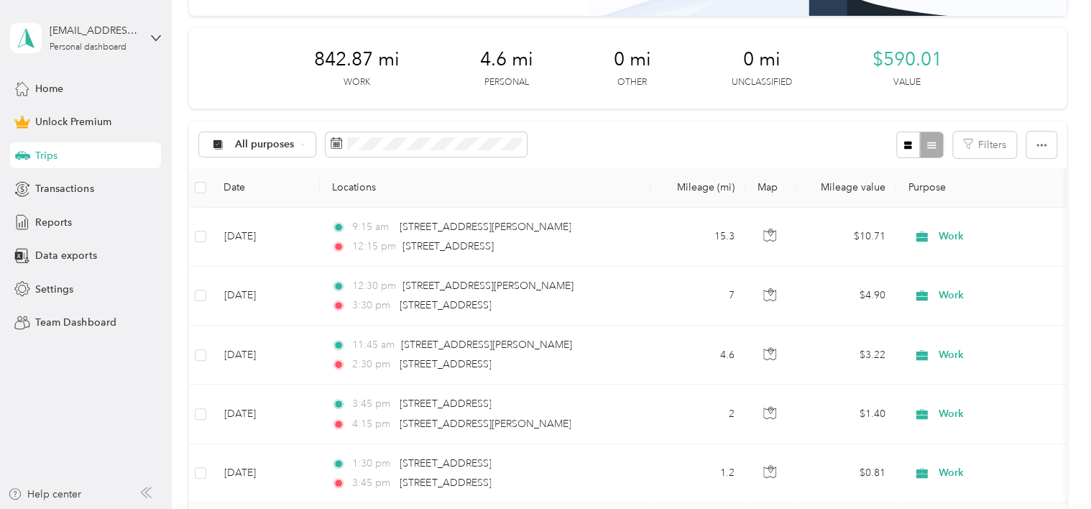
scroll to position [175, 0]
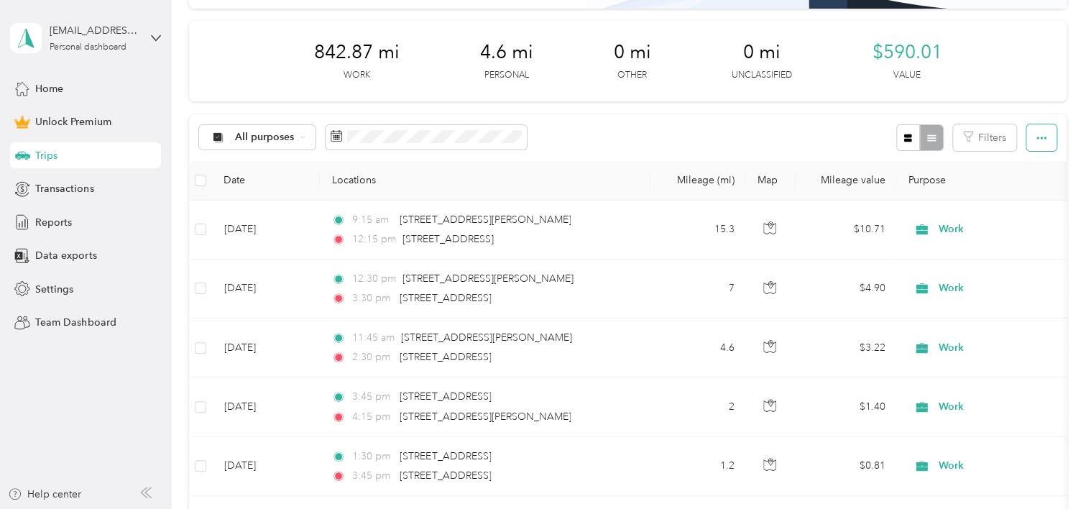
click at [1029, 141] on button "button" at bounding box center [1042, 137] width 30 height 27
click at [1012, 189] on span "Export" at bounding box center [1017, 189] width 30 height 12
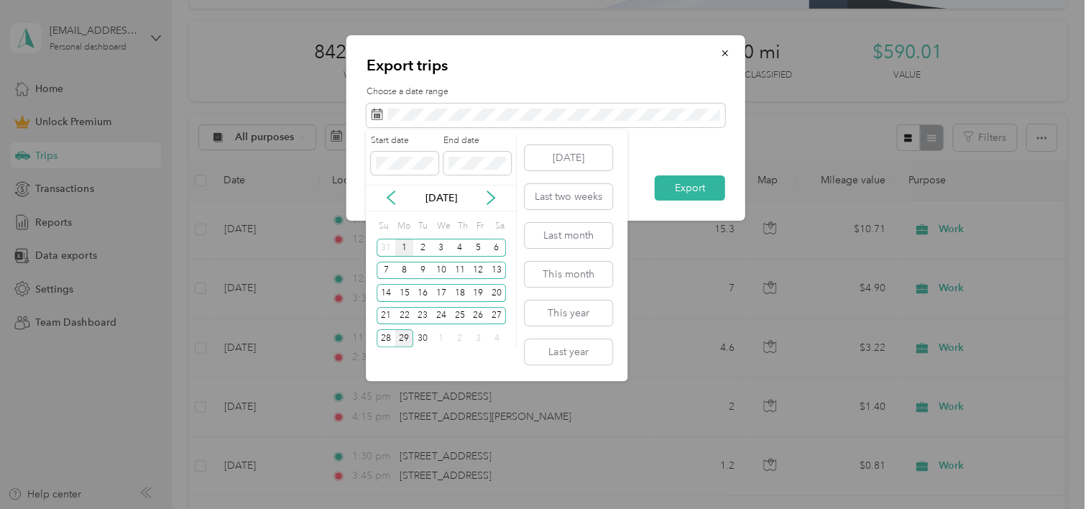
click at [407, 245] on div "1" at bounding box center [404, 248] width 19 height 18
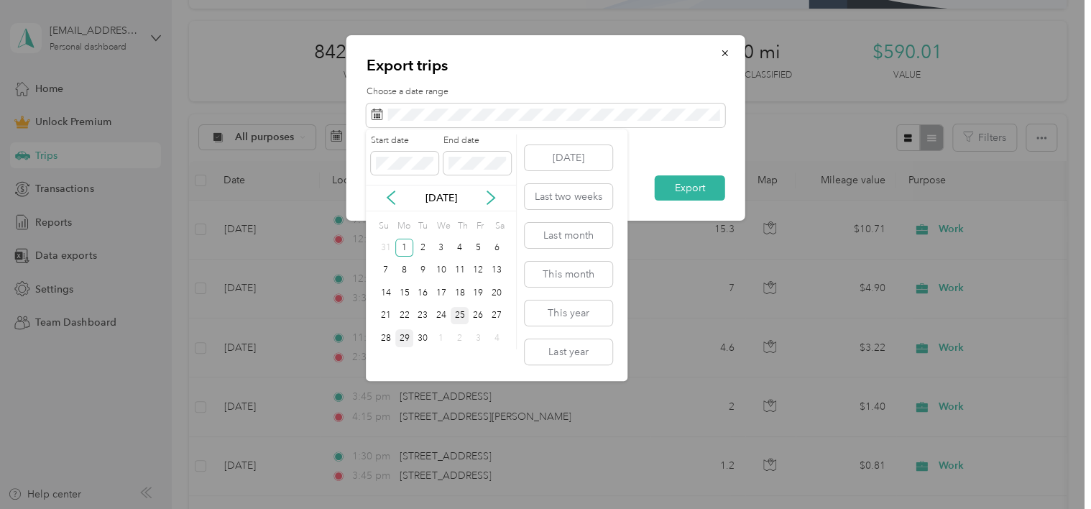
click at [456, 312] on div "25" at bounding box center [460, 316] width 19 height 18
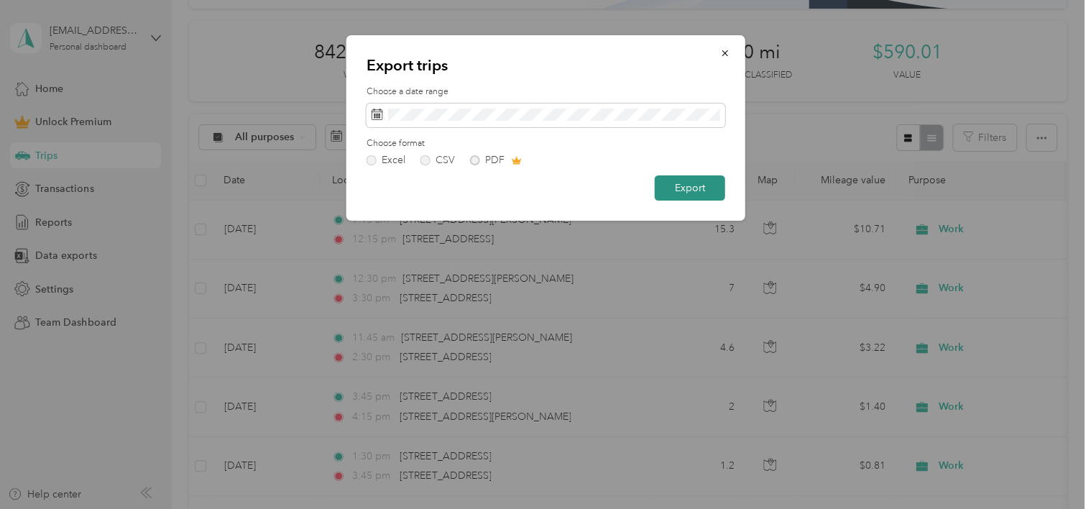
click at [671, 188] on button "Export" at bounding box center [690, 187] width 70 height 25
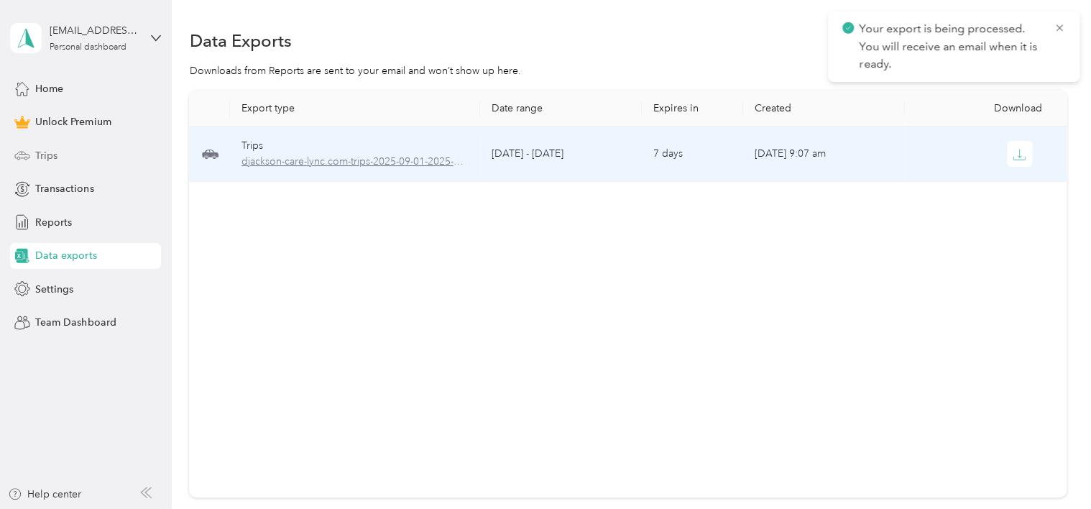
click at [345, 161] on span "djackson-care-lync.com-trips-2025-09-01-2025-09-25.xlsx" at bounding box center [356, 162] width 228 height 16
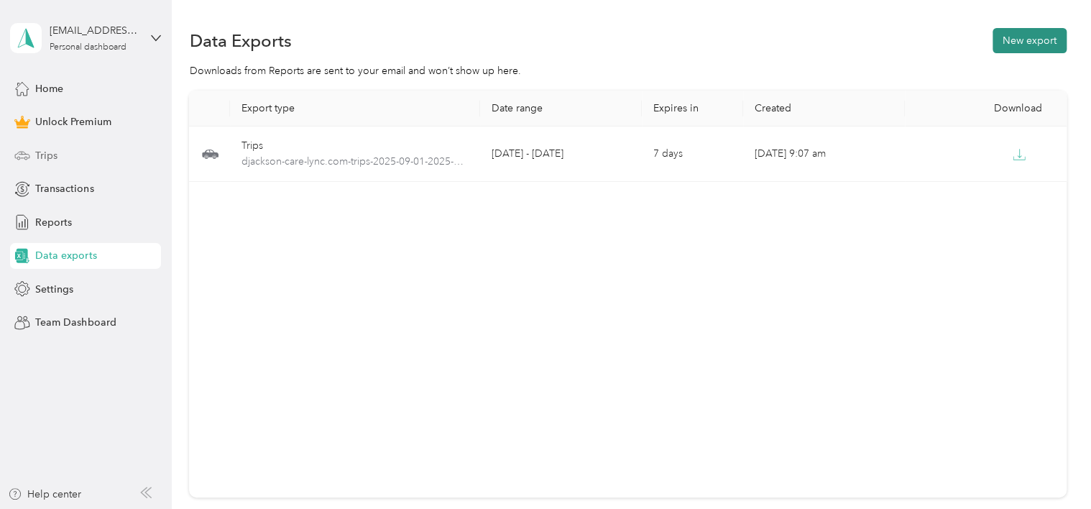
click at [1010, 44] on button "New export" at bounding box center [1030, 40] width 74 height 25
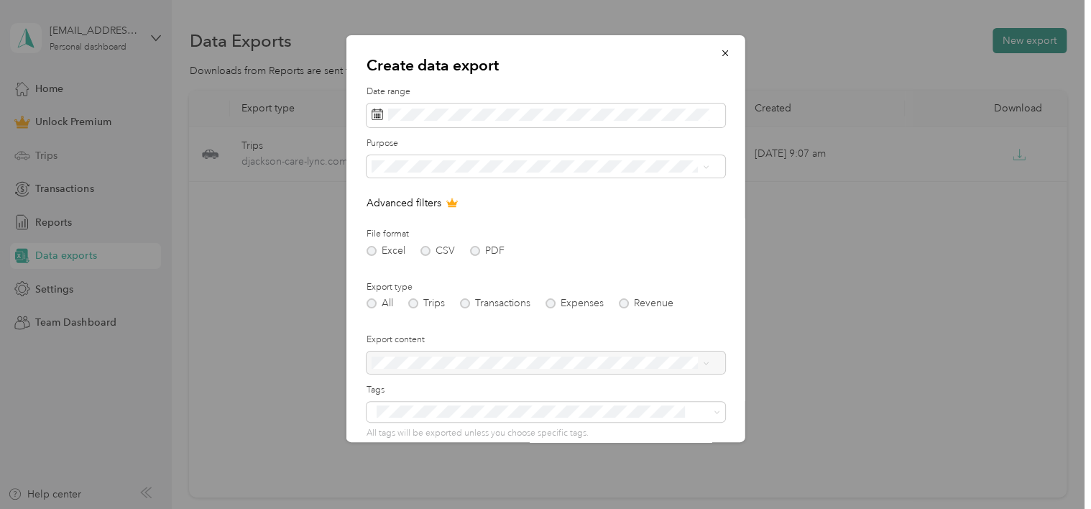
click at [1010, 44] on div at bounding box center [545, 254] width 1091 height 509
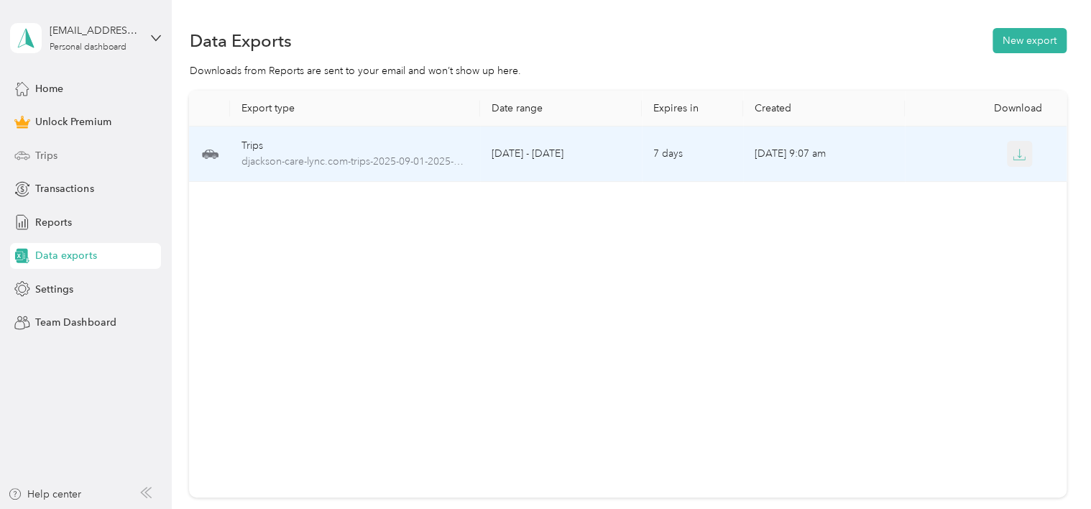
click at [1018, 157] on icon "button" at bounding box center [1020, 153] width 4 height 9
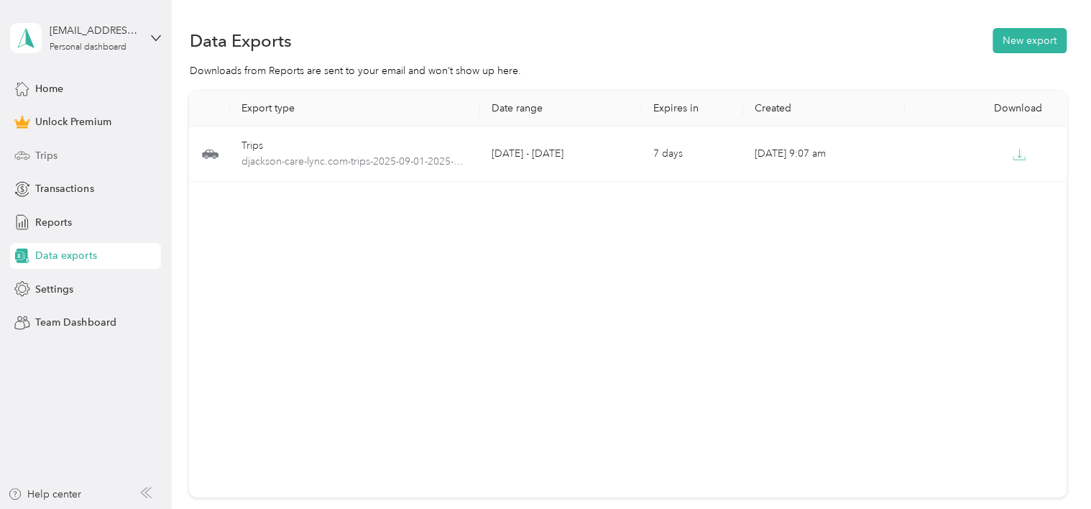
click at [1063, 173] on div "Data Exports New export Downloads from Reports are sent to your email and won’t…" at bounding box center [628, 313] width 912 height 626
